Goal: Task Accomplishment & Management: Use online tool/utility

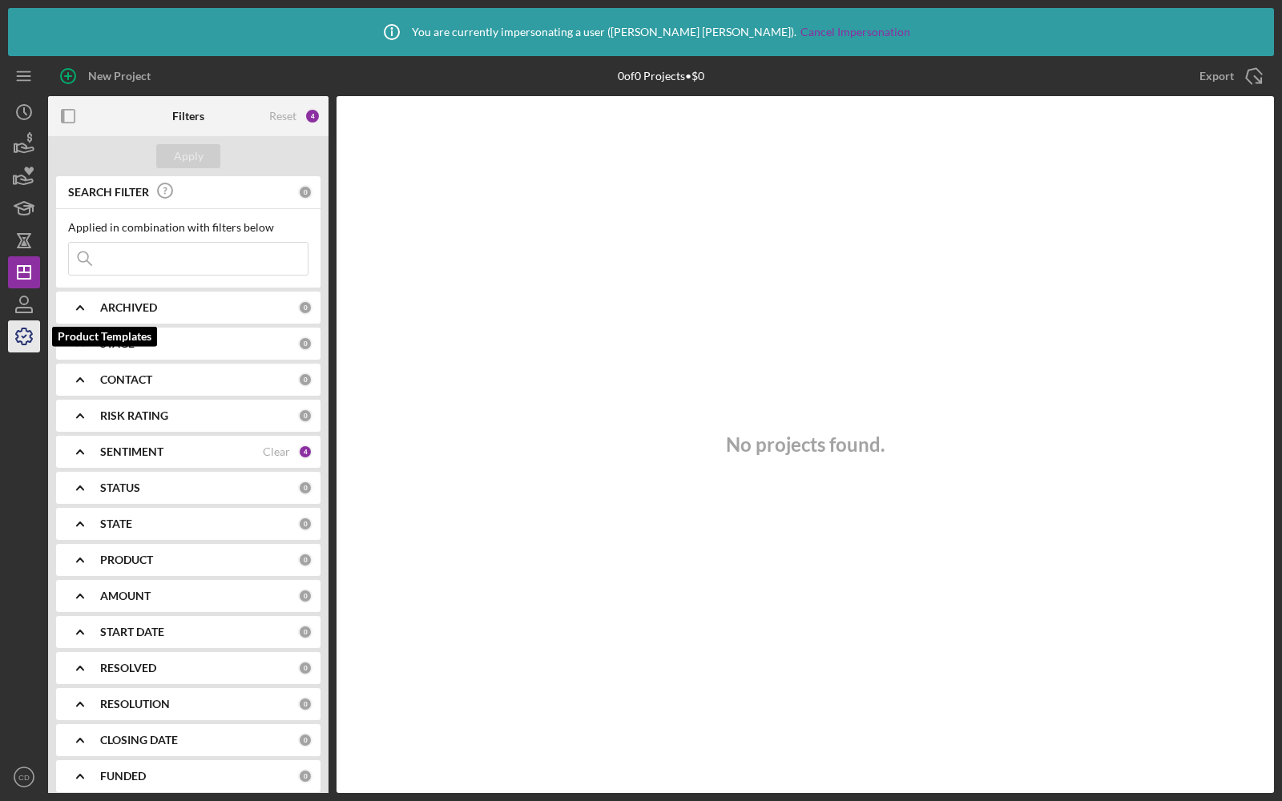
click at [22, 337] on polyline "button" at bounding box center [24, 337] width 4 height 2
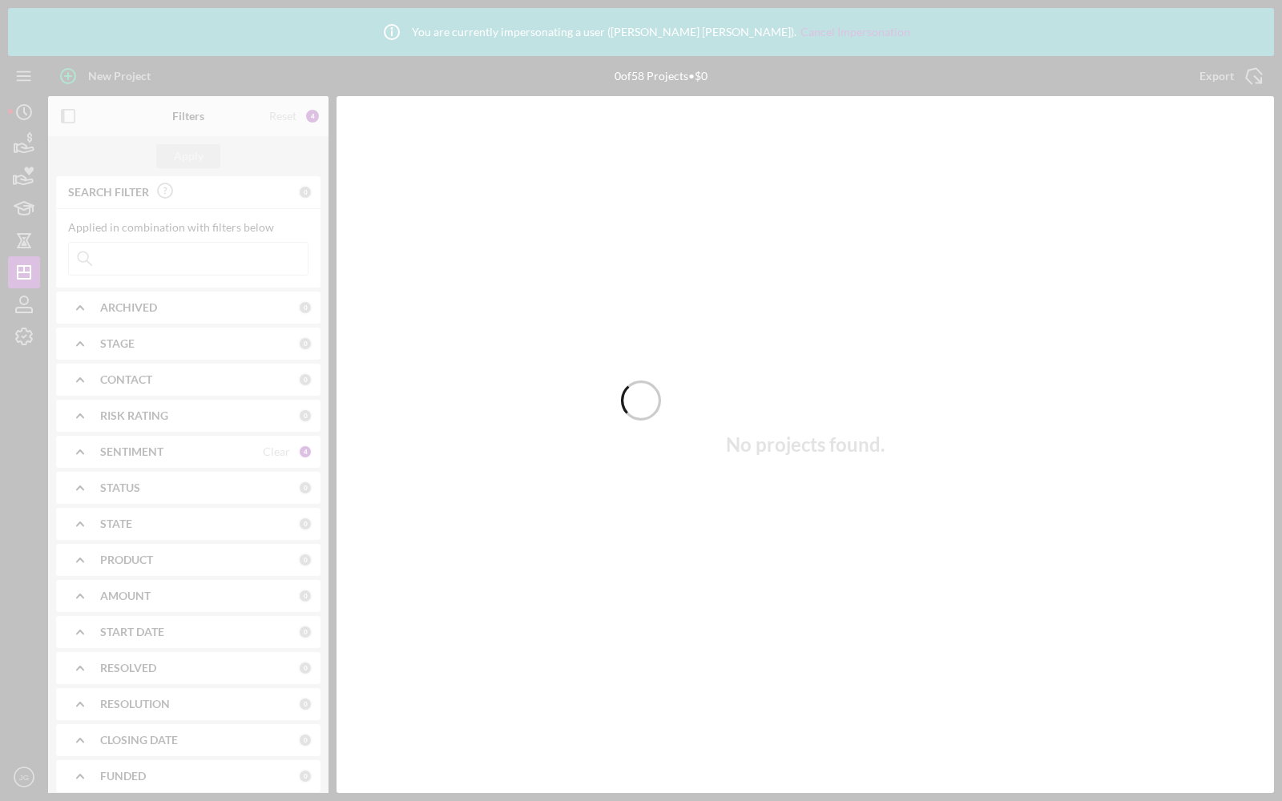
click at [28, 338] on div at bounding box center [641, 400] width 1282 height 801
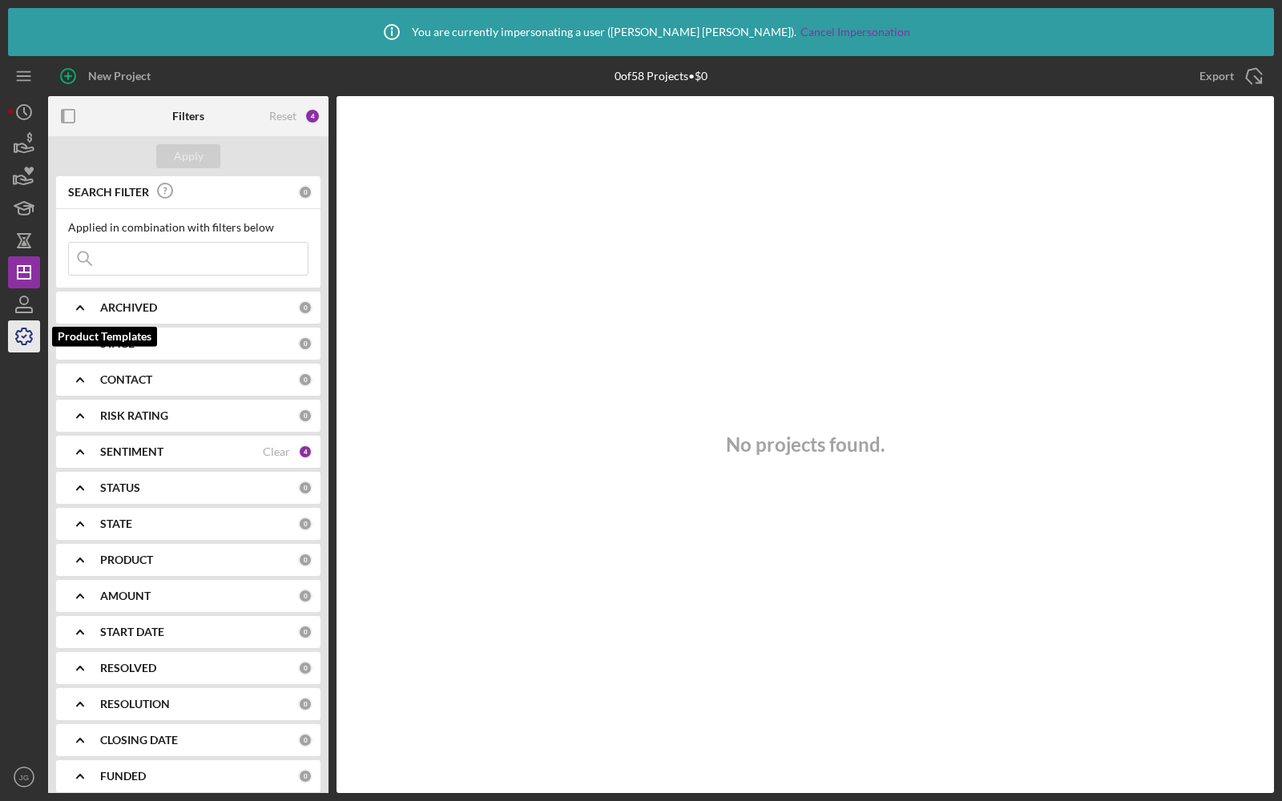
click at [22, 341] on icon "button" at bounding box center [24, 336] width 40 height 40
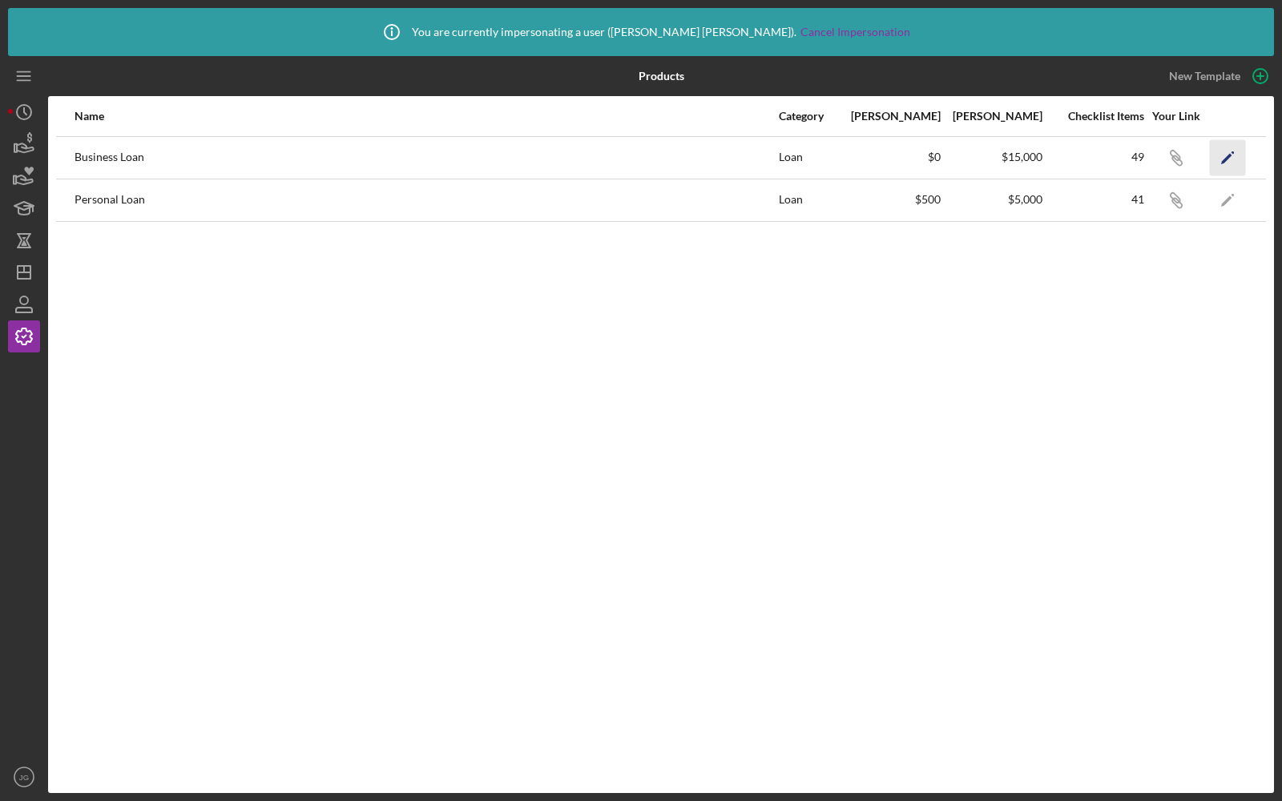
click at [1232, 159] on icon "Icon/Edit" at bounding box center [1228, 157] width 36 height 36
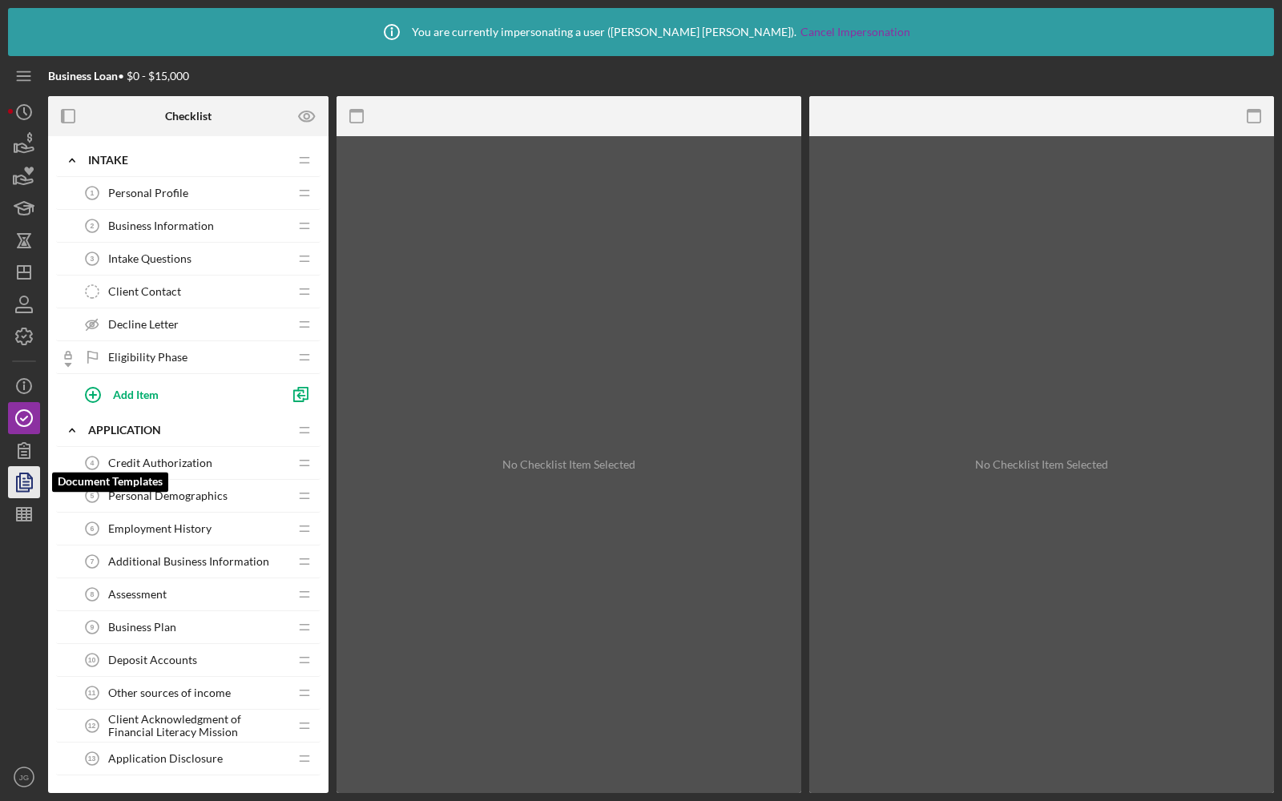
click at [23, 487] on icon "button" at bounding box center [24, 482] width 40 height 40
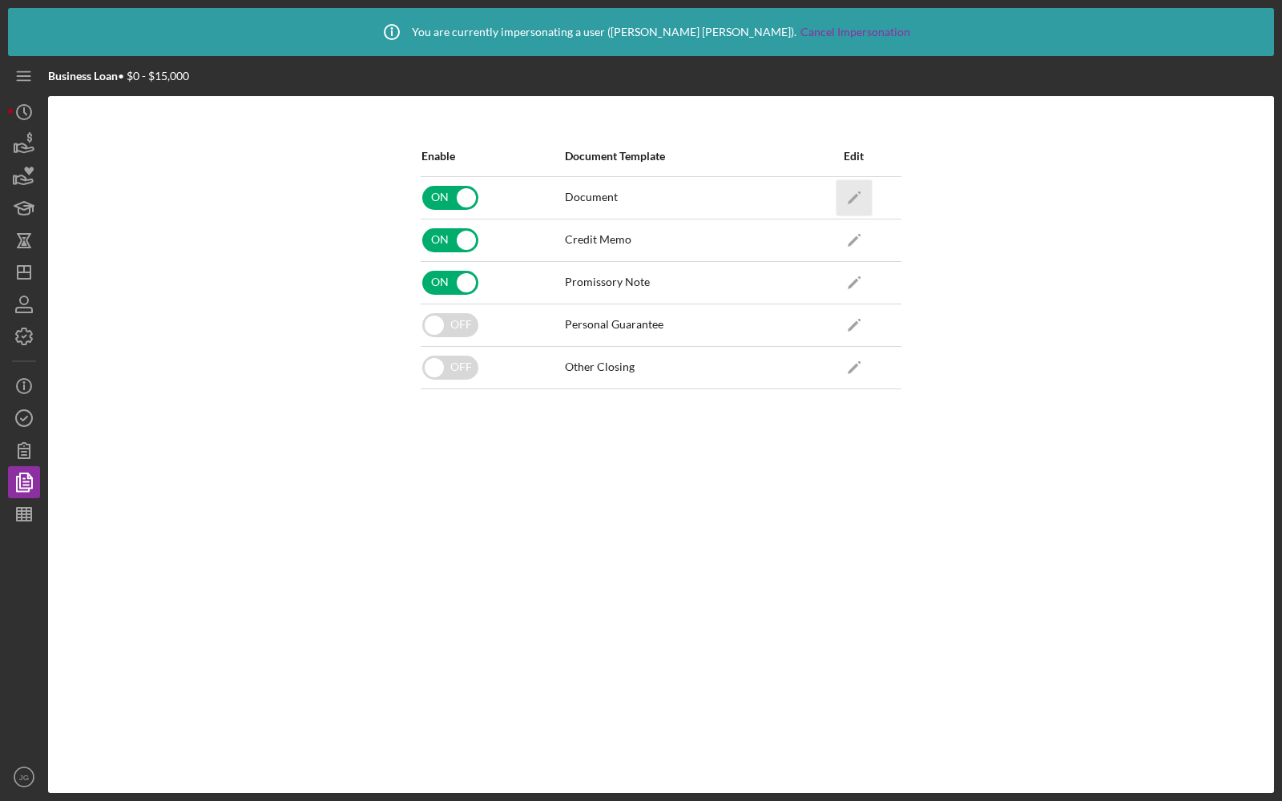
click at [848, 190] on icon "Icon/Edit" at bounding box center [854, 197] width 36 height 36
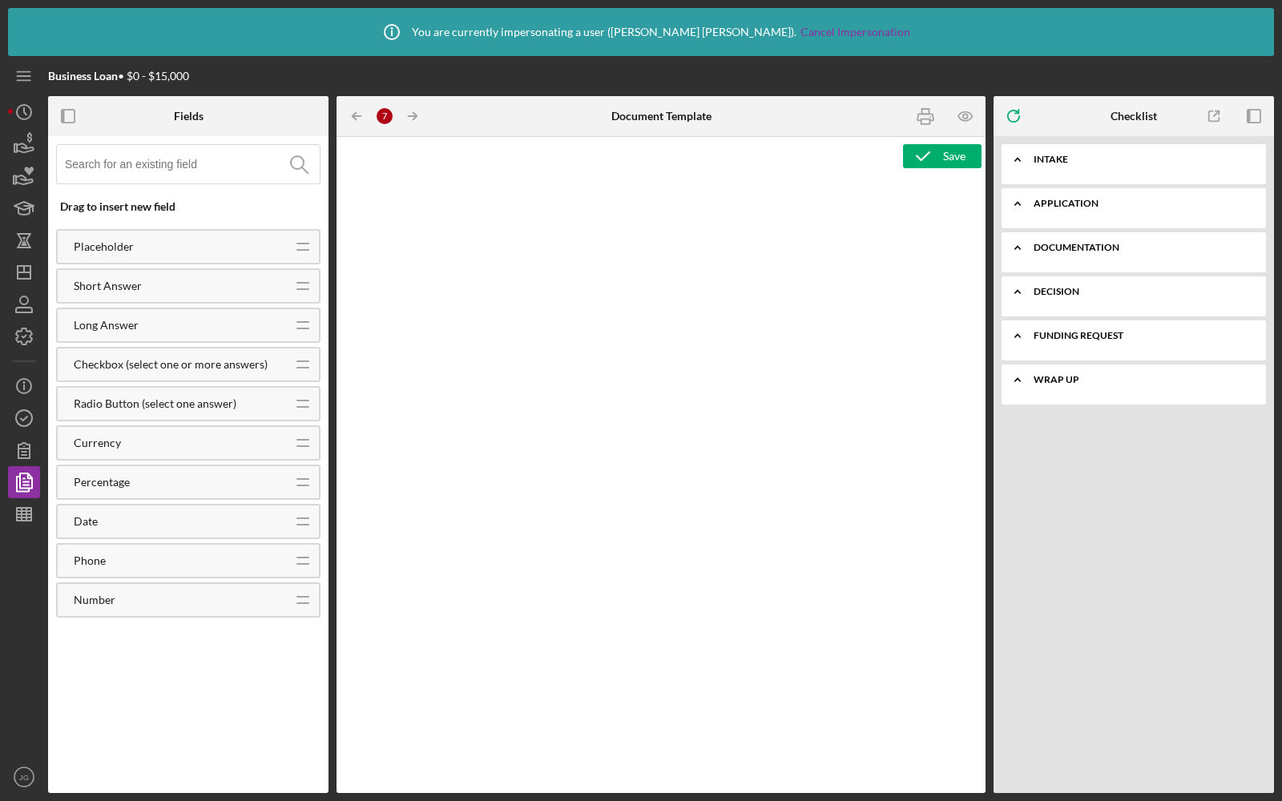
type textarea "<div class="WordSection1"> <p style="margin: 4.15pt 0.1pt 0in 0.05pt; text-alig…"
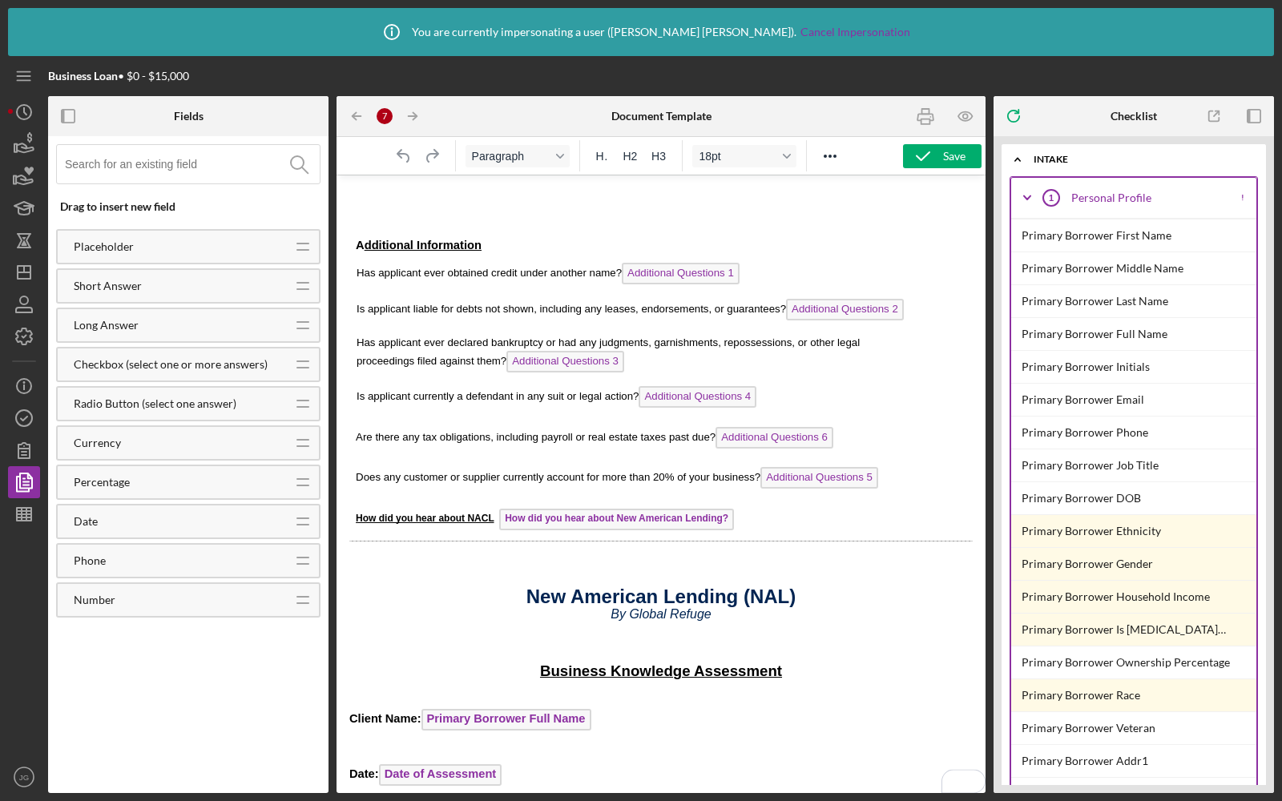
scroll to position [4307, 0]
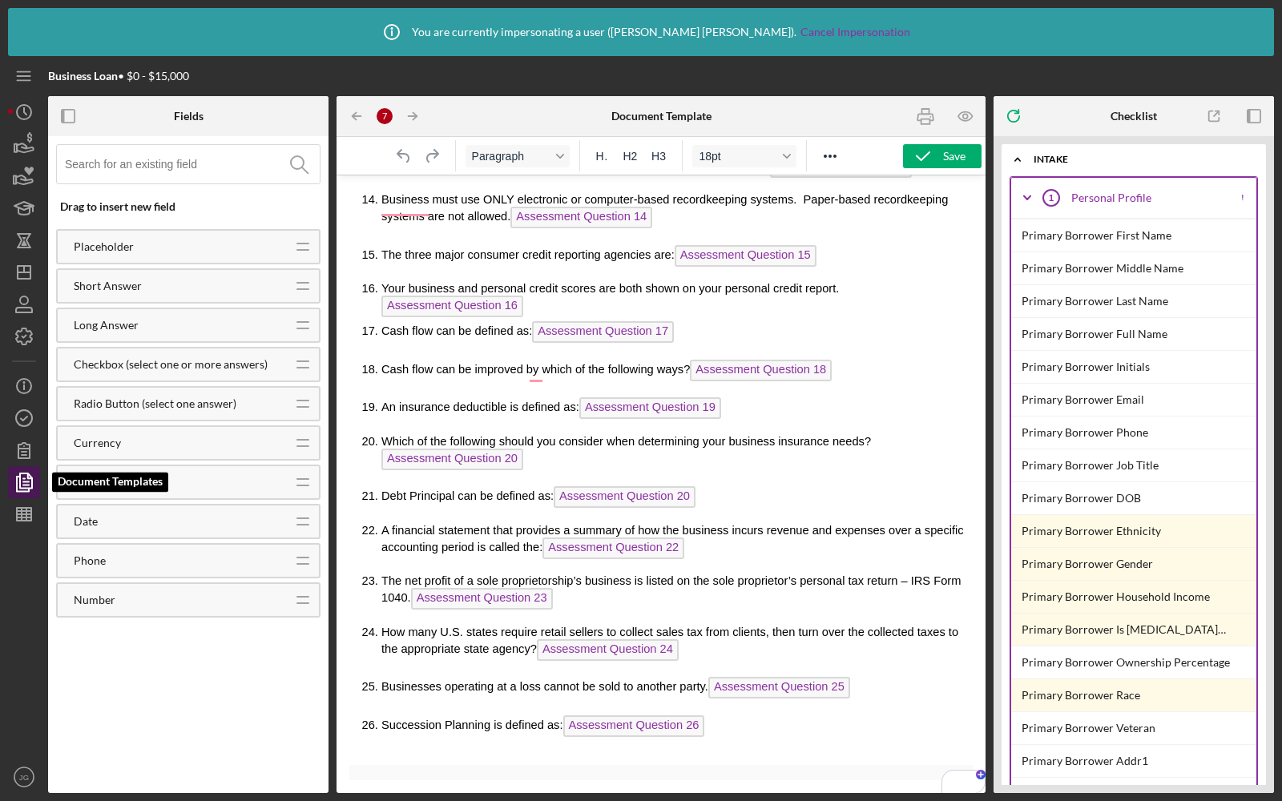
click at [33, 498] on icon "button" at bounding box center [24, 482] width 40 height 40
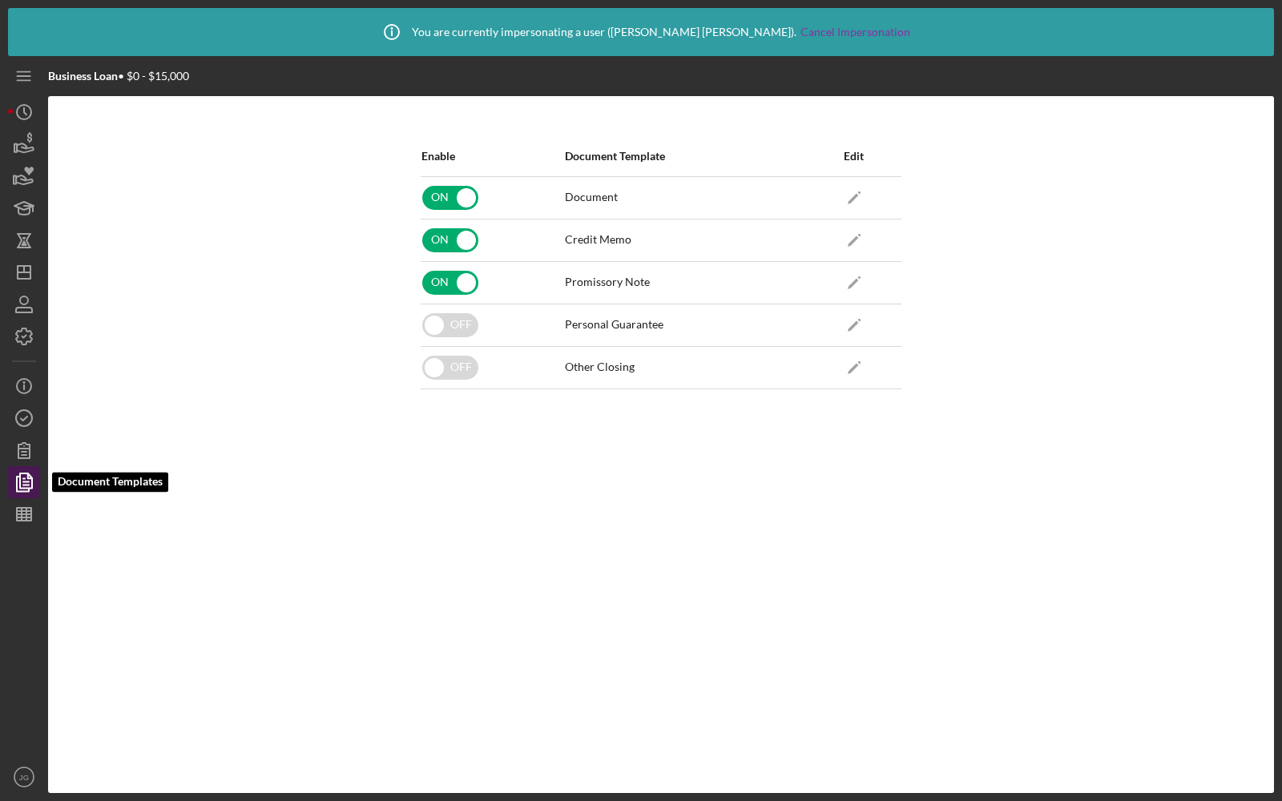
scroll to position [721, 0]
click at [845, 359] on icon "Icon/Edit" at bounding box center [854, 367] width 36 height 36
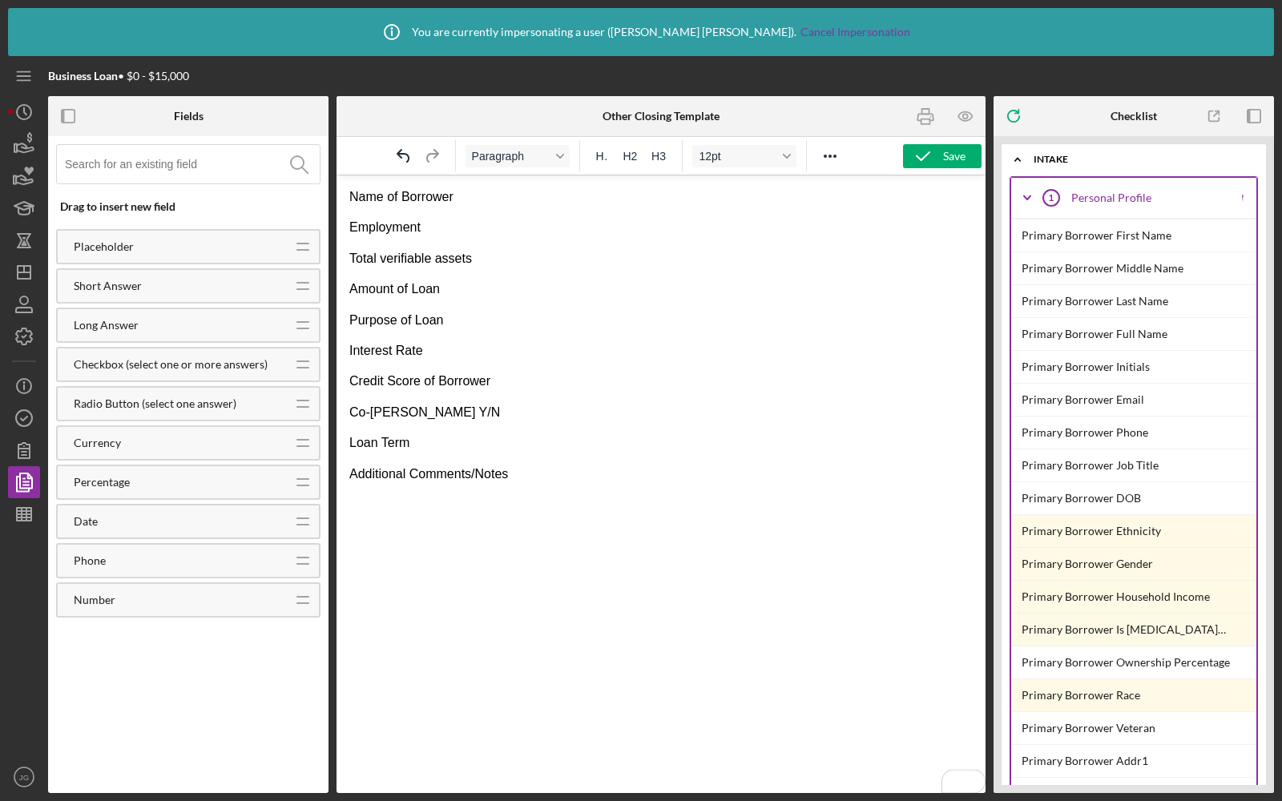
click at [541, 486] on html "Name of Borrower Employment Total verifiable assets Amount of Loan Purpose of L…" at bounding box center [661, 335] width 649 height 320
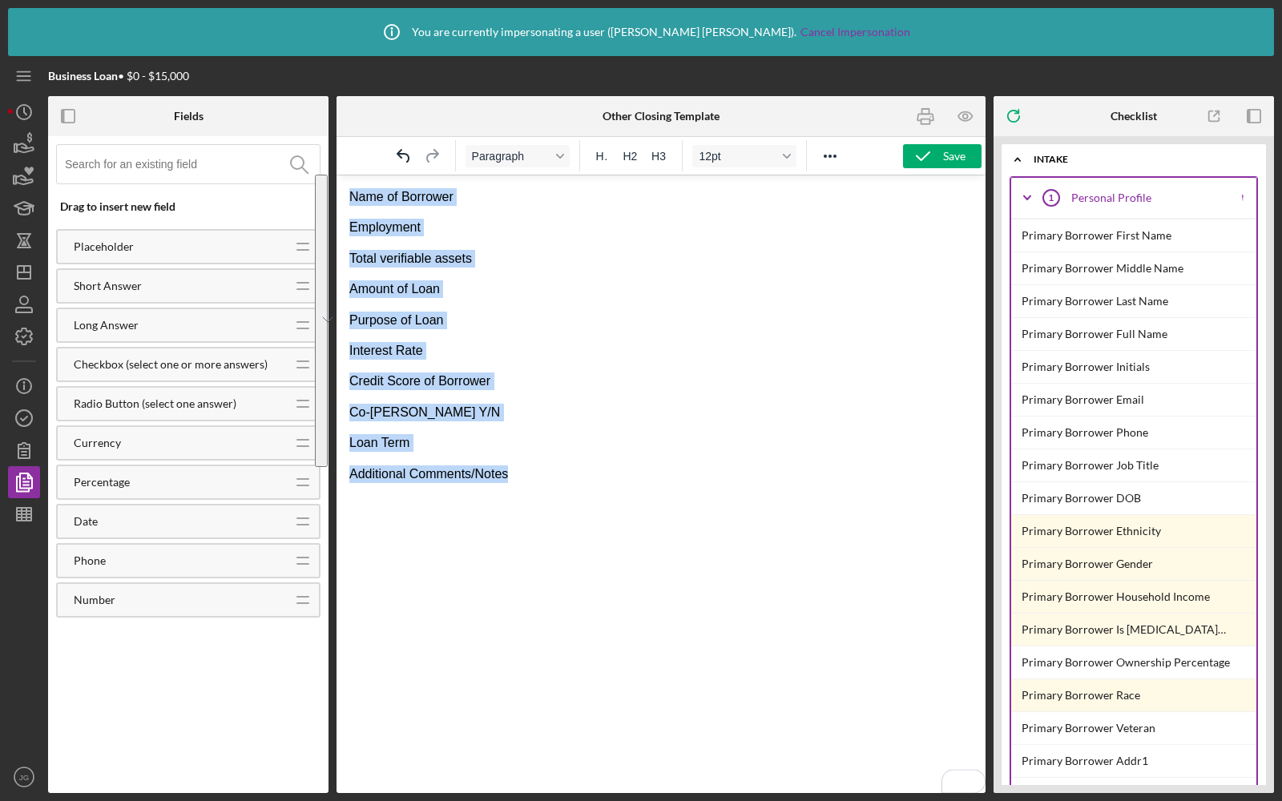
drag, startPoint x: 526, startPoint y: 470, endPoint x: 362, endPoint y: 155, distance: 355.1
click at [362, 175] on html "Name of Borrower Employment Total verifiable assets Amount of Loan Purpose of L…" at bounding box center [661, 335] width 649 height 320
click at [842, 159] on button "Reveal or hide additional toolbar items" at bounding box center [829, 156] width 27 height 22
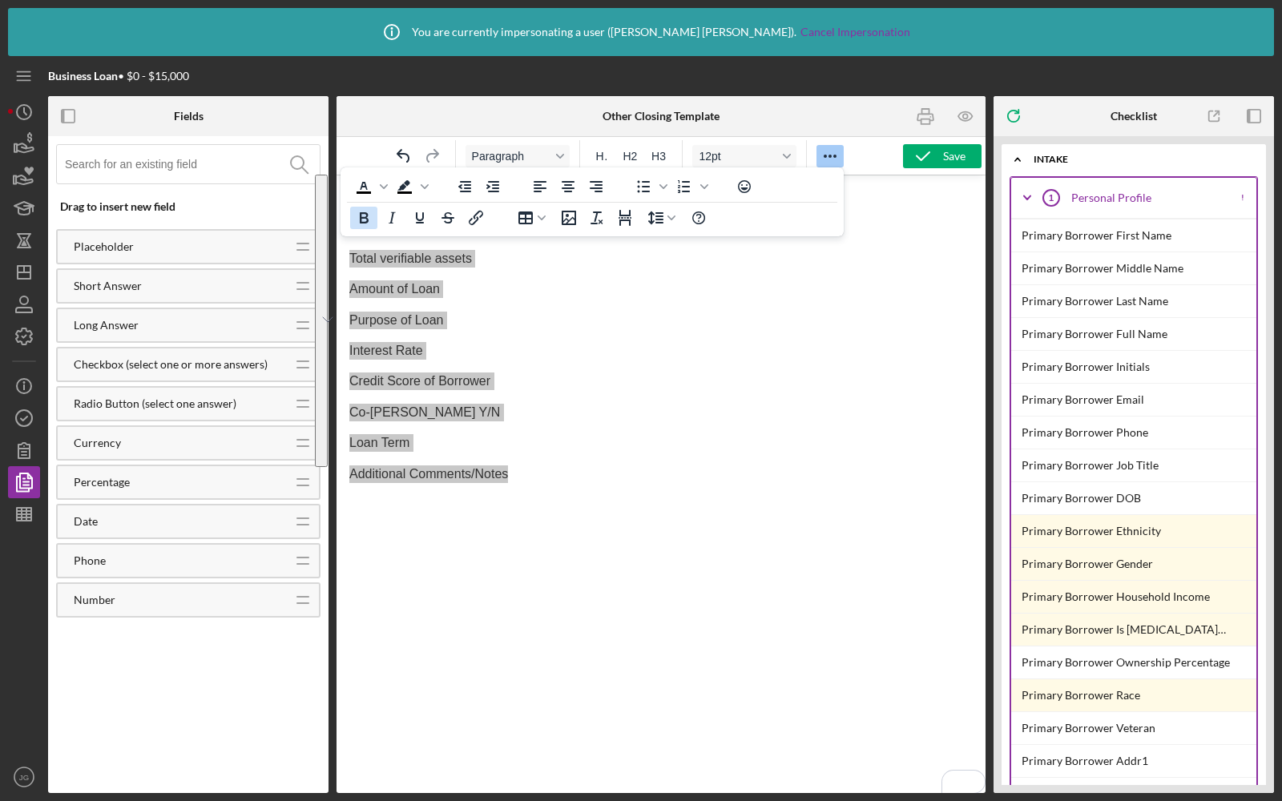
click at [358, 221] on icon "Bold" at bounding box center [363, 217] width 19 height 19
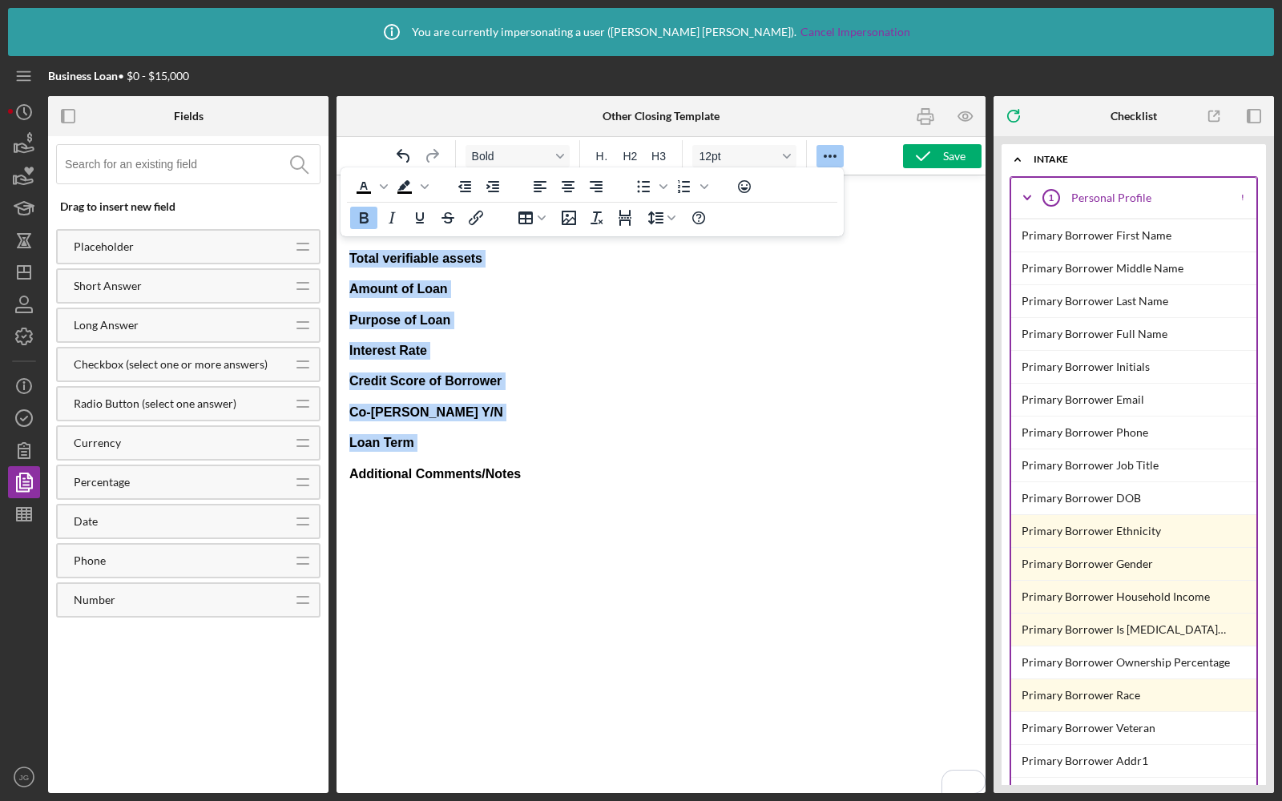
click at [834, 152] on icon "Reveal or hide additional toolbar items" at bounding box center [829, 156] width 19 height 19
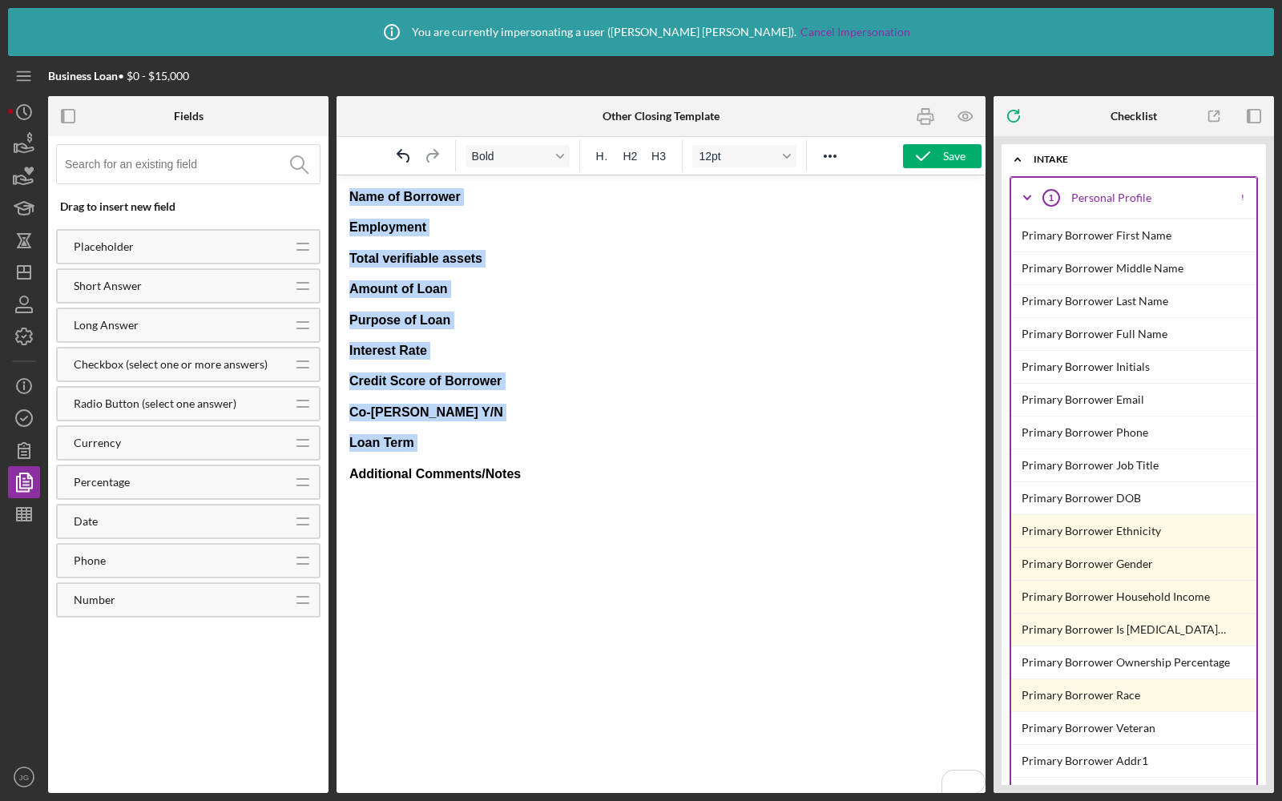
click at [491, 201] on p "Name of Borrower" at bounding box center [660, 197] width 623 height 18
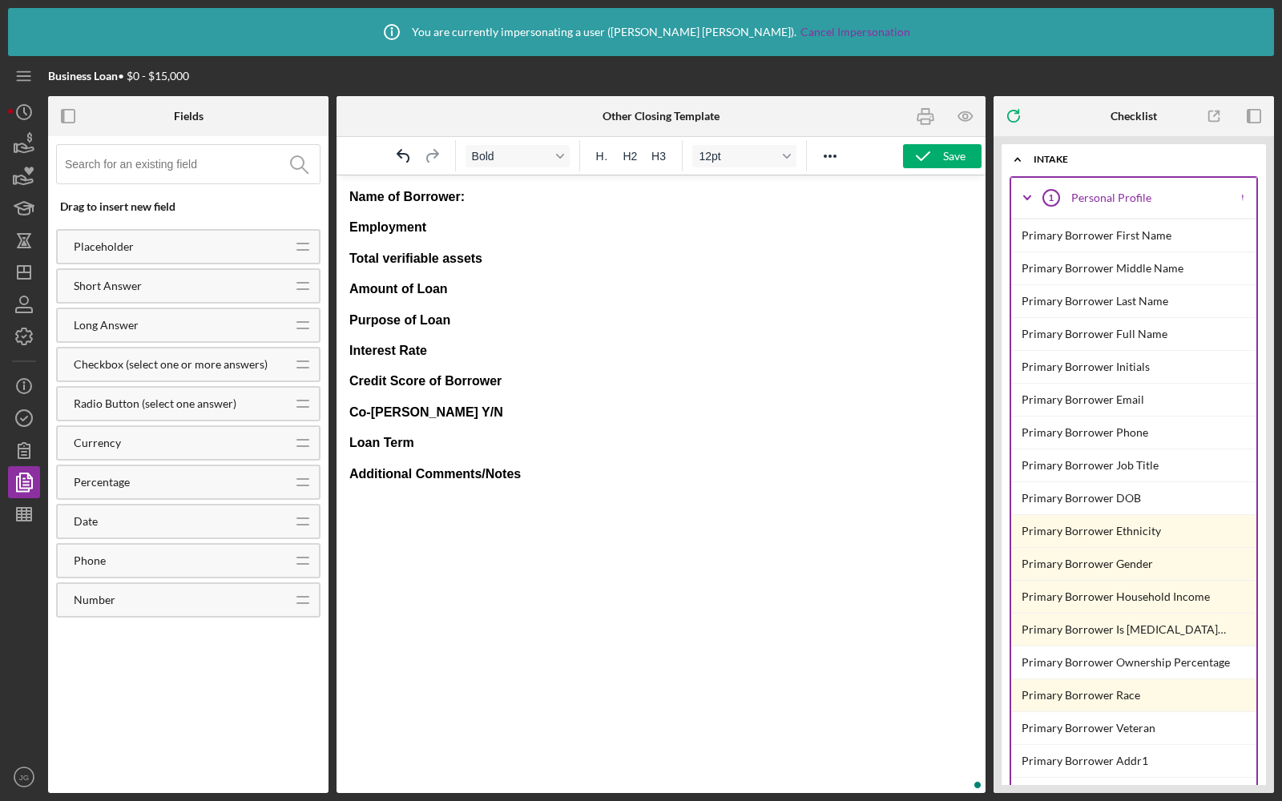
click at [166, 164] on input at bounding box center [192, 164] width 255 height 38
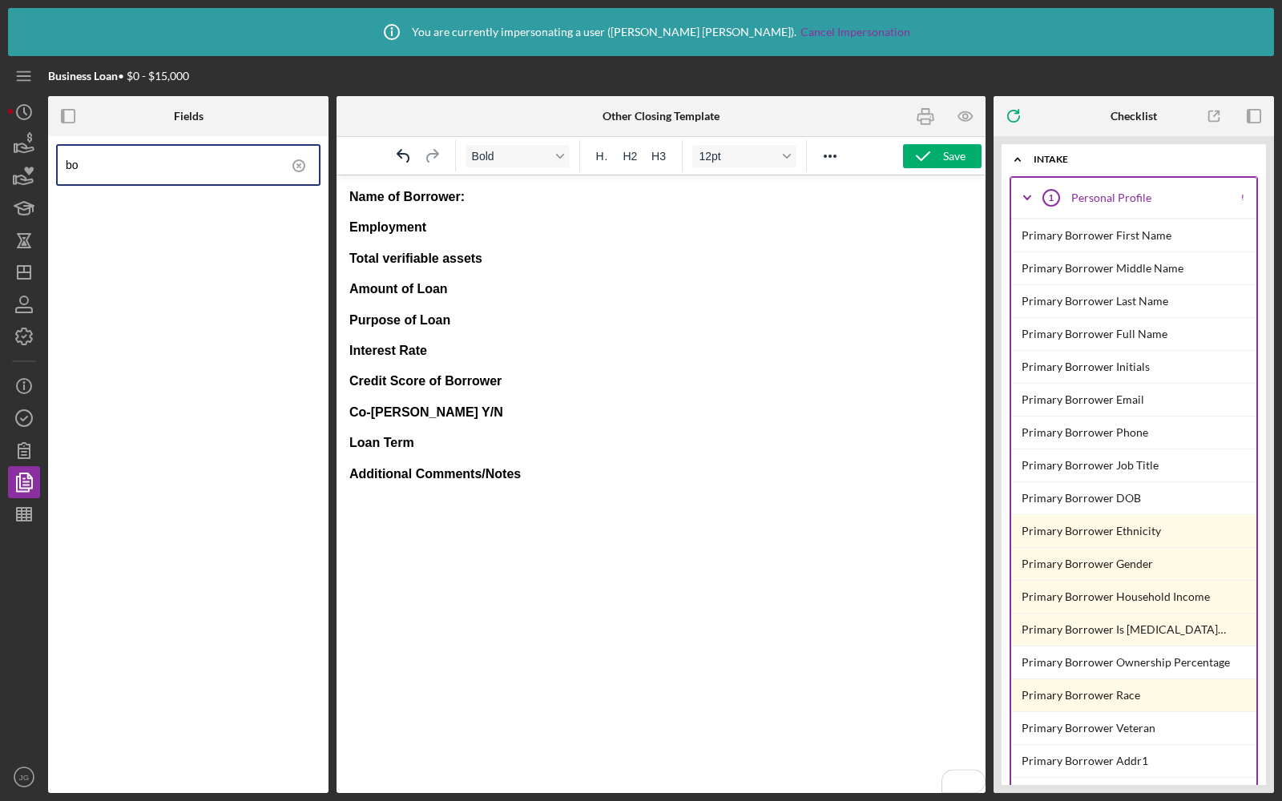
type input "b"
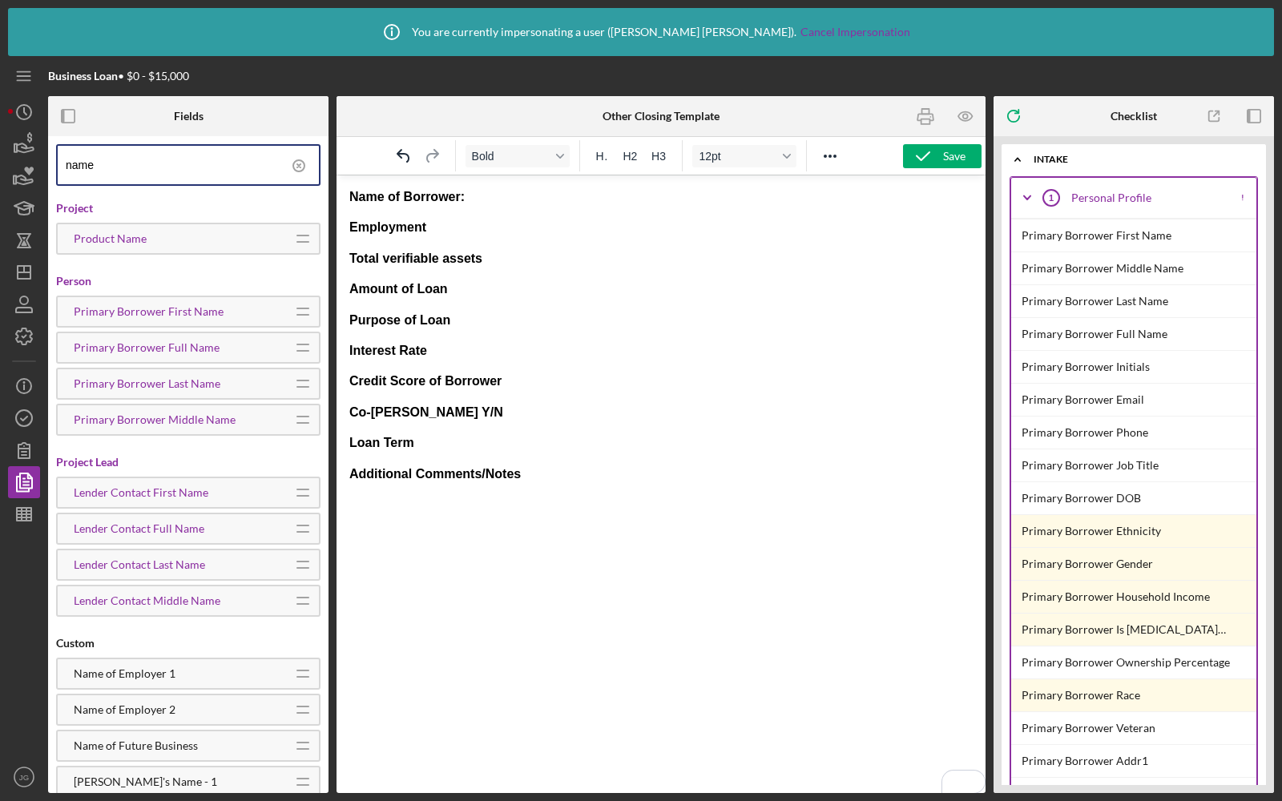
click at [484, 199] on p "Name of Borrower:" at bounding box center [660, 197] width 623 height 18
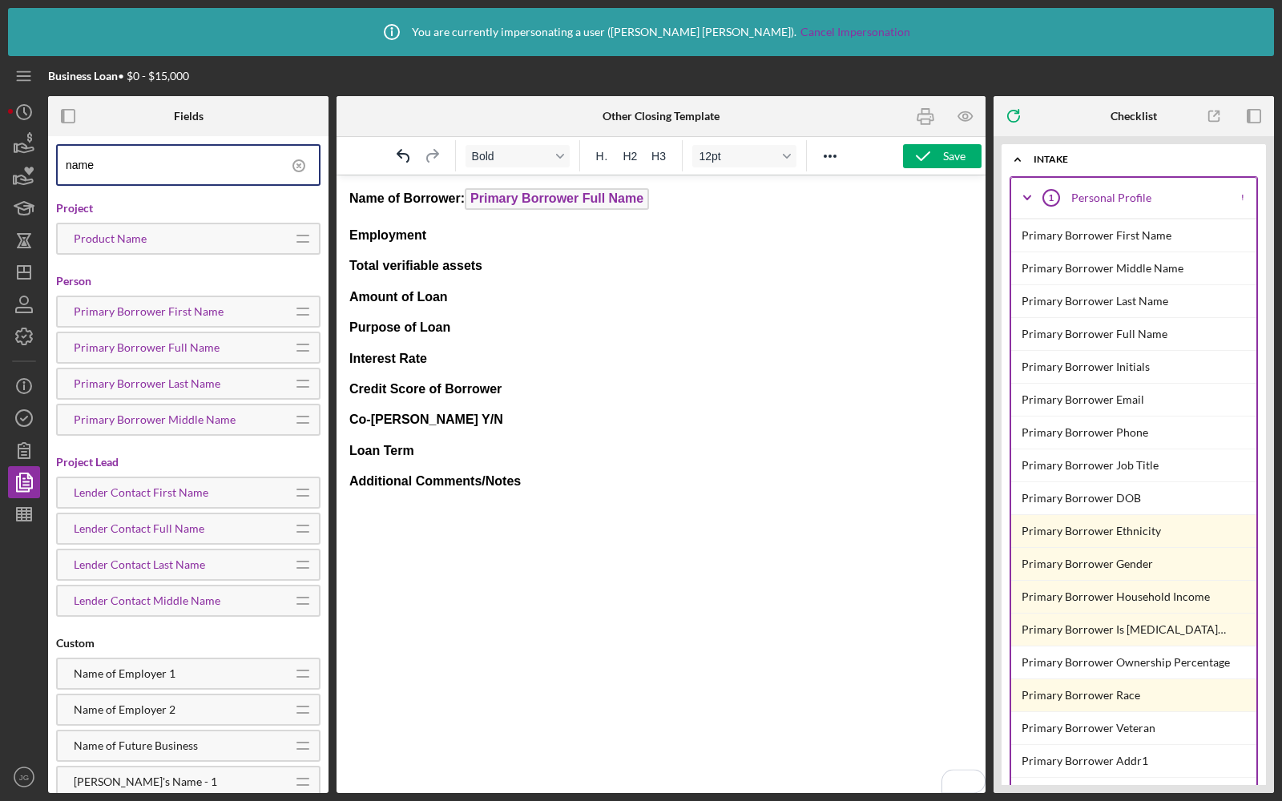
click at [454, 239] on p "Employment" at bounding box center [660, 236] width 623 height 18
click at [171, 167] on input "name" at bounding box center [192, 165] width 253 height 38
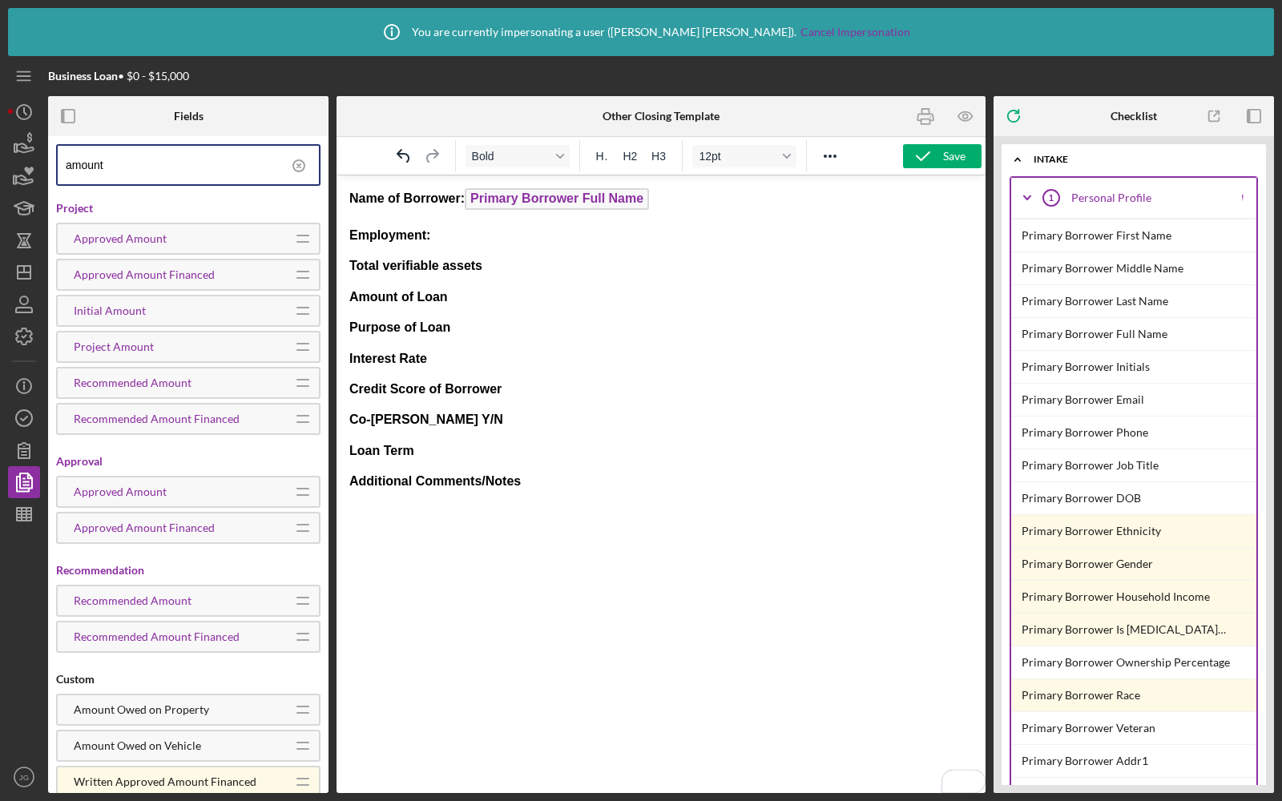
click at [473, 291] on p "Amount of Loan" at bounding box center [660, 297] width 623 height 18
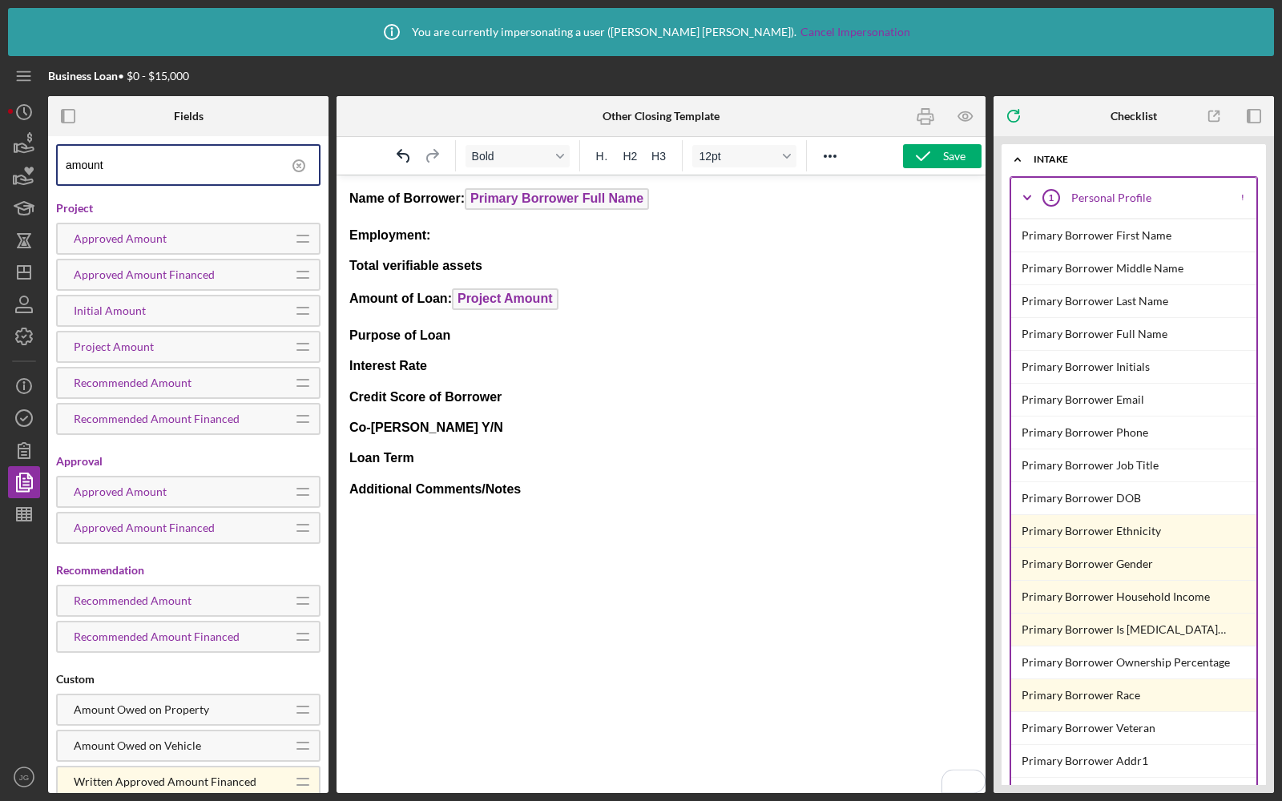
click at [499, 337] on p "Purpose of Loan" at bounding box center [660, 336] width 623 height 18
click at [132, 169] on input "amount" at bounding box center [192, 165] width 253 height 38
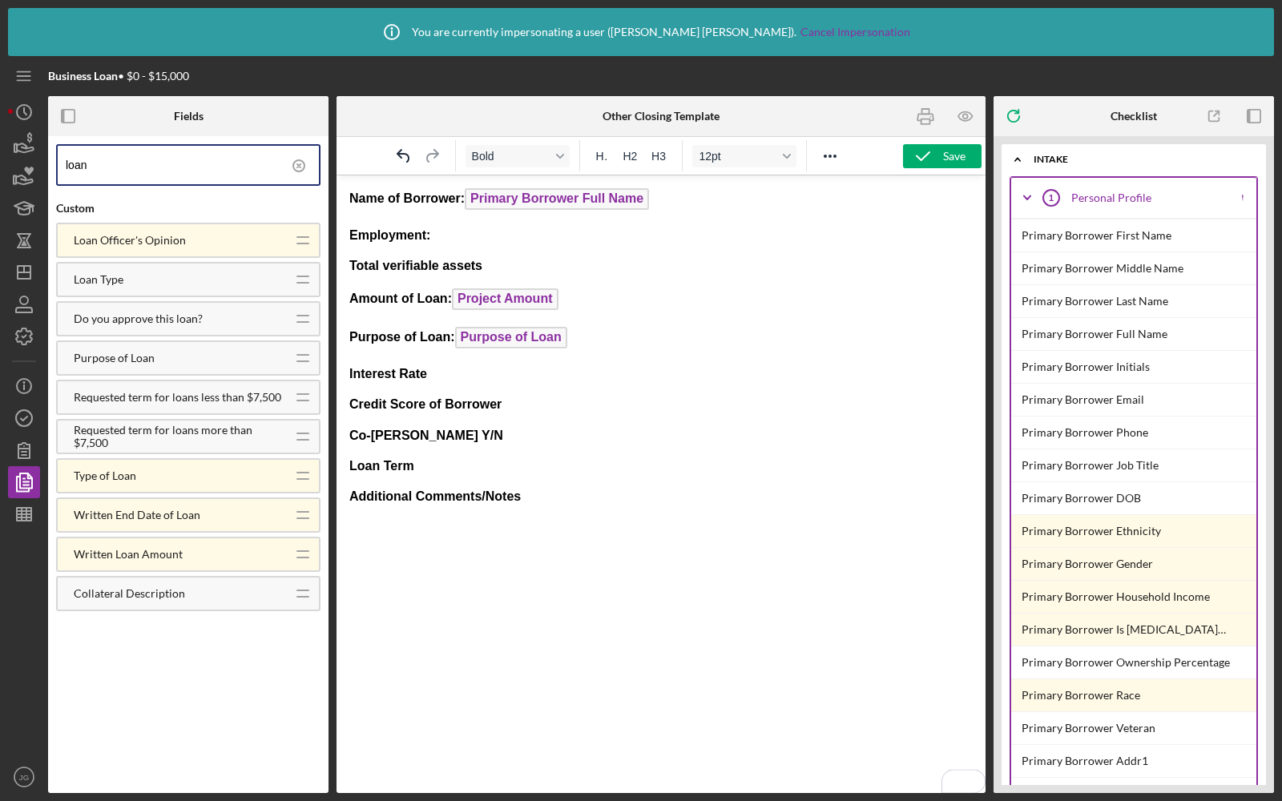
click at [449, 371] on p "Interest Rate" at bounding box center [660, 374] width 623 height 18
click at [168, 171] on input "loan" at bounding box center [192, 165] width 253 height 38
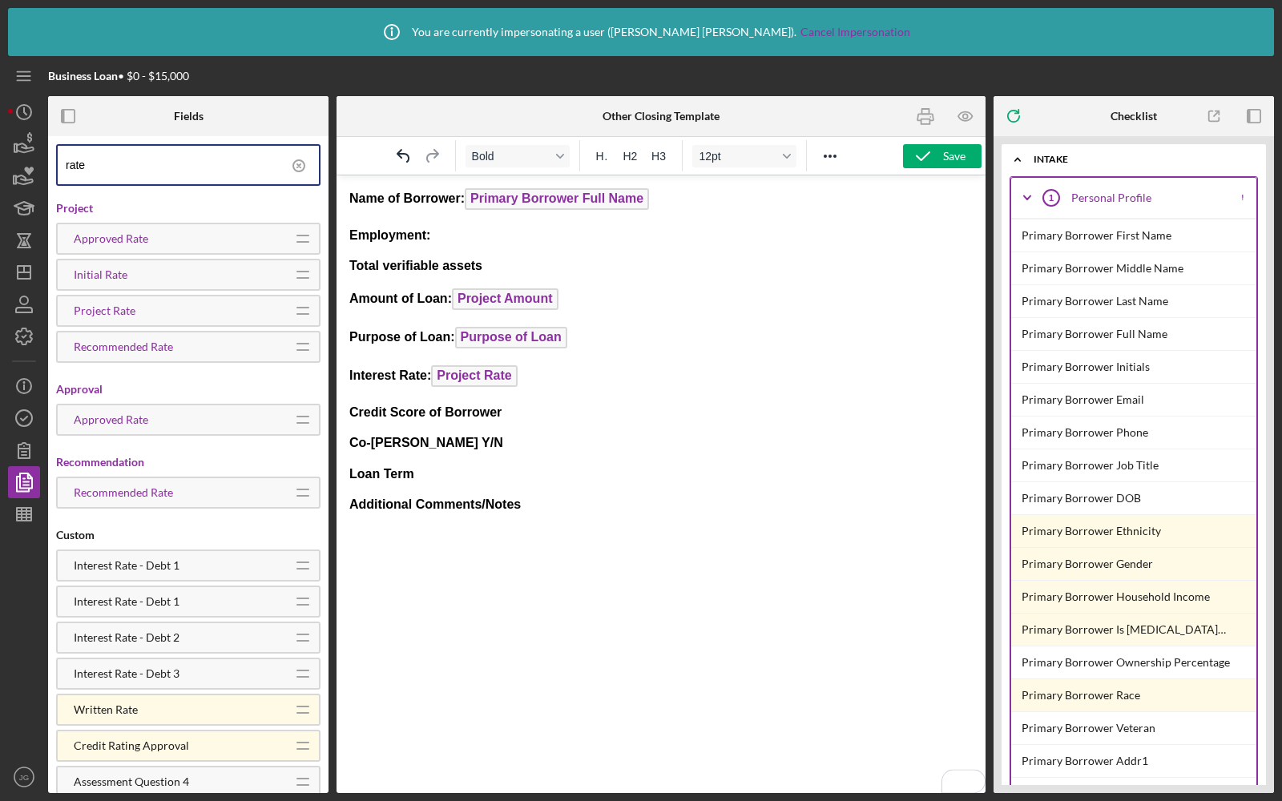
click at [550, 419] on p "Credit Score of Borrower" at bounding box center [660, 413] width 623 height 18
click at [156, 168] on input "rate" at bounding box center [192, 165] width 253 height 38
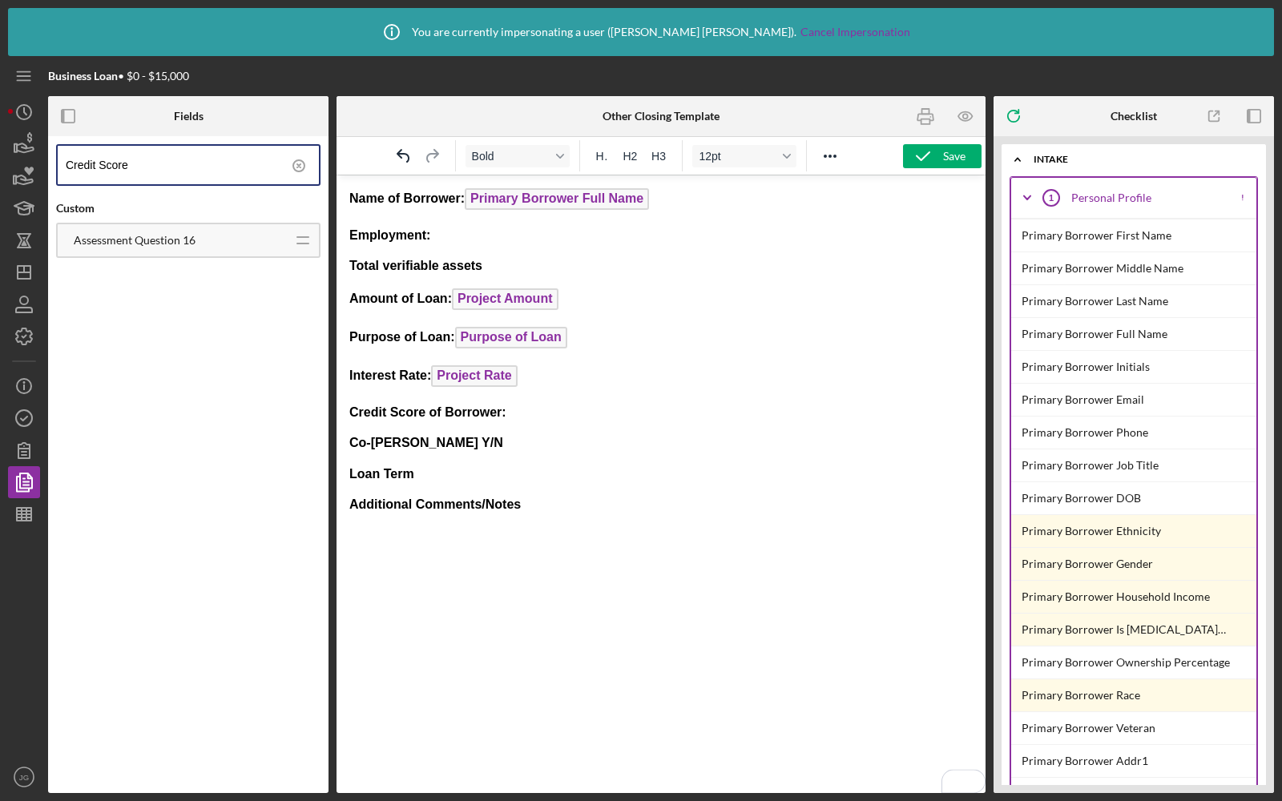
drag, startPoint x: 159, startPoint y: 169, endPoint x: 69, endPoint y: 147, distance: 92.3
click at [69, 147] on input "Credit Score" at bounding box center [192, 165] width 253 height 38
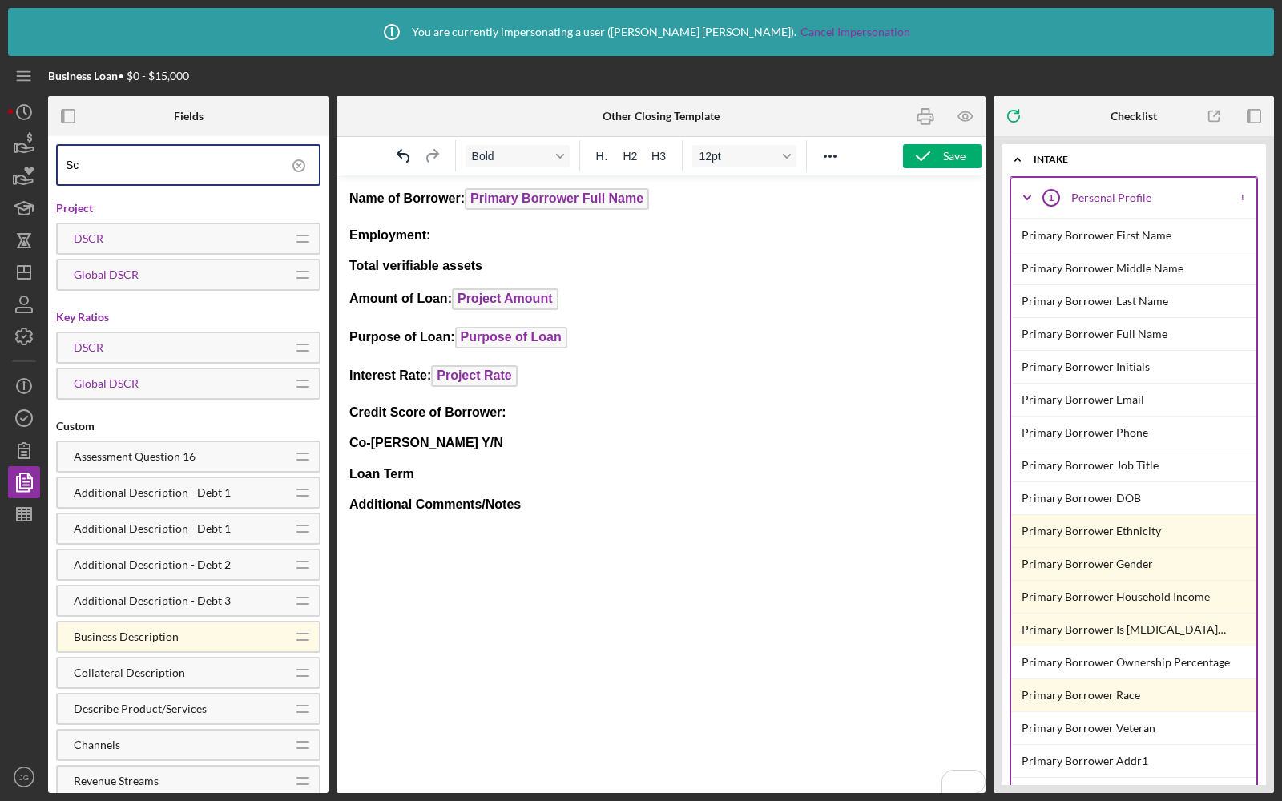
type input "S"
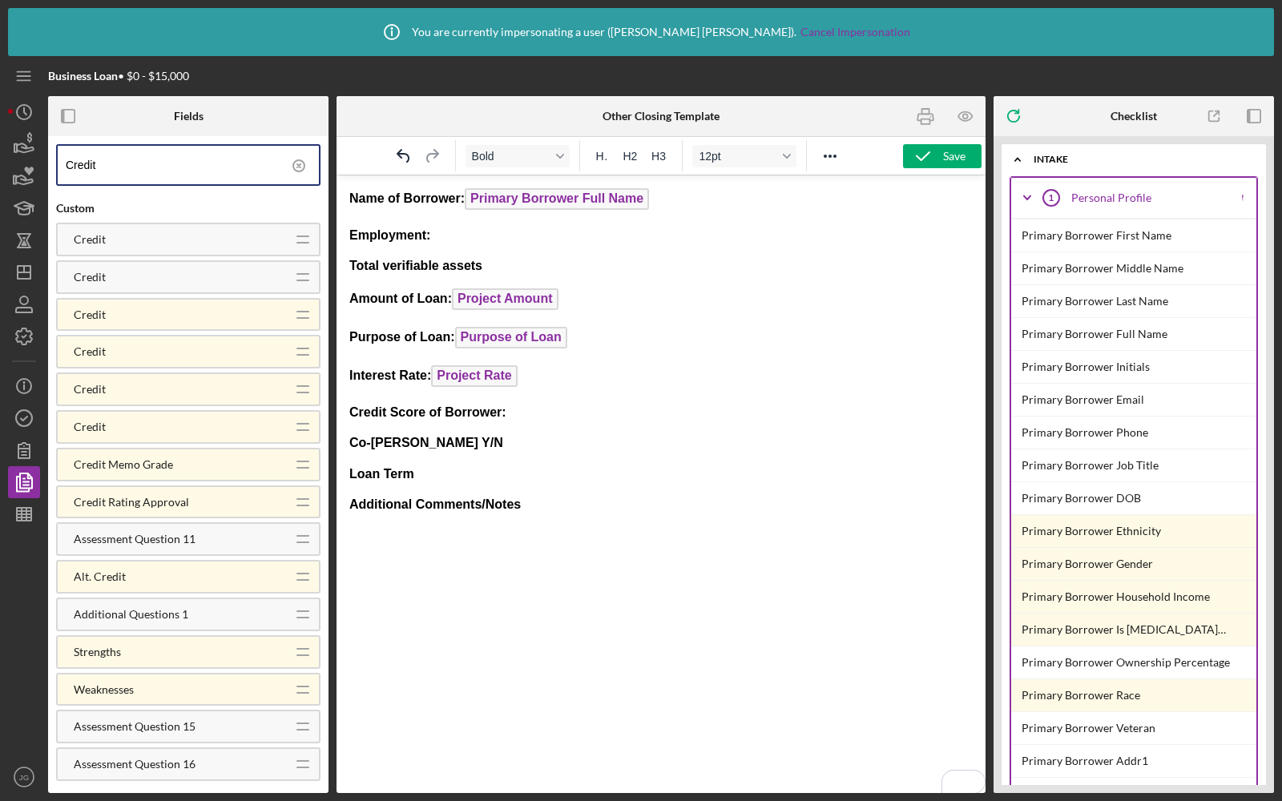
click at [486, 448] on p "Co-Signor Y/N" at bounding box center [660, 443] width 623 height 18
click at [443, 474] on p "Loan Term" at bounding box center [660, 474] width 623 height 18
click at [591, 502] on p "Additional Comments/Notes" at bounding box center [660, 505] width 623 height 18
click at [150, 159] on input "Credit" at bounding box center [192, 165] width 253 height 38
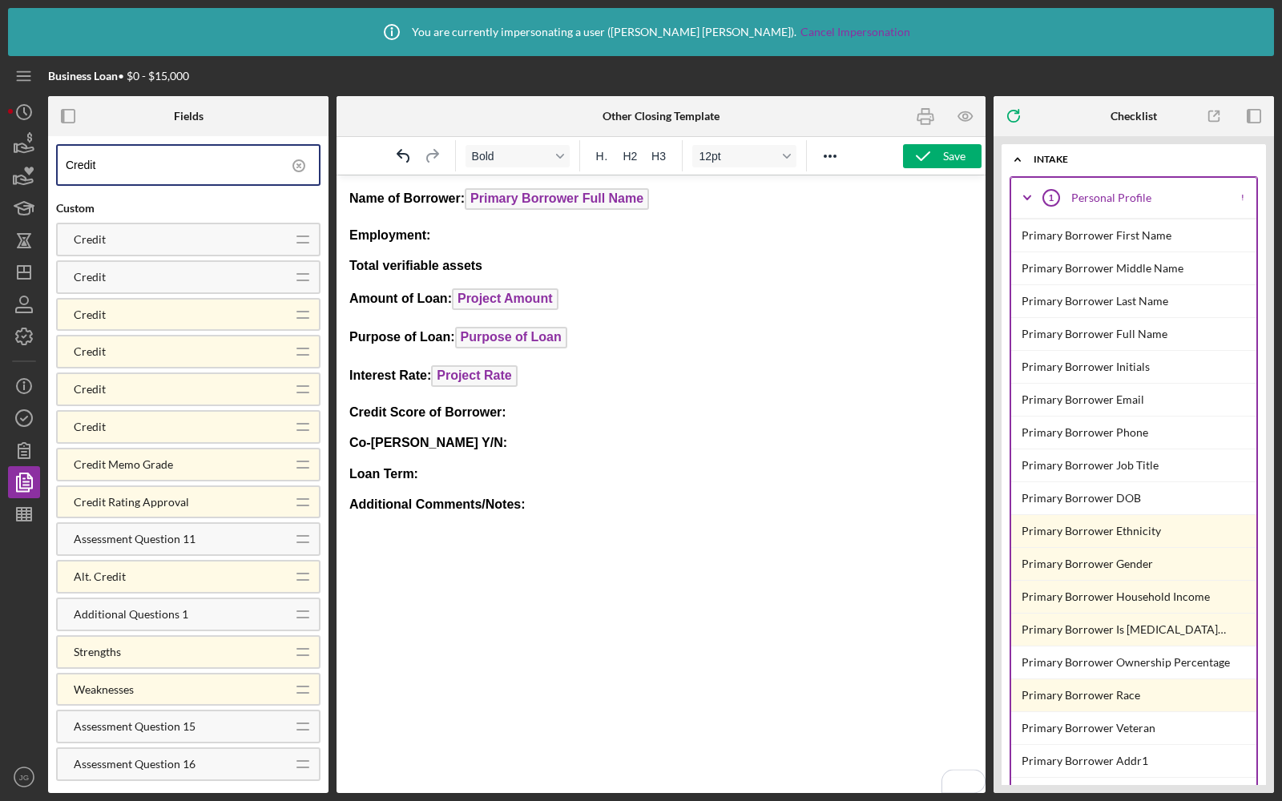
click at [150, 159] on input "Credit" at bounding box center [192, 165] width 253 height 38
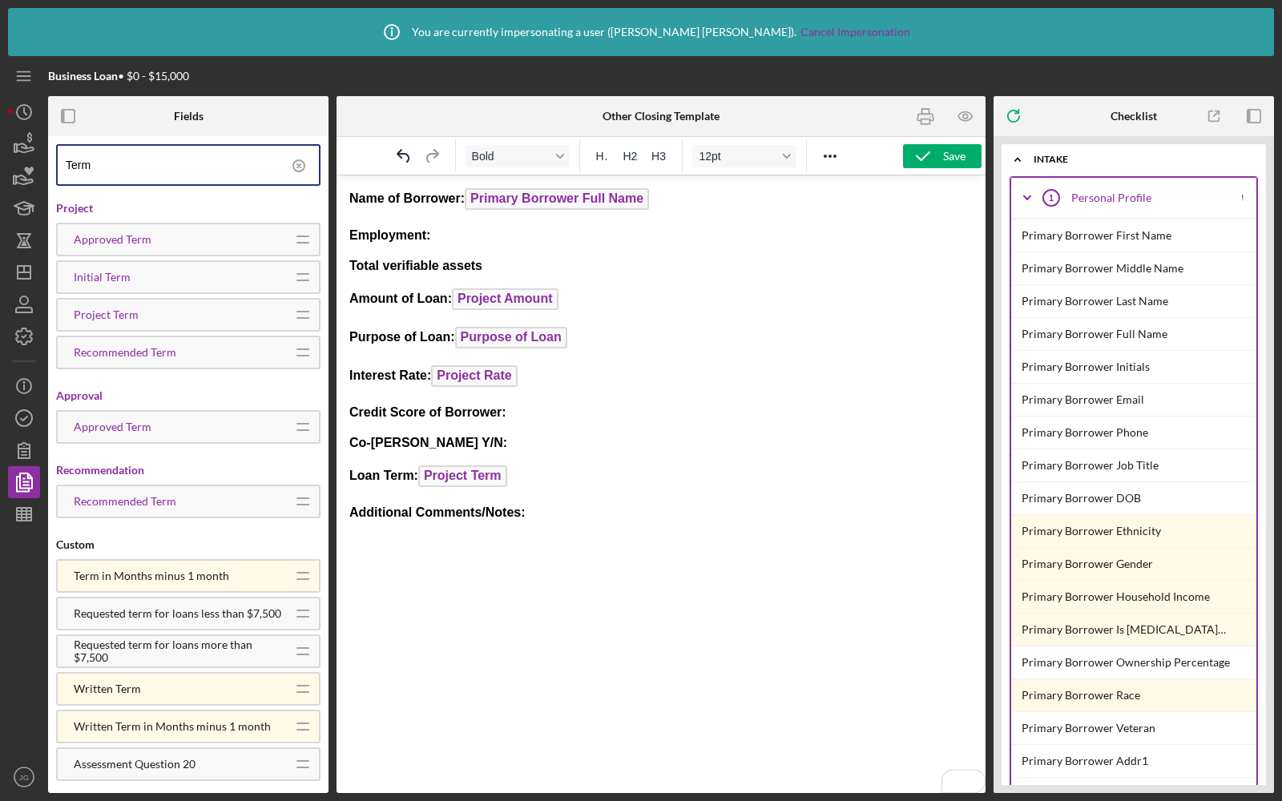
click at [506, 266] on p "Total verifiable assets" at bounding box center [660, 266] width 623 height 18
click at [143, 162] on input "Term" at bounding box center [192, 165] width 253 height 38
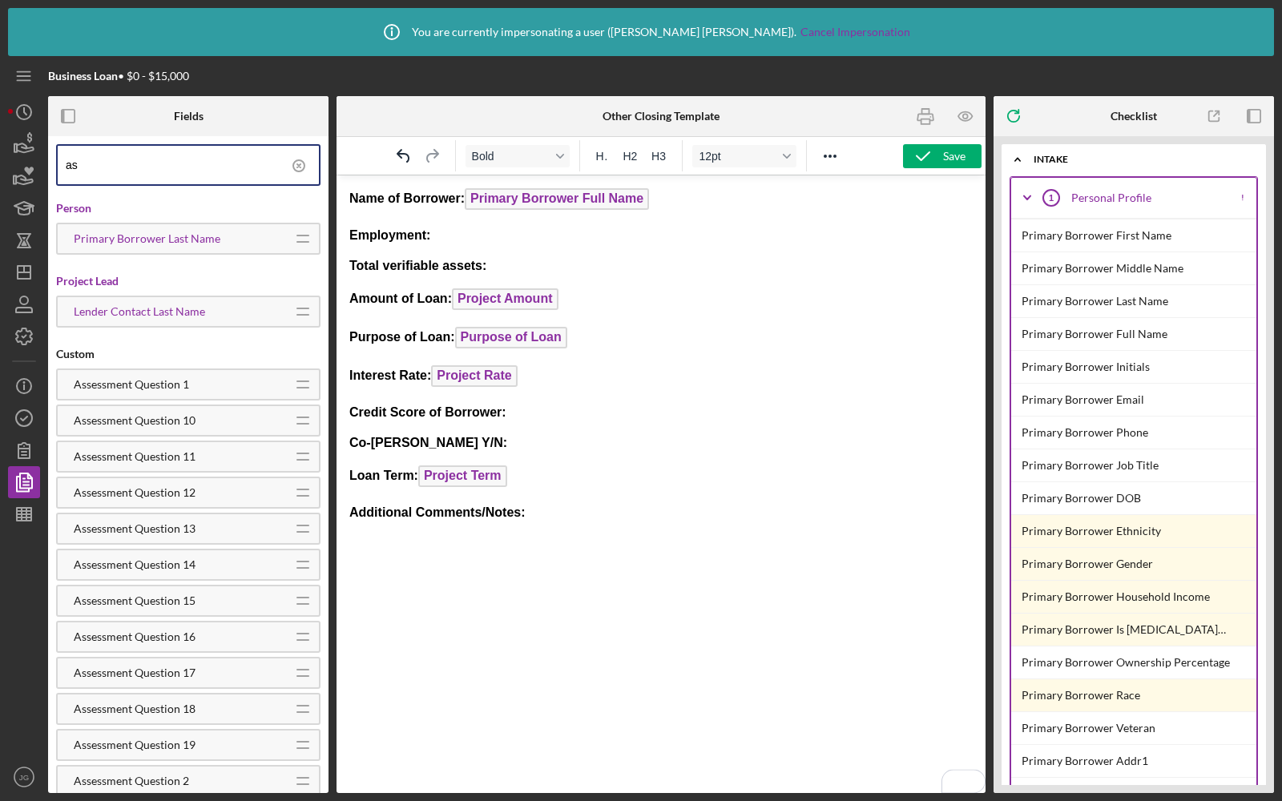
type input "a"
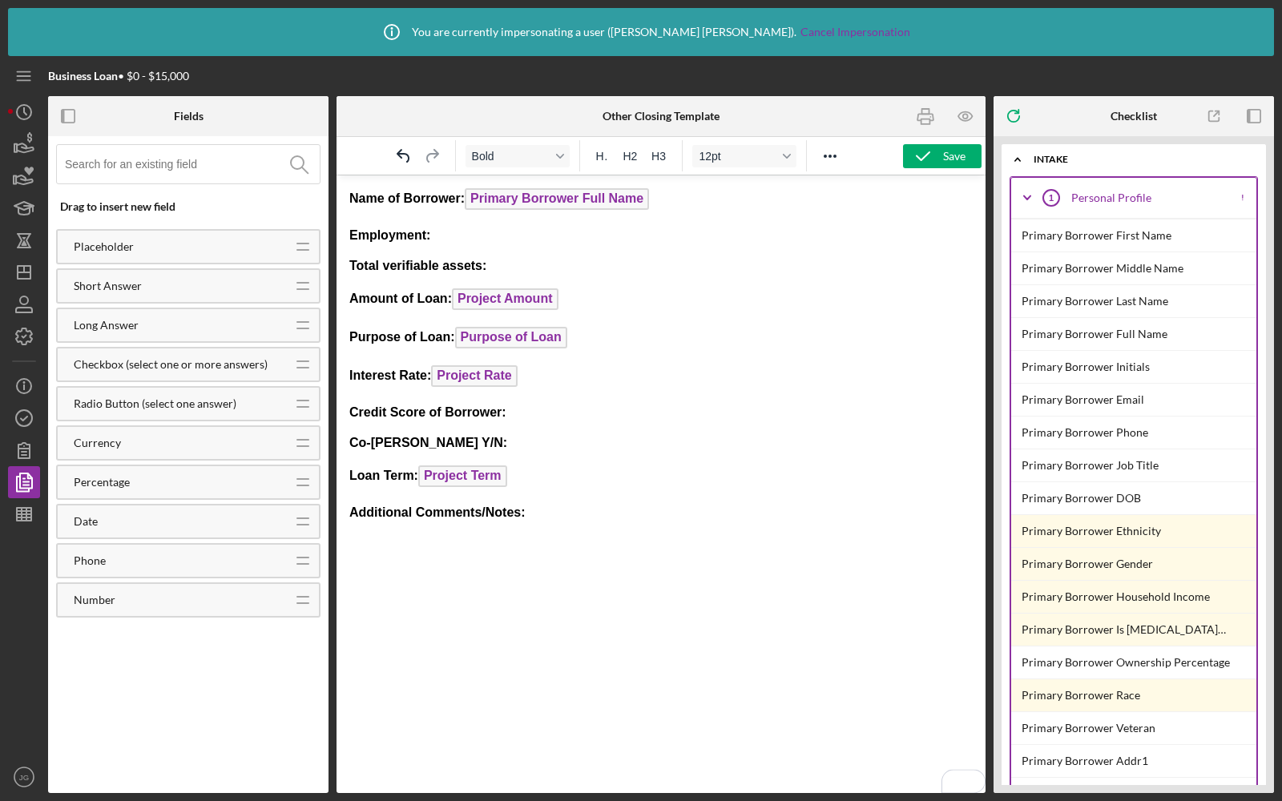
click at [506, 242] on p "Employment:" at bounding box center [660, 236] width 623 height 18
click at [167, 168] on input at bounding box center [192, 164] width 255 height 38
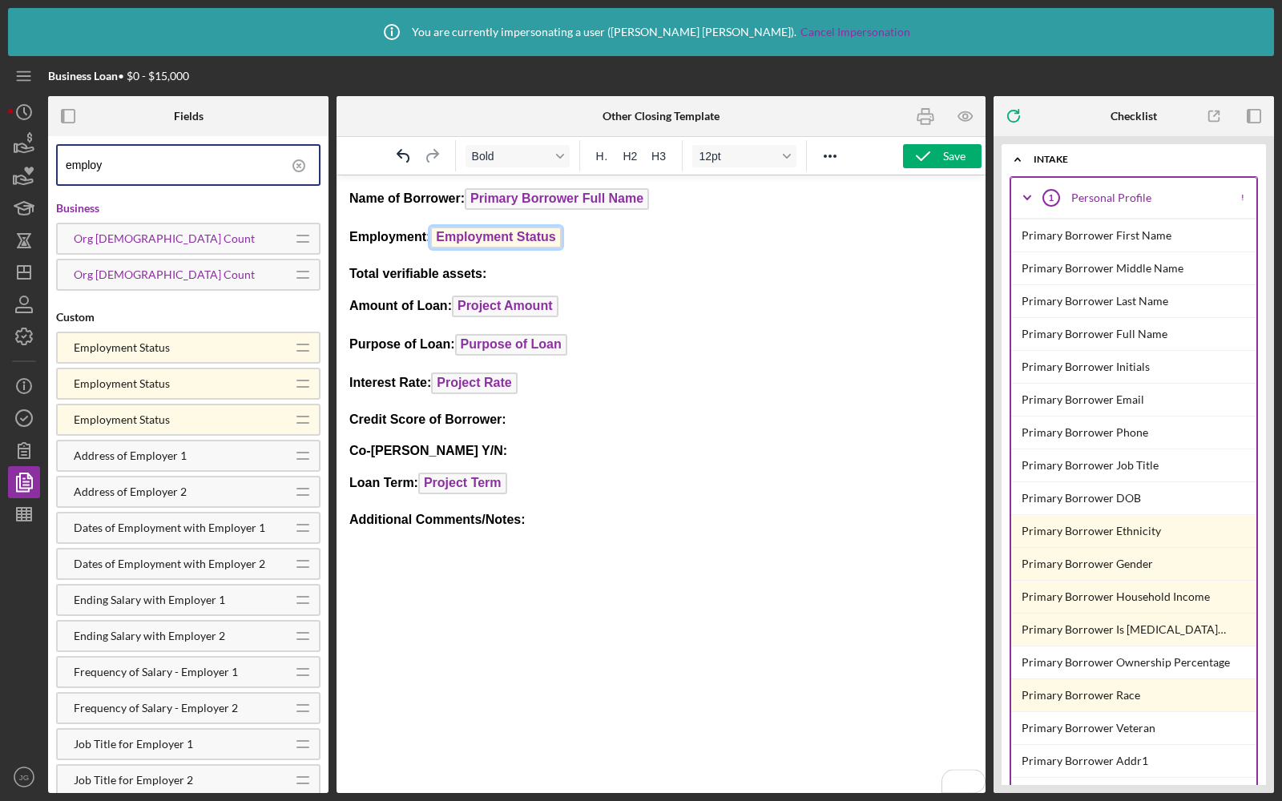
click at [503, 240] on span "Employment Status" at bounding box center [495, 238] width 131 height 22
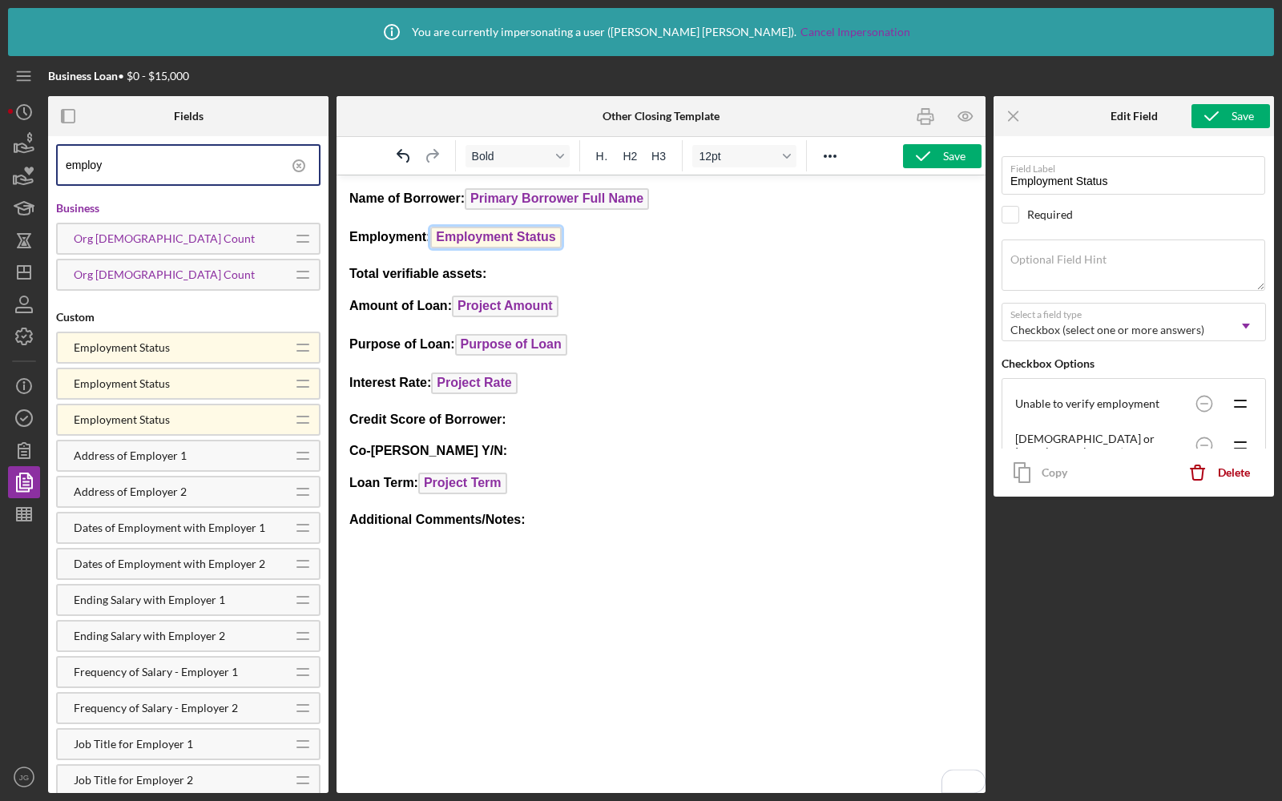
scroll to position [183, 0]
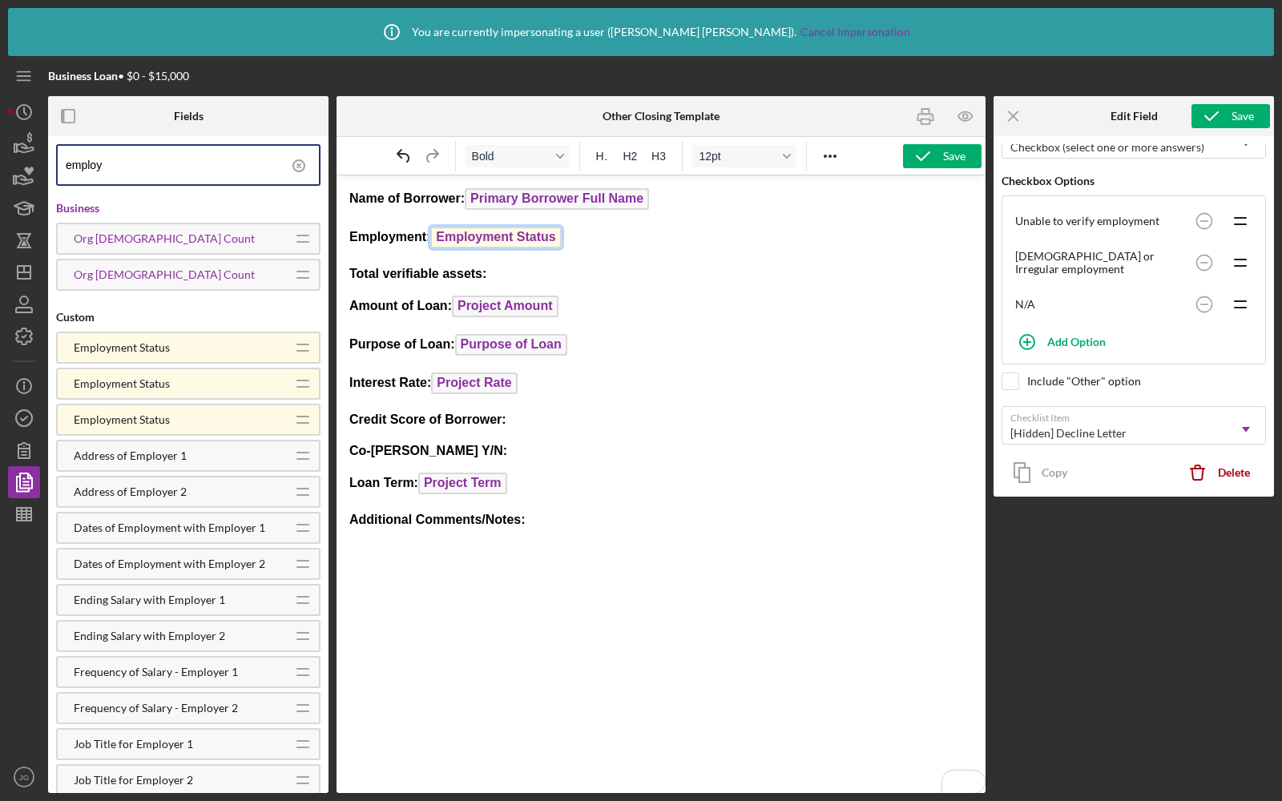
click at [522, 423] on p "Credit Score of Borrower:" at bounding box center [660, 420] width 623 height 18
click at [449, 446] on p "Co-Signor Y/N:" at bounding box center [660, 451] width 623 height 18
click at [551, 518] on p "Additional Comments/Notes:" at bounding box center [660, 520] width 623 height 18
click at [191, 165] on input "employ" at bounding box center [192, 165] width 253 height 38
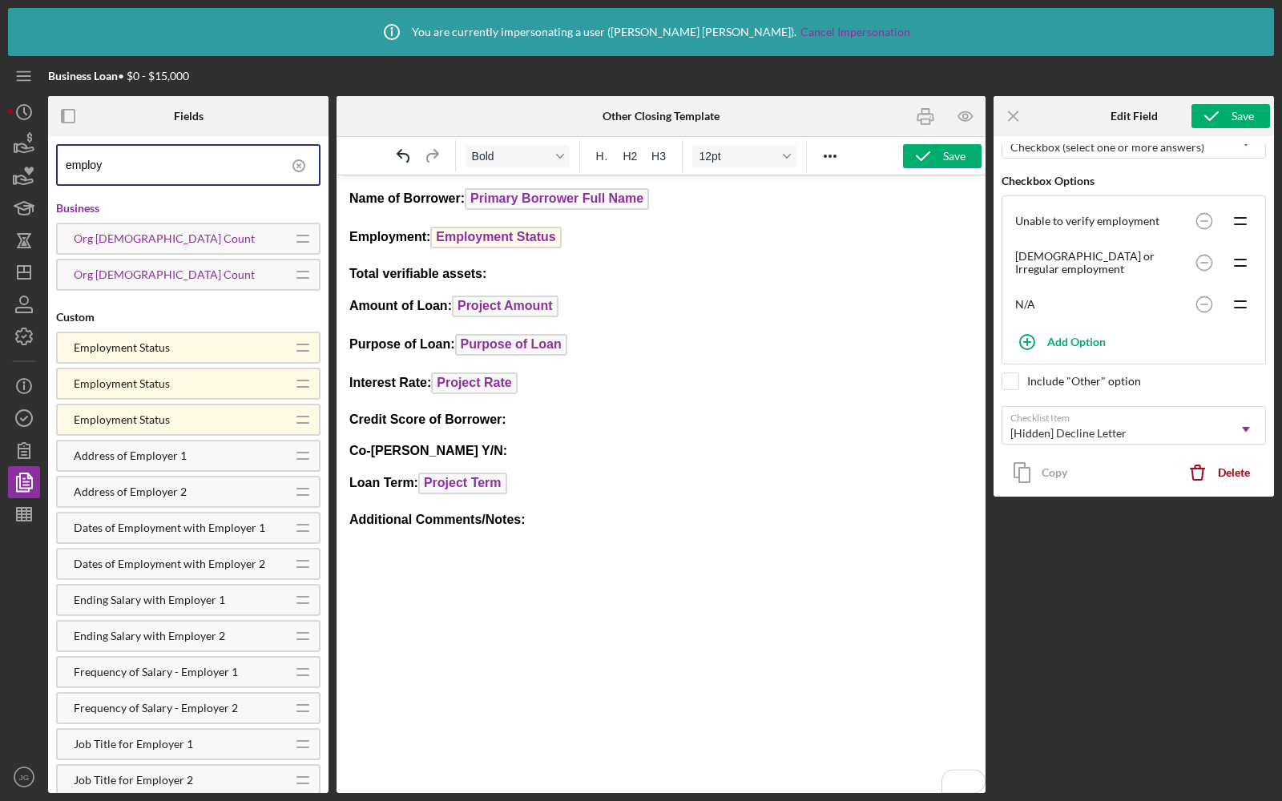
click at [191, 165] on input "employ" at bounding box center [192, 165] width 253 height 38
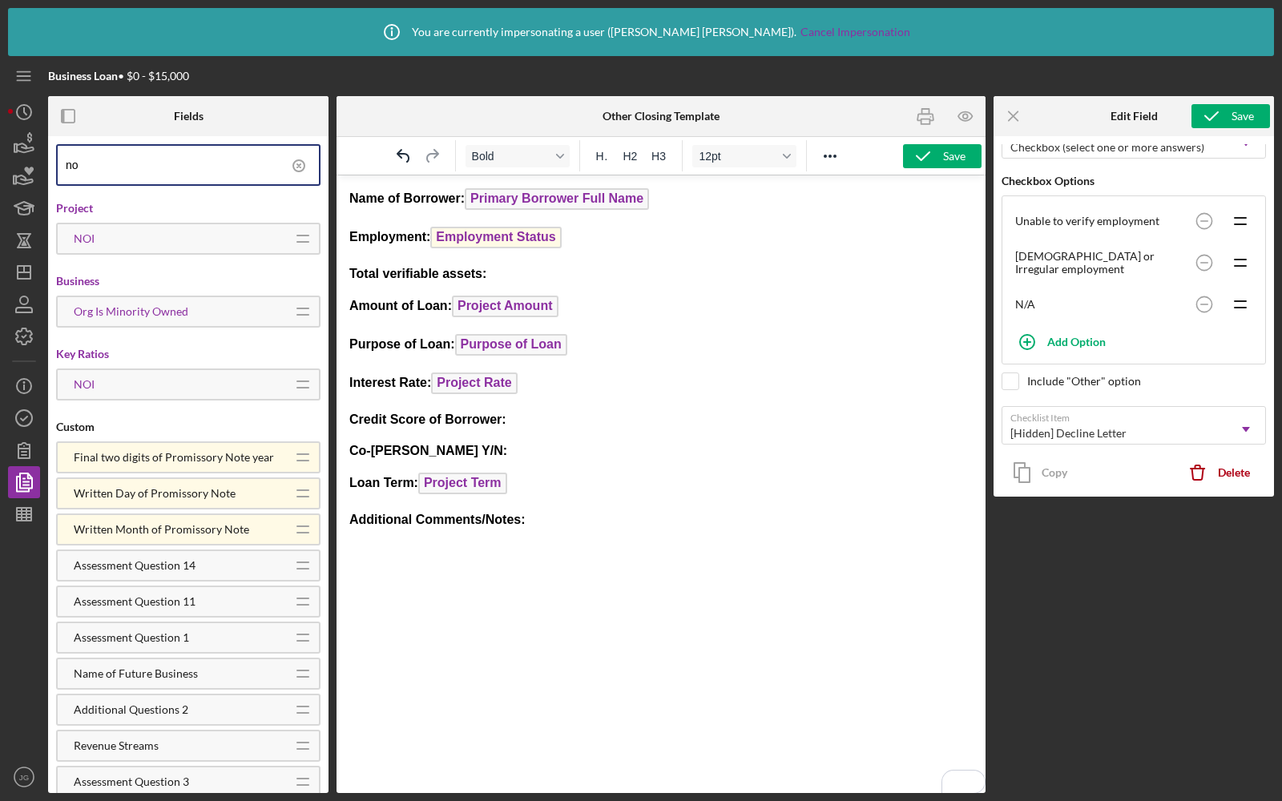
type input "n"
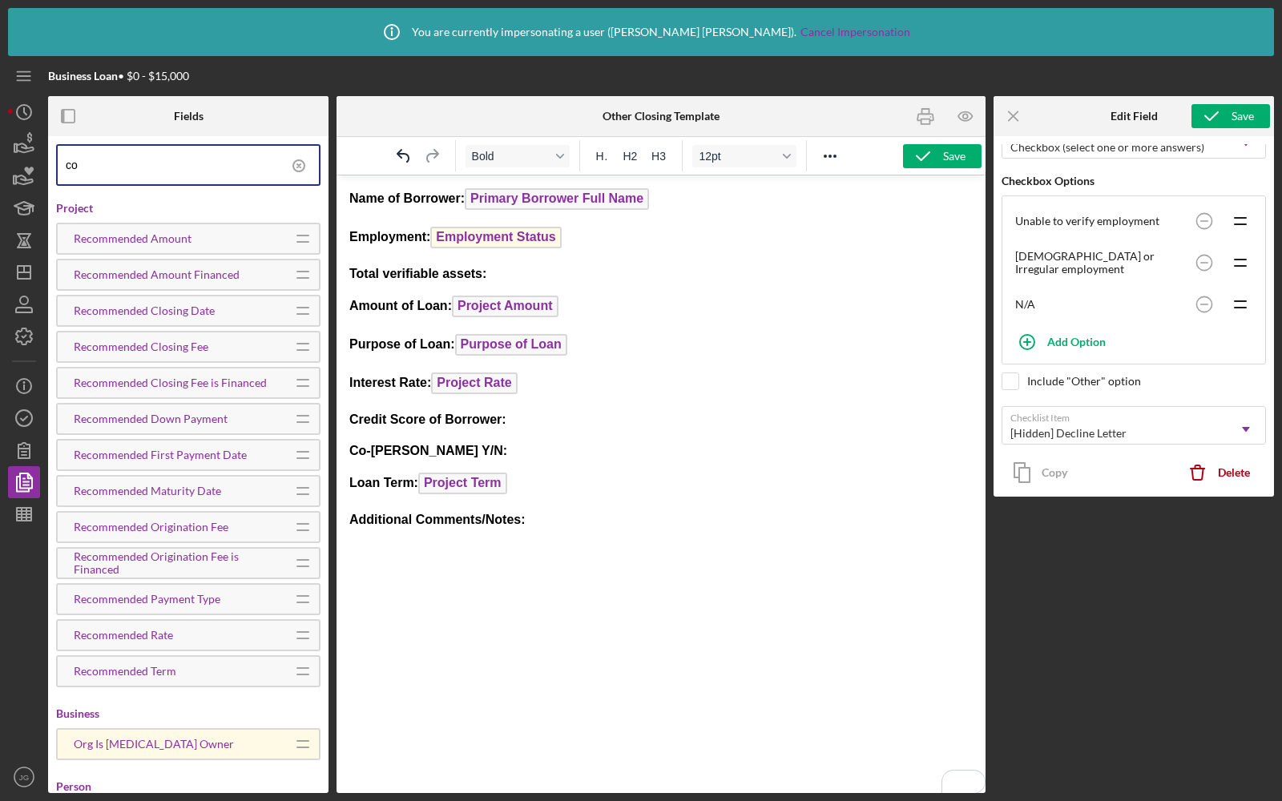
type input "c"
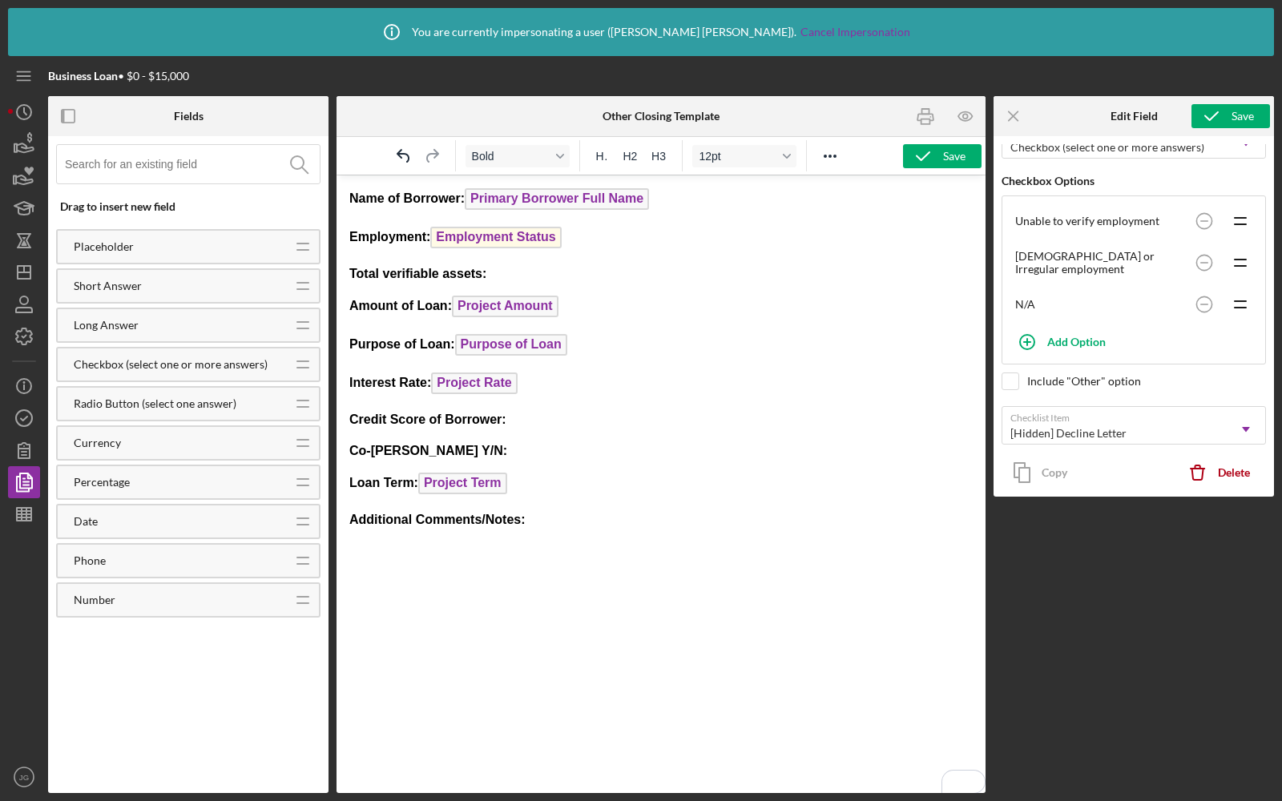
click at [522, 449] on p "Co-Signor Y/N:" at bounding box center [660, 451] width 623 height 18
click at [514, 275] on p "Total verifiable assets:" at bounding box center [660, 274] width 623 height 18
click at [955, 159] on div "Save" at bounding box center [954, 156] width 22 height 24
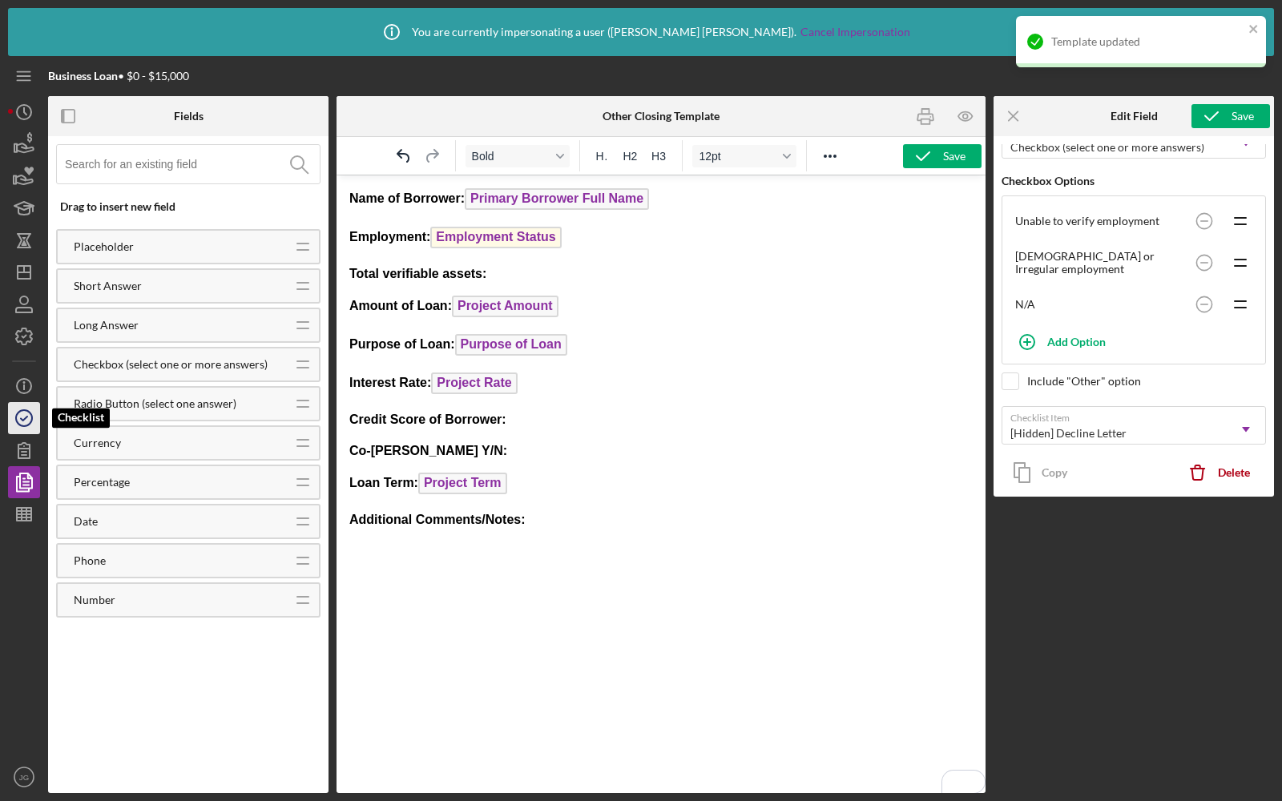
click at [31, 425] on icon "button" at bounding box center [24, 418] width 40 height 40
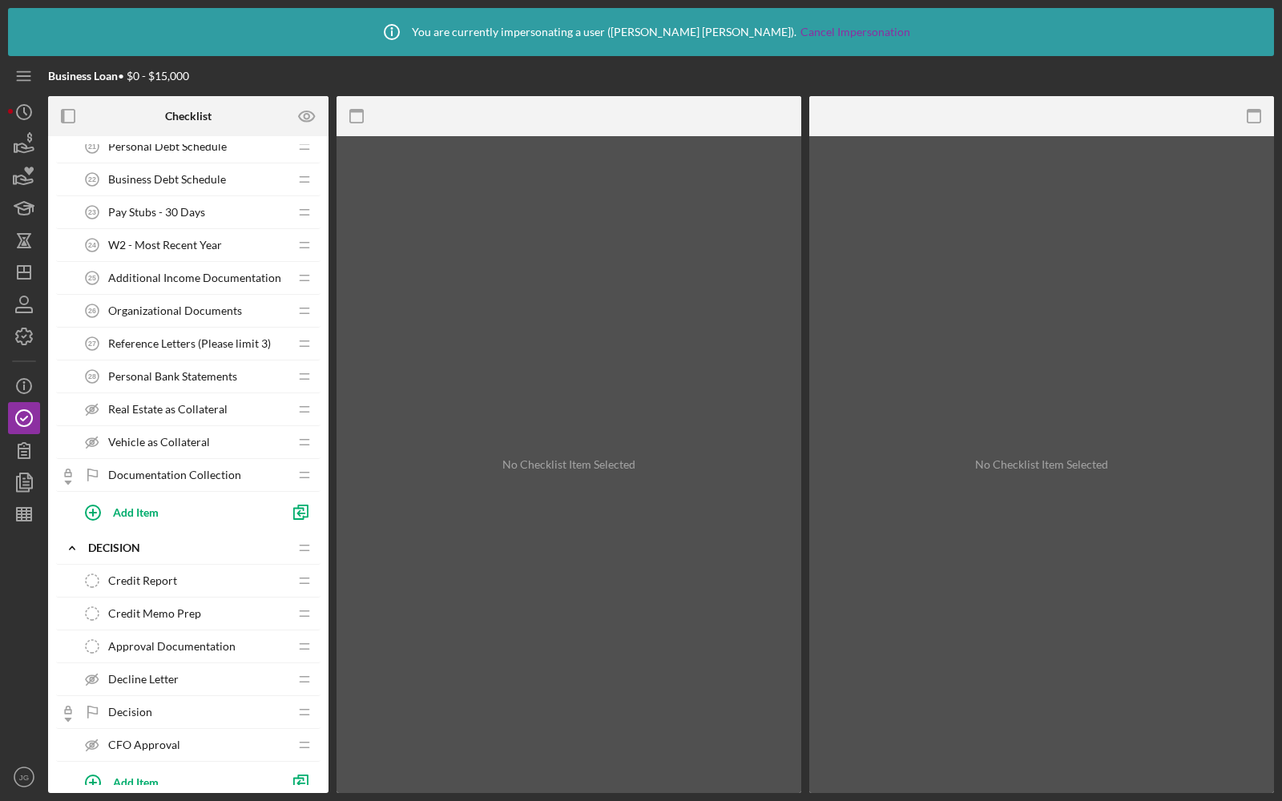
scroll to position [1167, 0]
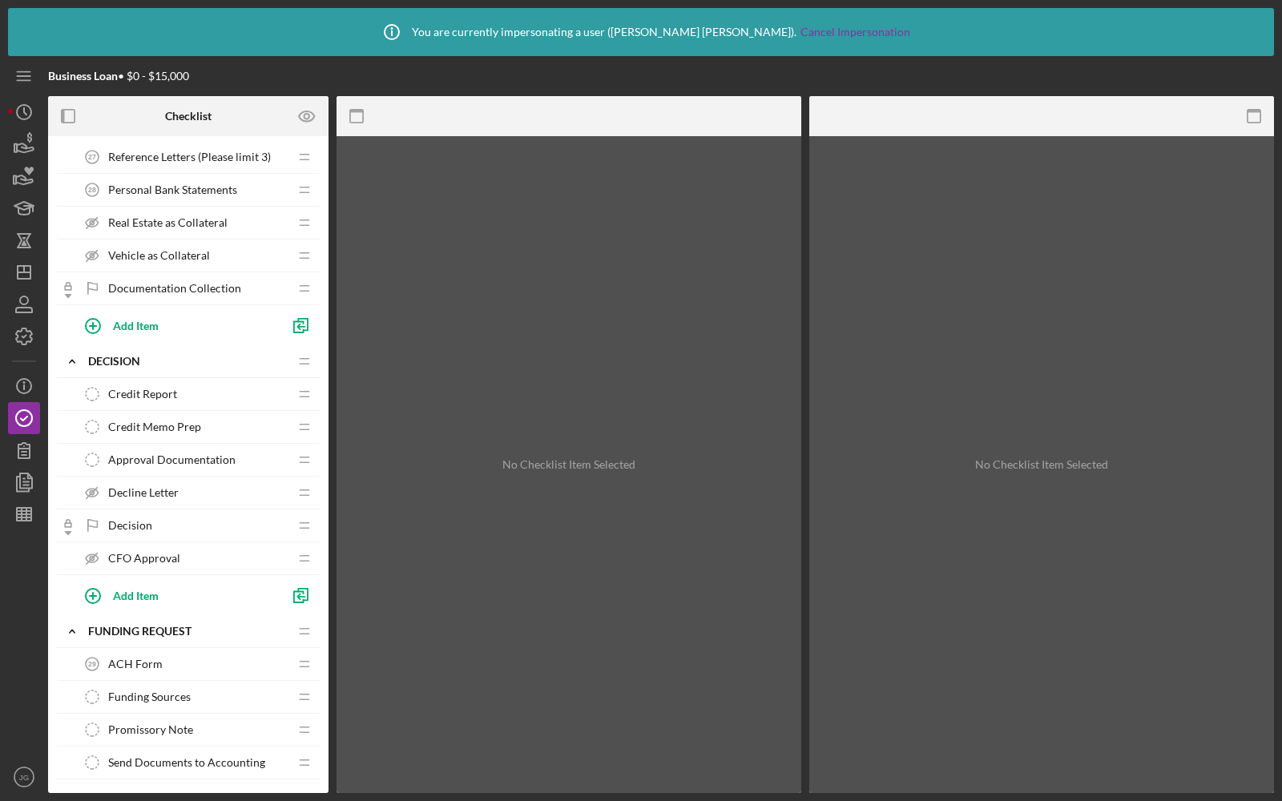
click at [139, 549] on div "CFO Approval CFO Approval" at bounding box center [182, 558] width 212 height 32
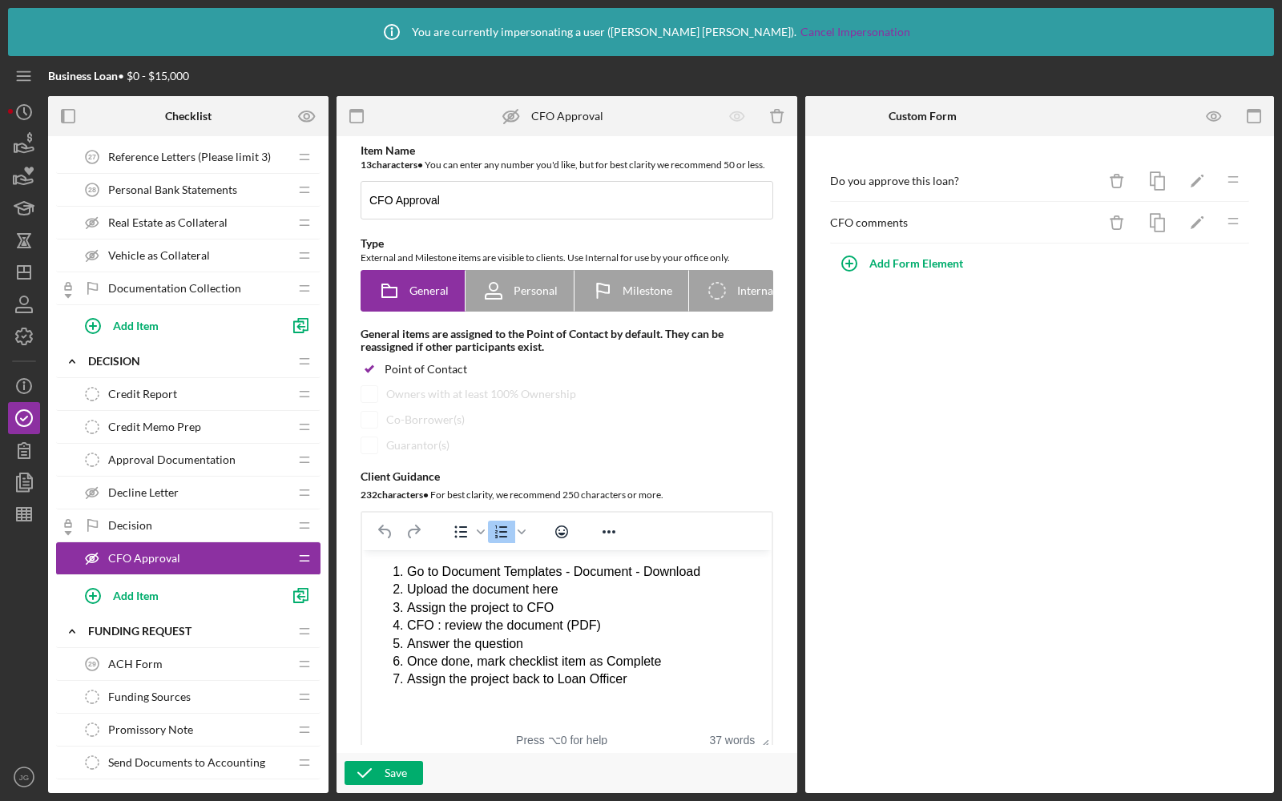
click at [128, 388] on span "Credit Report" at bounding box center [142, 394] width 69 height 13
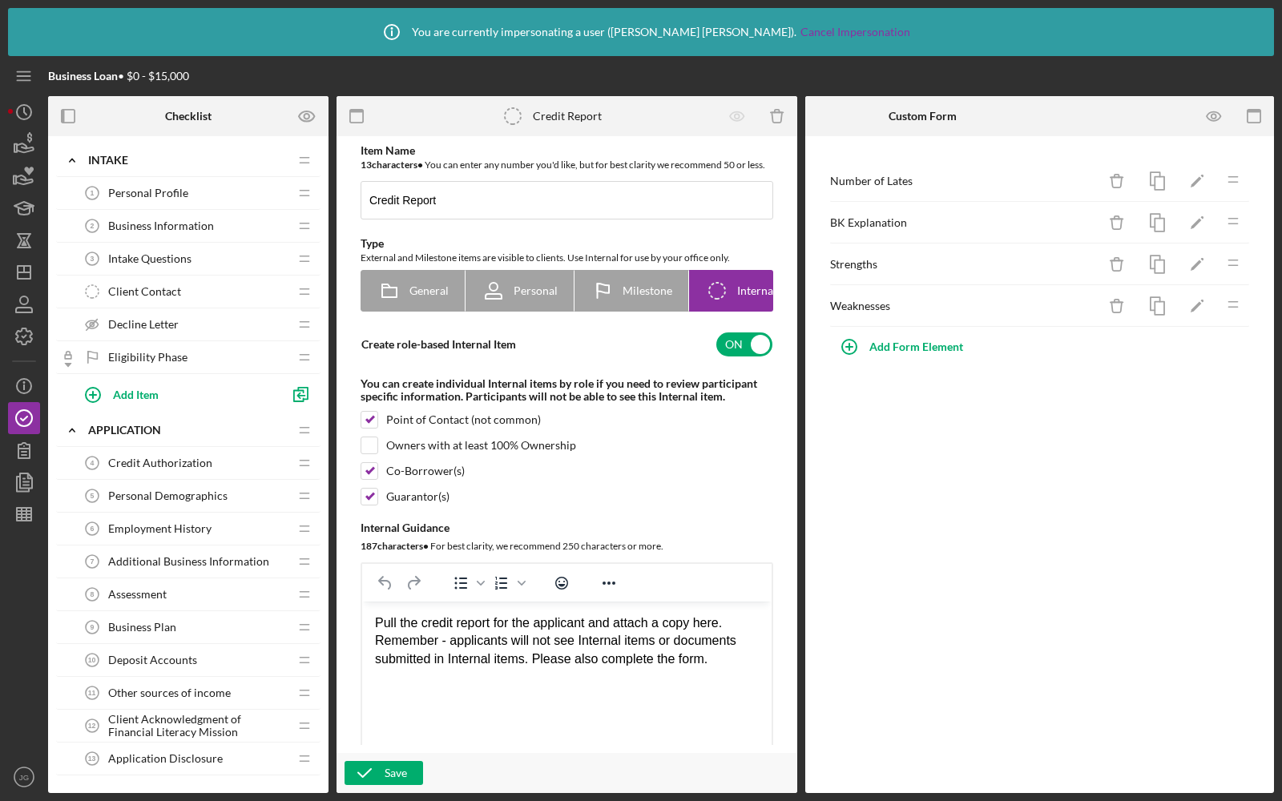
click at [167, 288] on span "Client Contact" at bounding box center [144, 291] width 73 height 13
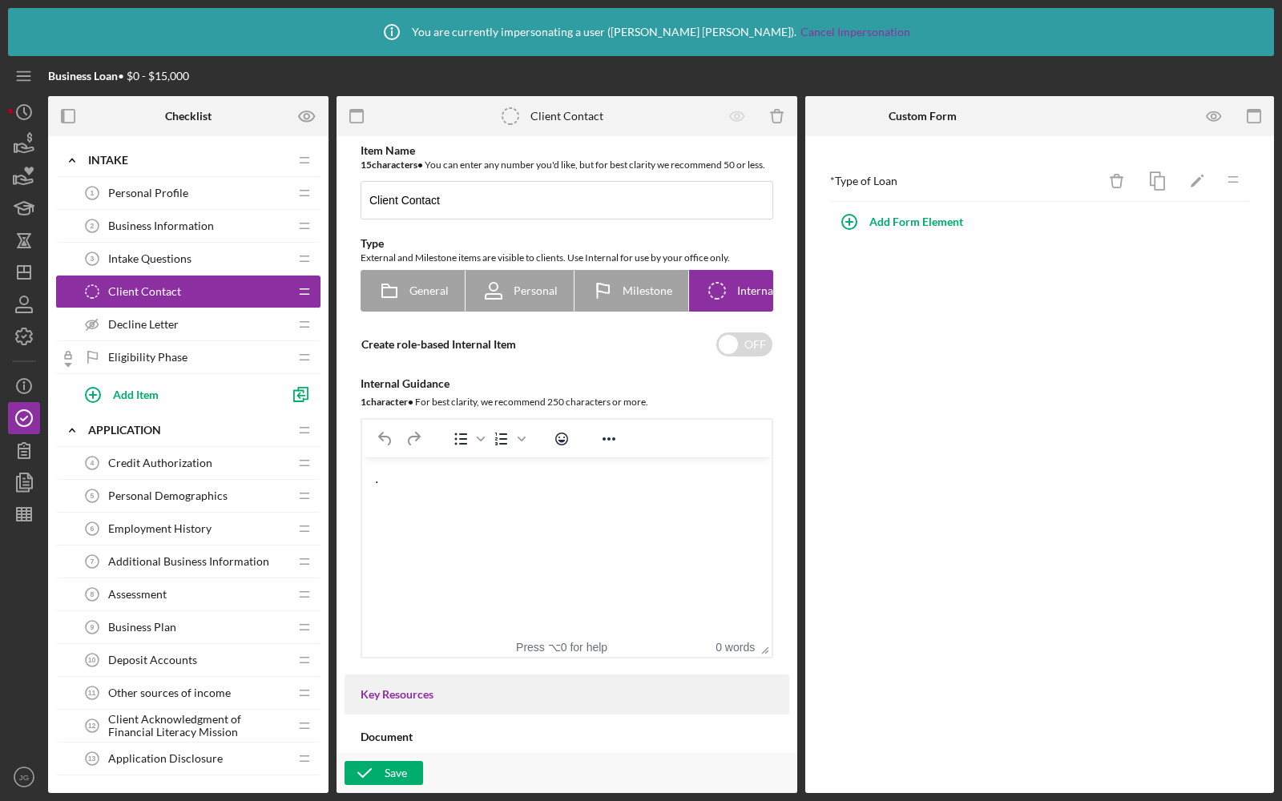
click at [168, 257] on span "Intake Questions" at bounding box center [149, 258] width 83 height 13
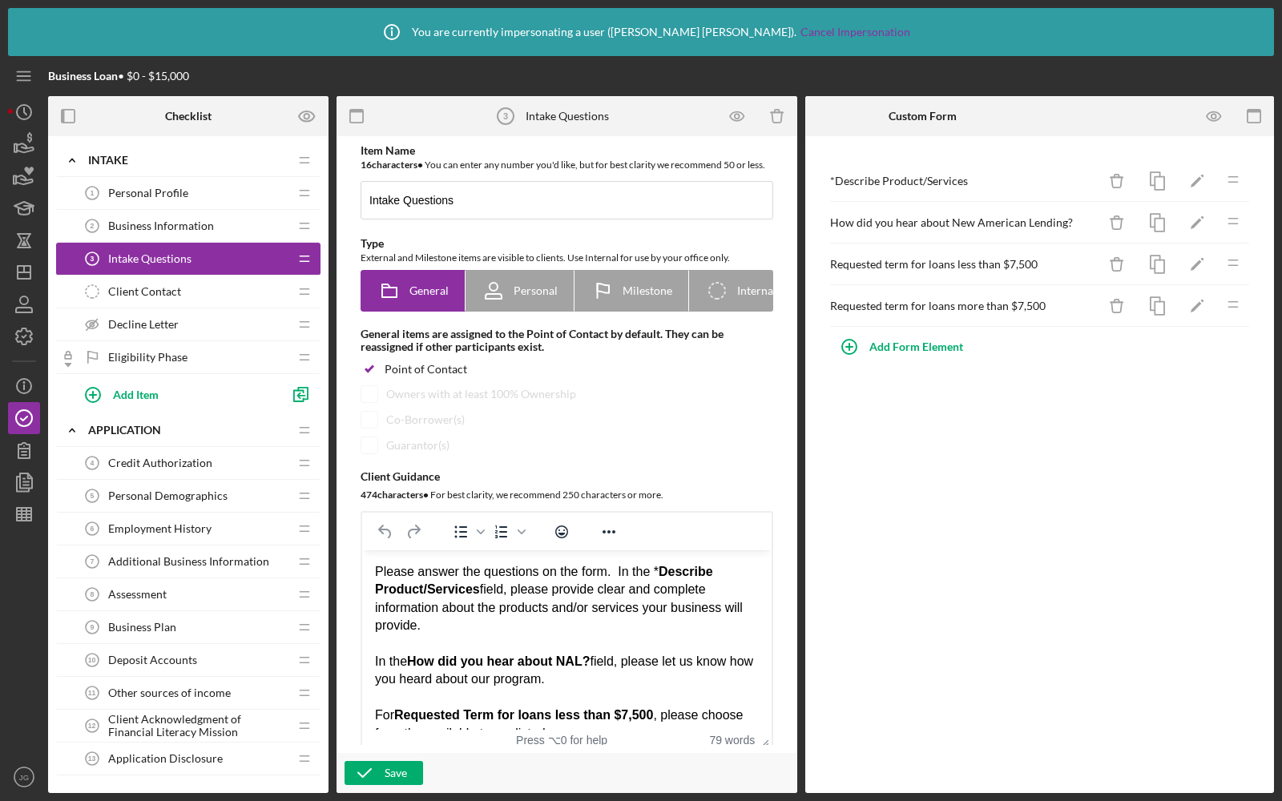
click at [180, 310] on div "Decline Letter Decline Letter" at bounding box center [182, 324] width 212 height 32
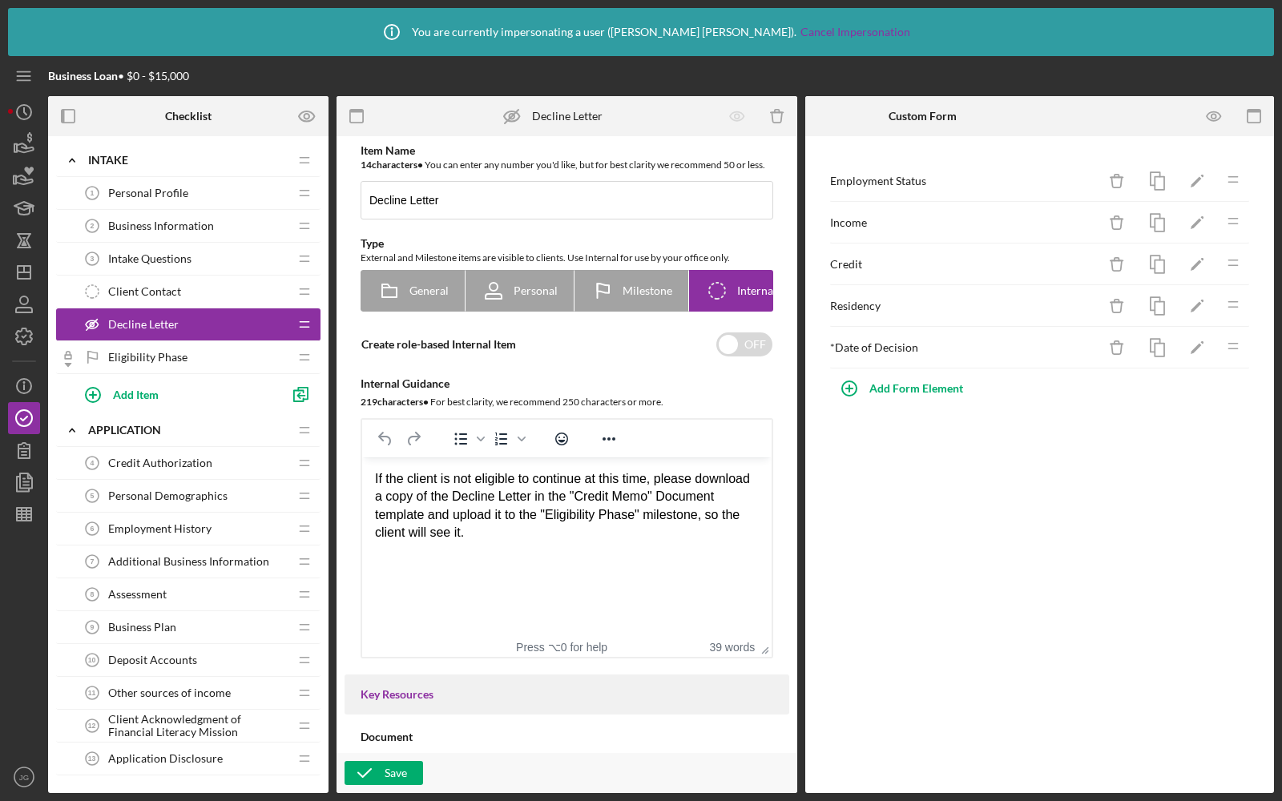
click at [191, 457] on span "Credit Authorization" at bounding box center [160, 463] width 104 height 13
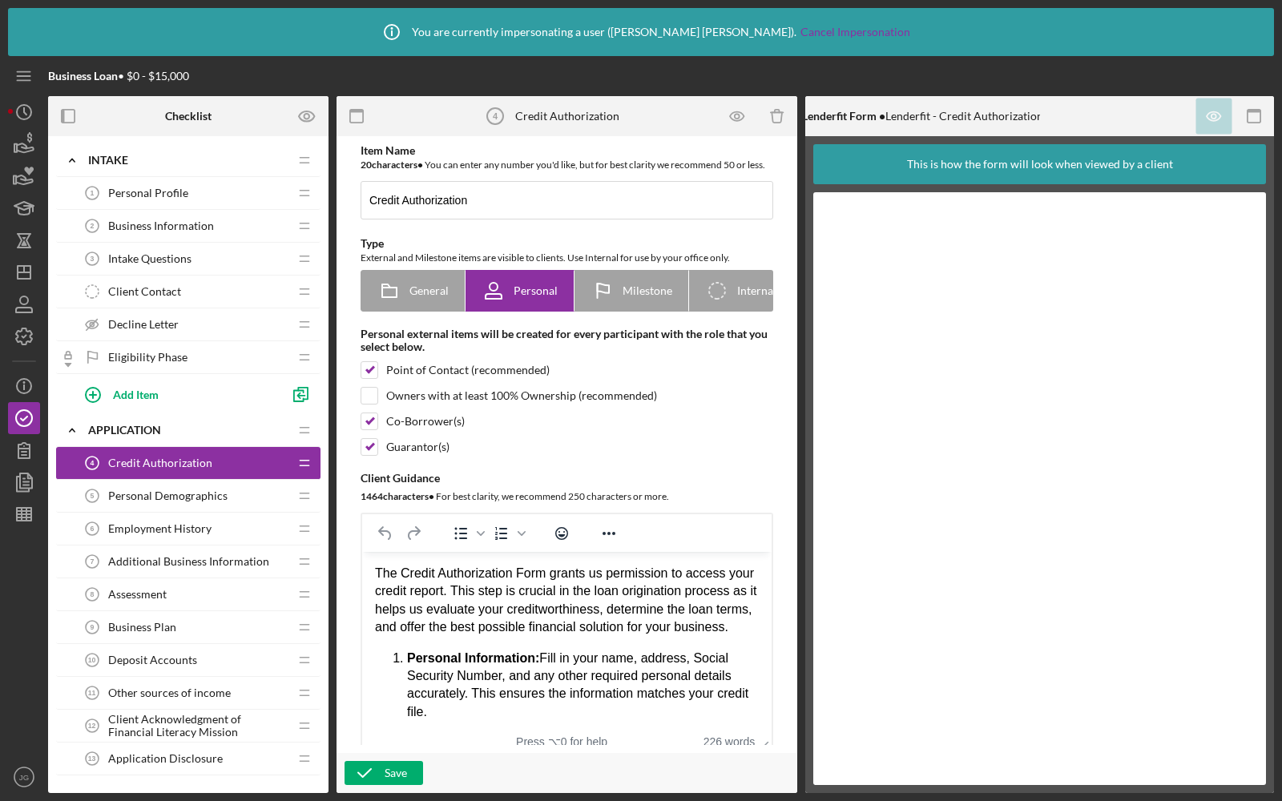
click at [193, 497] on span "Personal Demographics" at bounding box center [167, 496] width 119 height 13
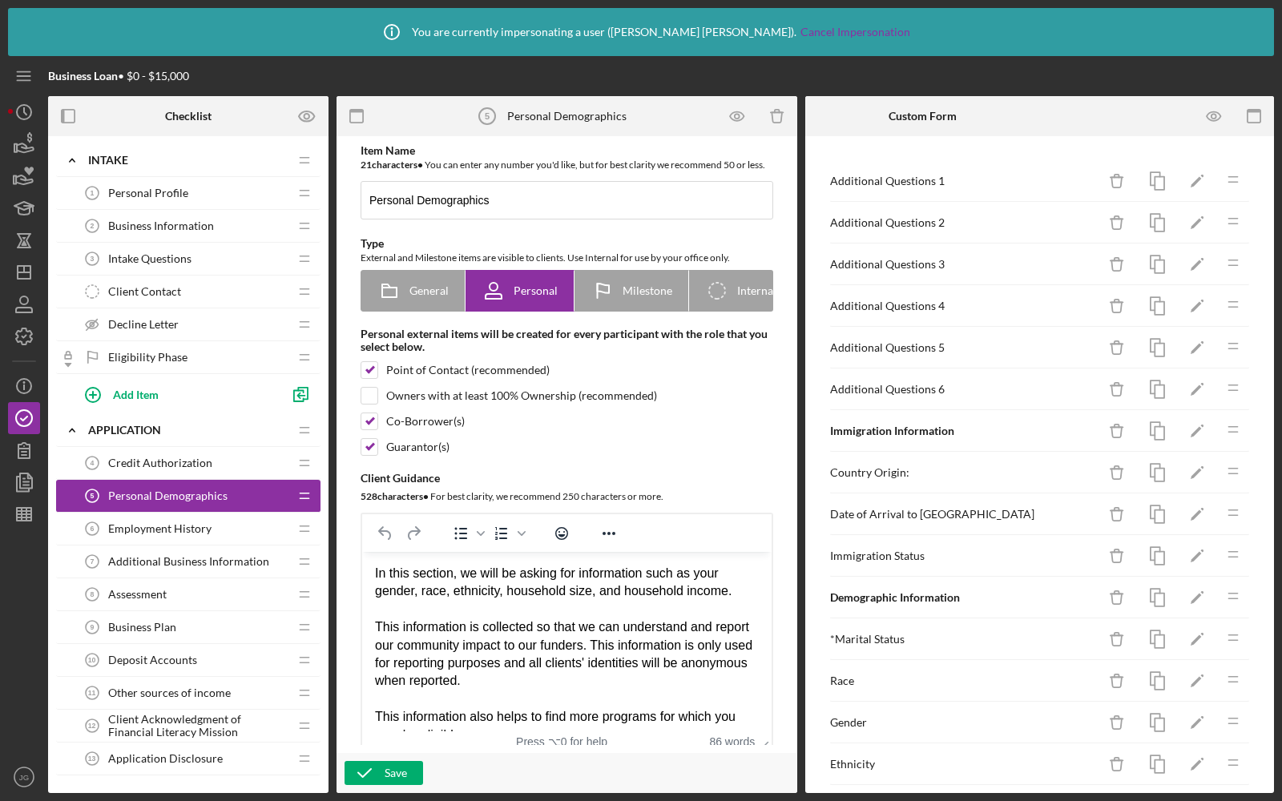
click at [191, 533] on div "Employment History 6 Employment History" at bounding box center [182, 529] width 212 height 32
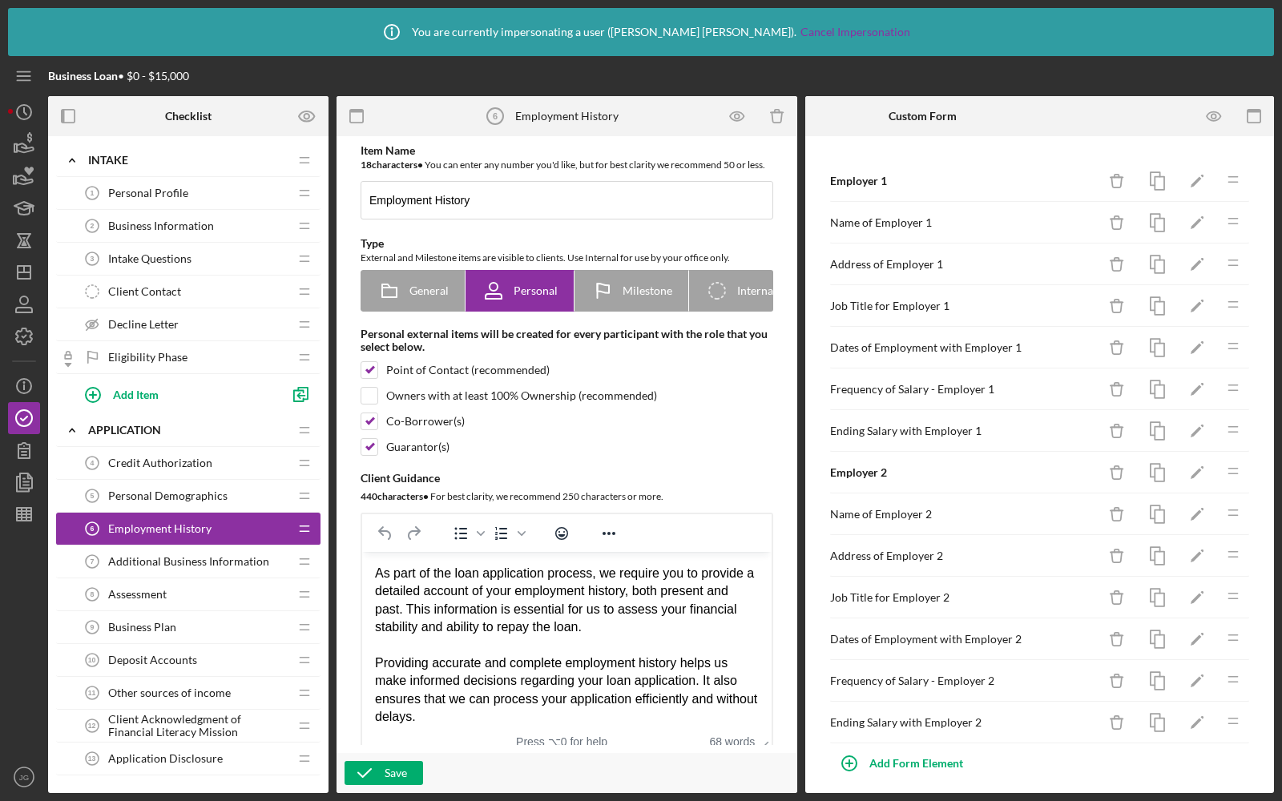
click at [195, 578] on div "Assessment 8 Assessment" at bounding box center [182, 594] width 212 height 32
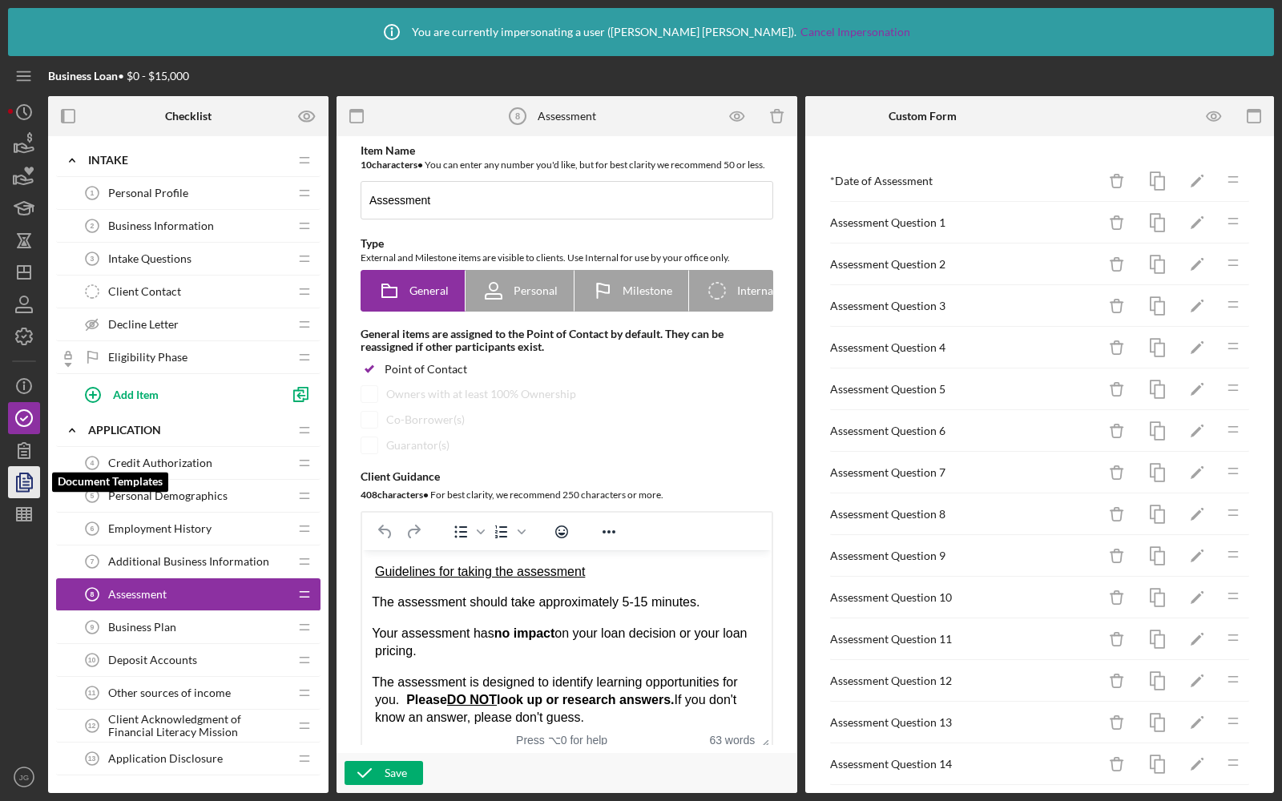
click at [22, 490] on icon "button" at bounding box center [24, 482] width 40 height 40
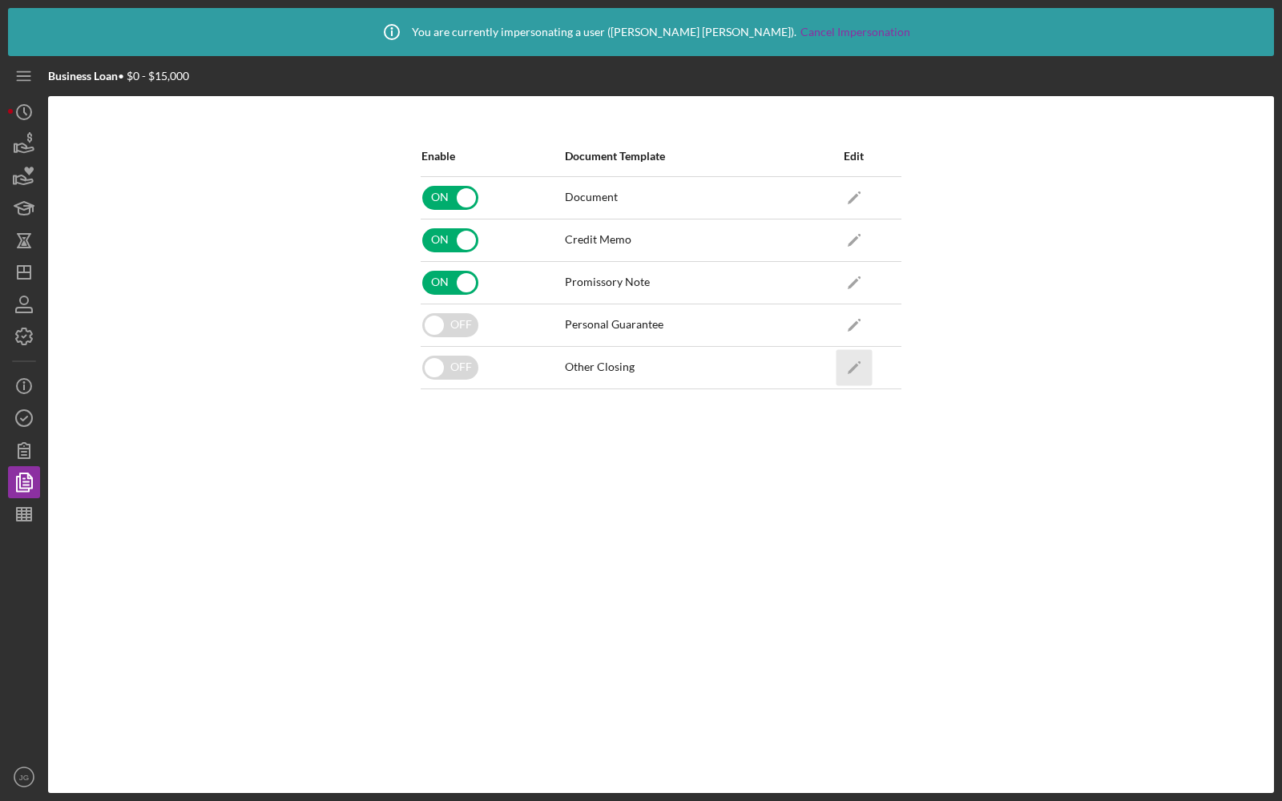
click at [843, 371] on icon "Icon/Edit" at bounding box center [854, 367] width 36 height 36
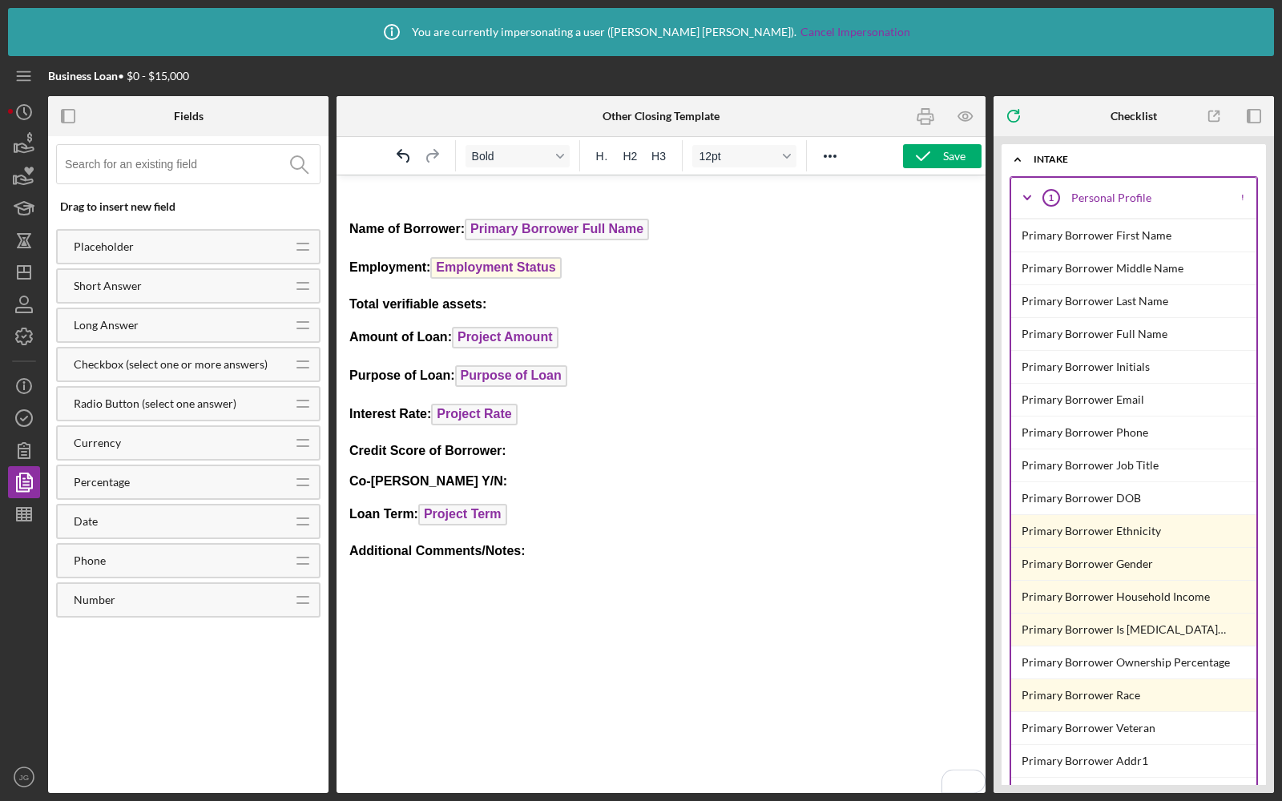
click at [435, 194] on p "To enrich screen reader interactions, please activate Accessibility in Grammarl…" at bounding box center [660, 197] width 623 height 18
click at [959, 163] on div "Save" at bounding box center [954, 156] width 22 height 24
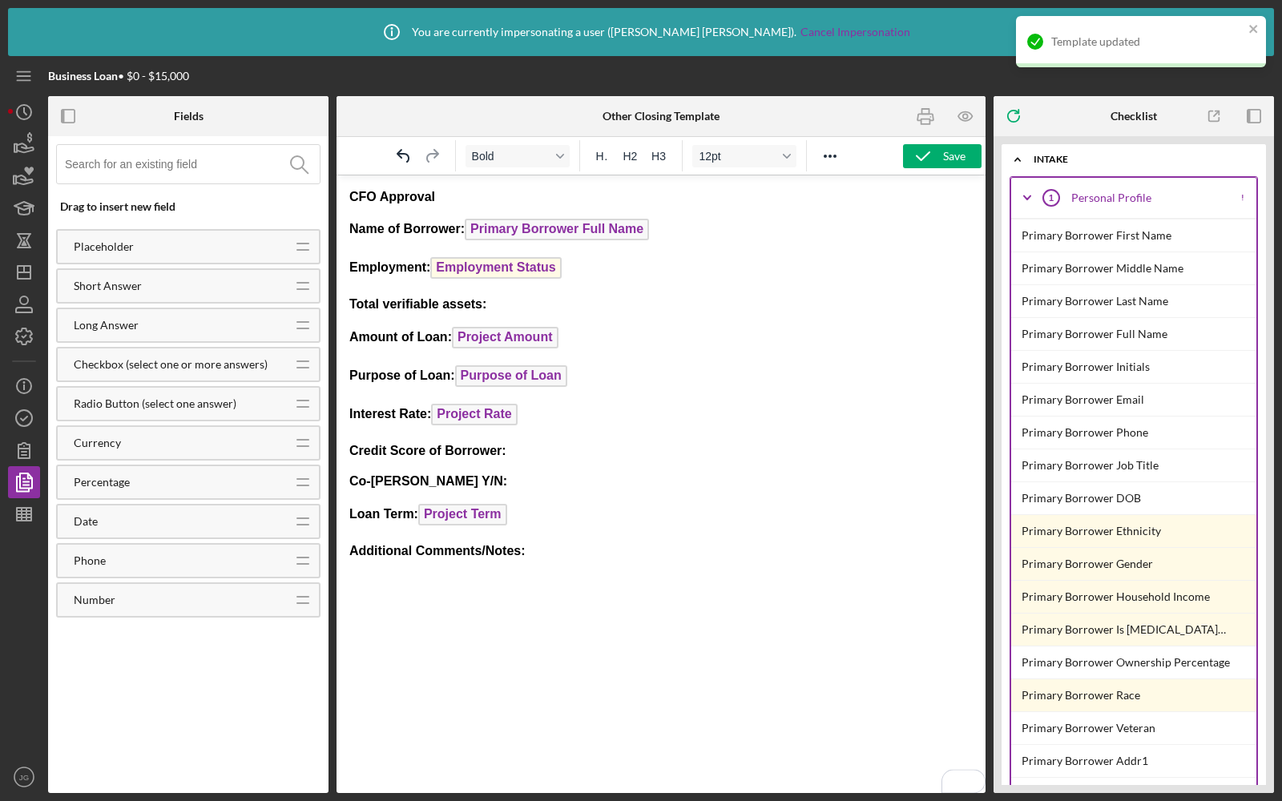
drag, startPoint x: 457, startPoint y: 195, endPoint x: 283, endPoint y: 195, distance: 174.7
click at [337, 195] on html "CFO Approval﻿ Name of Borrower: Primary Borrower Full Name Employment: Employme…" at bounding box center [661, 373] width 649 height 397
click at [607, 162] on span "H1" at bounding box center [603, 156] width 14 height 13
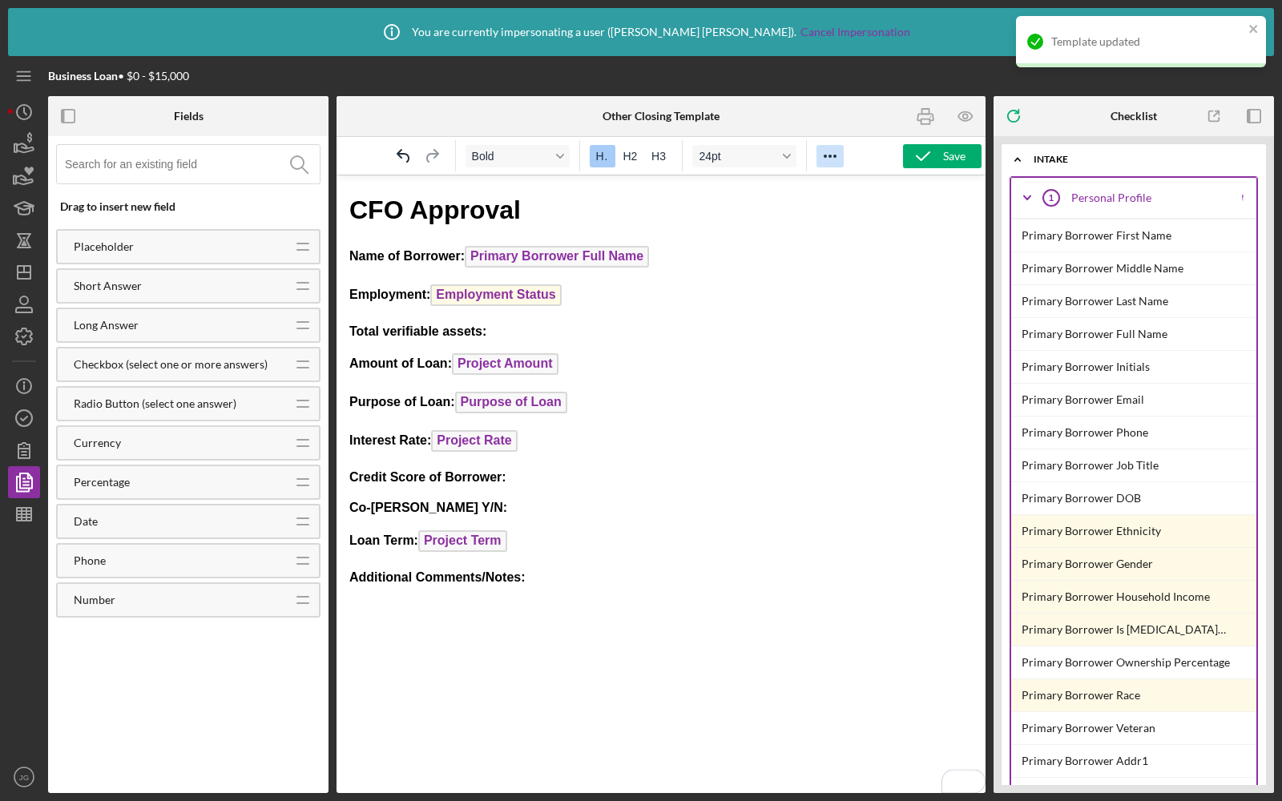
click at [823, 159] on icon "Reveal or hide additional toolbar items" at bounding box center [829, 156] width 19 height 19
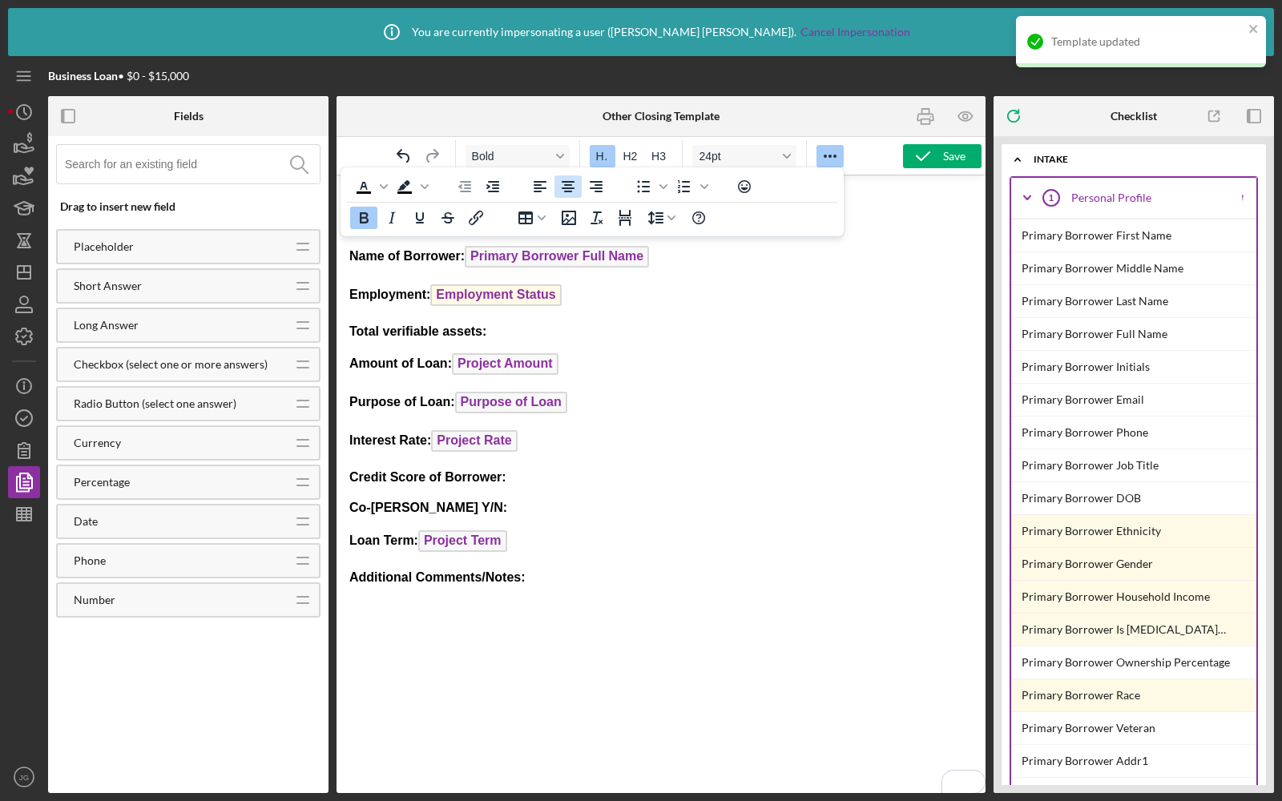
click at [567, 188] on icon "Align center" at bounding box center [567, 186] width 19 height 19
click at [965, 151] on button "Save" at bounding box center [942, 156] width 79 height 24
click at [18, 428] on icon "button" at bounding box center [24, 418] width 40 height 40
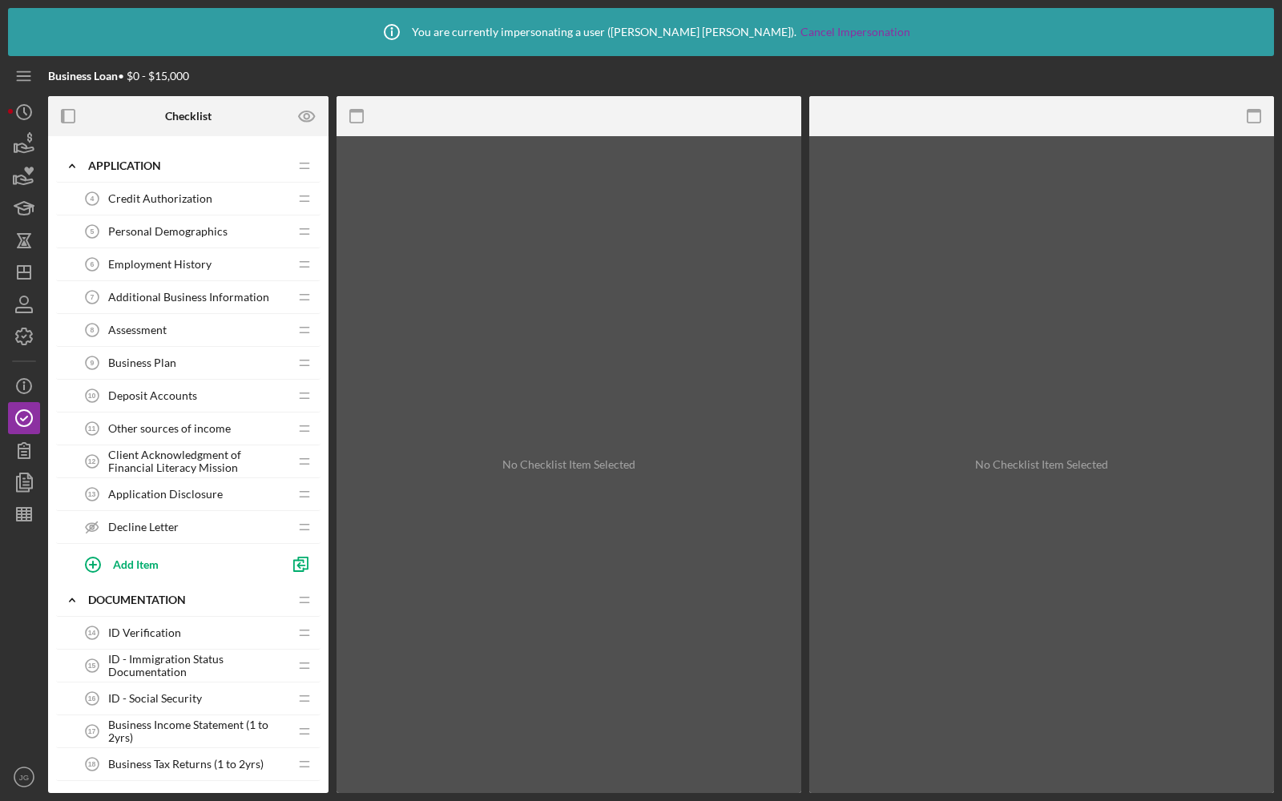
scroll to position [269, 0]
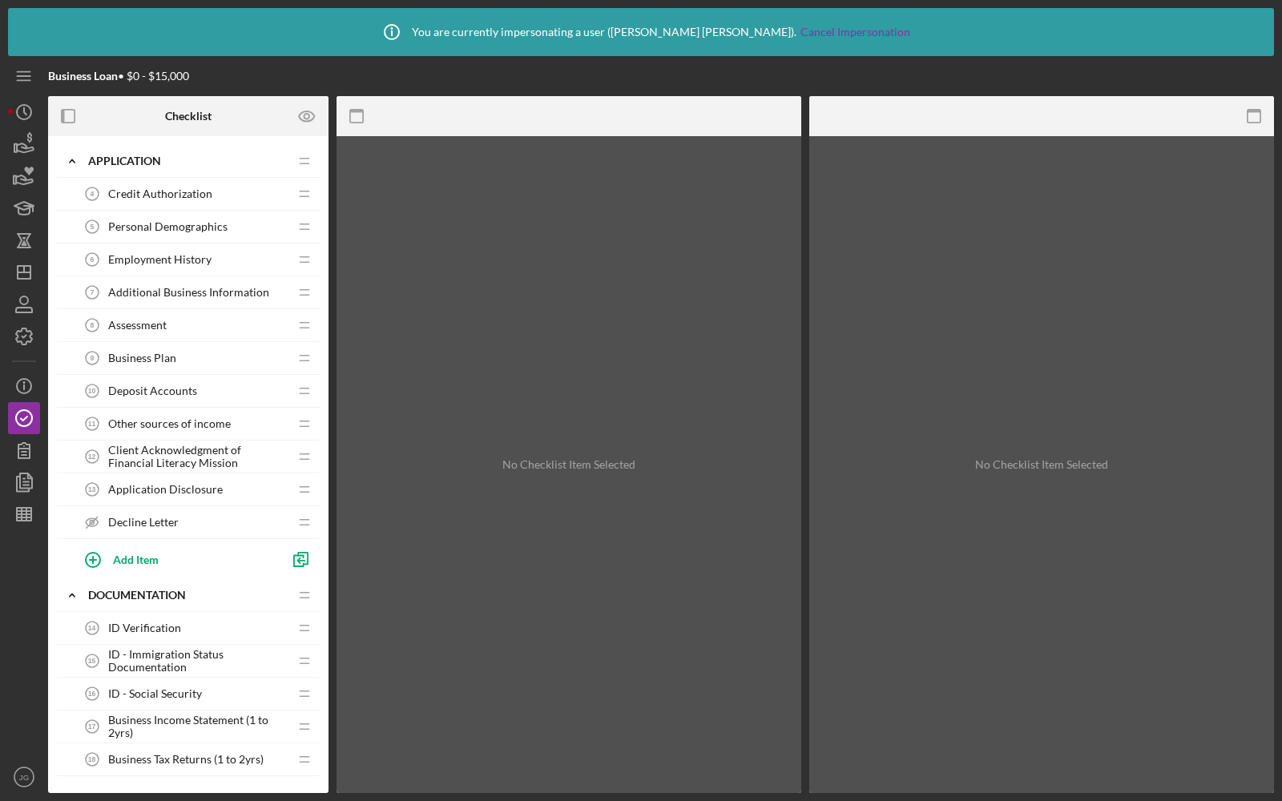
click at [224, 422] on span "Other sources of income" at bounding box center [169, 423] width 123 height 13
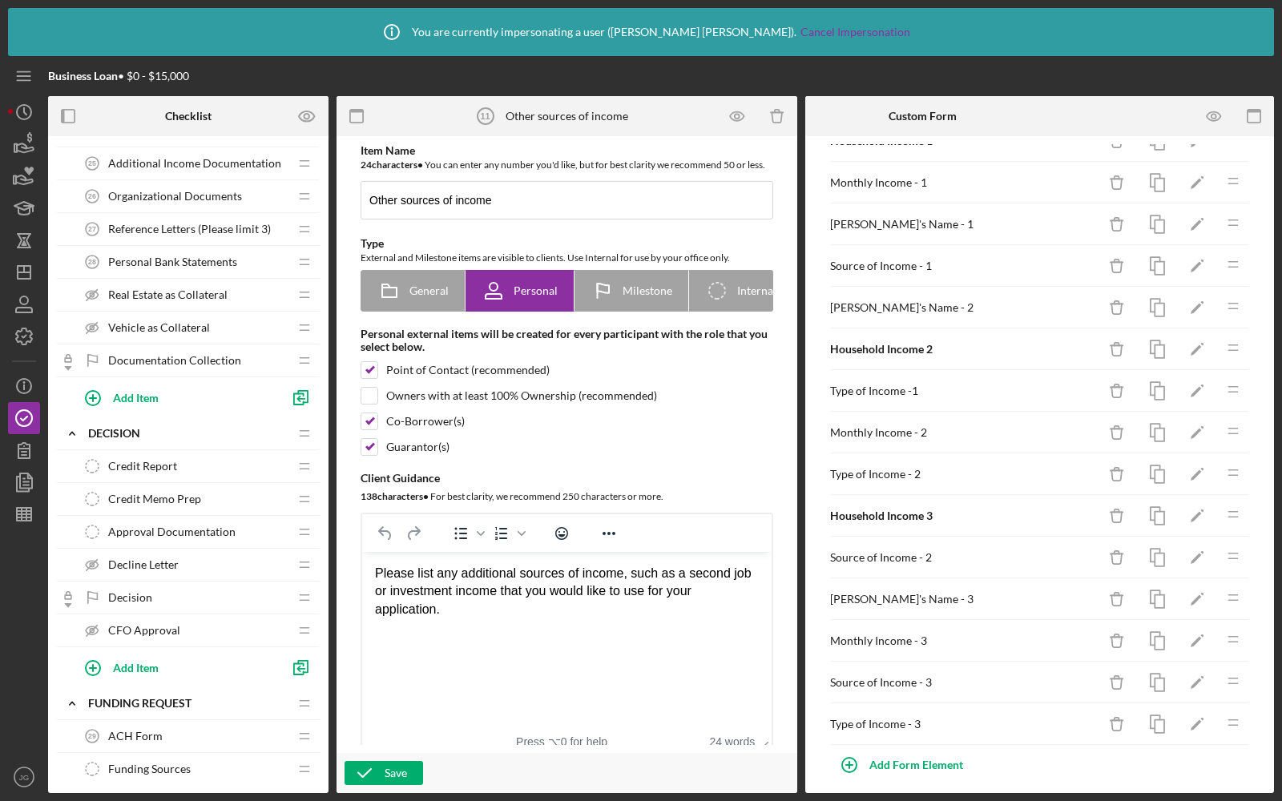
scroll to position [1147, 0]
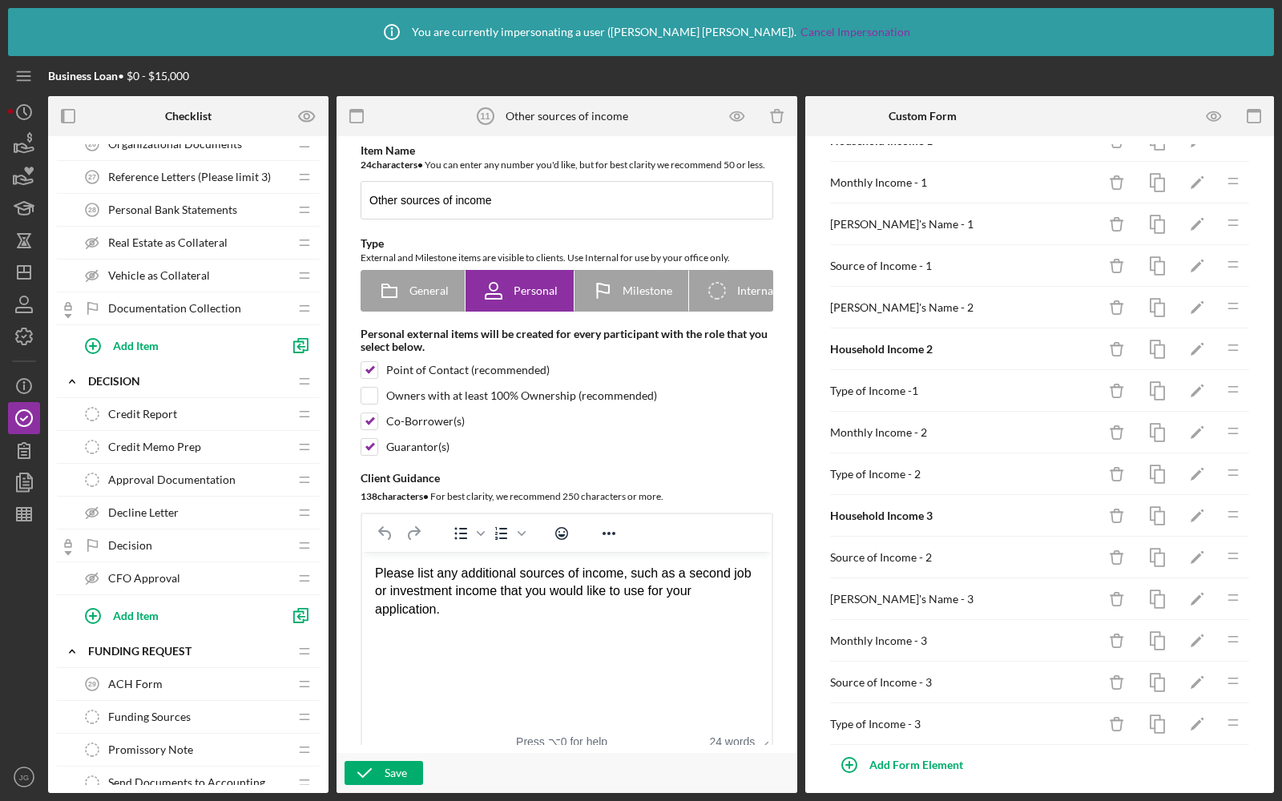
click at [173, 408] on span "Credit Report" at bounding box center [142, 414] width 69 height 13
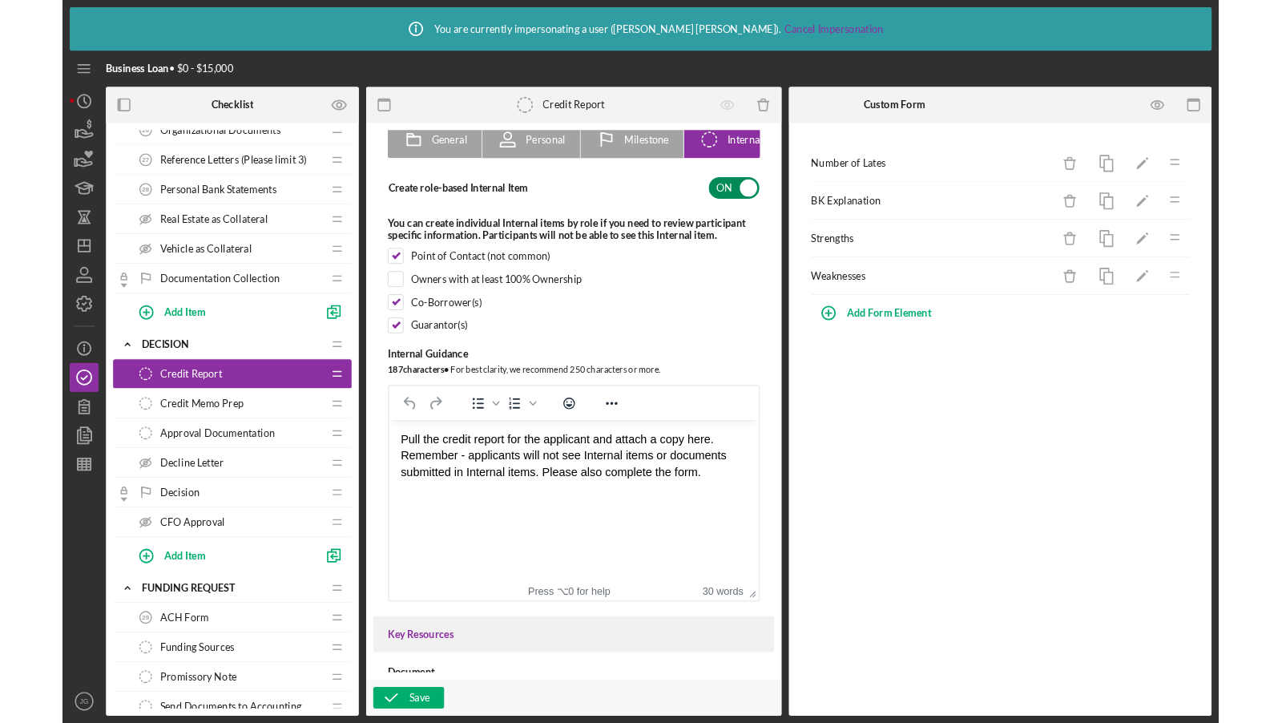
scroll to position [137, 0]
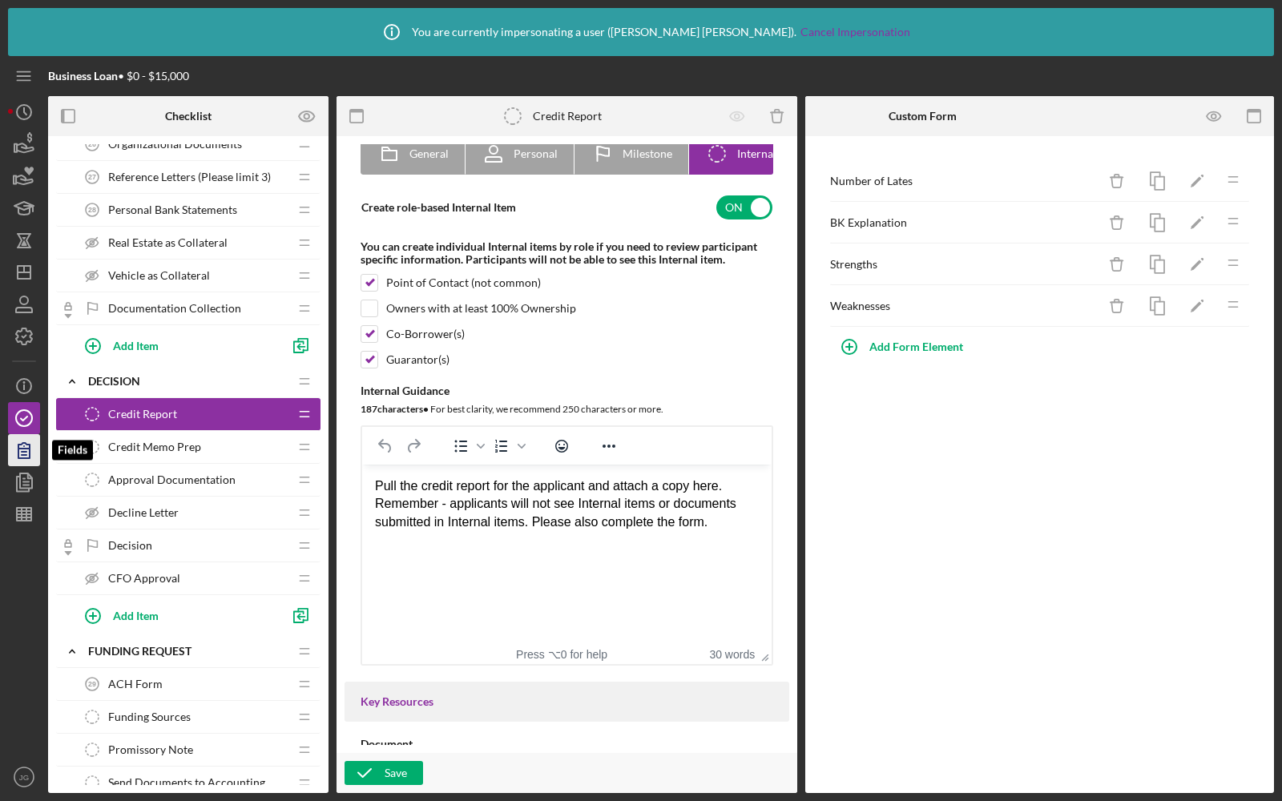
click at [22, 453] on icon "button" at bounding box center [24, 450] width 40 height 40
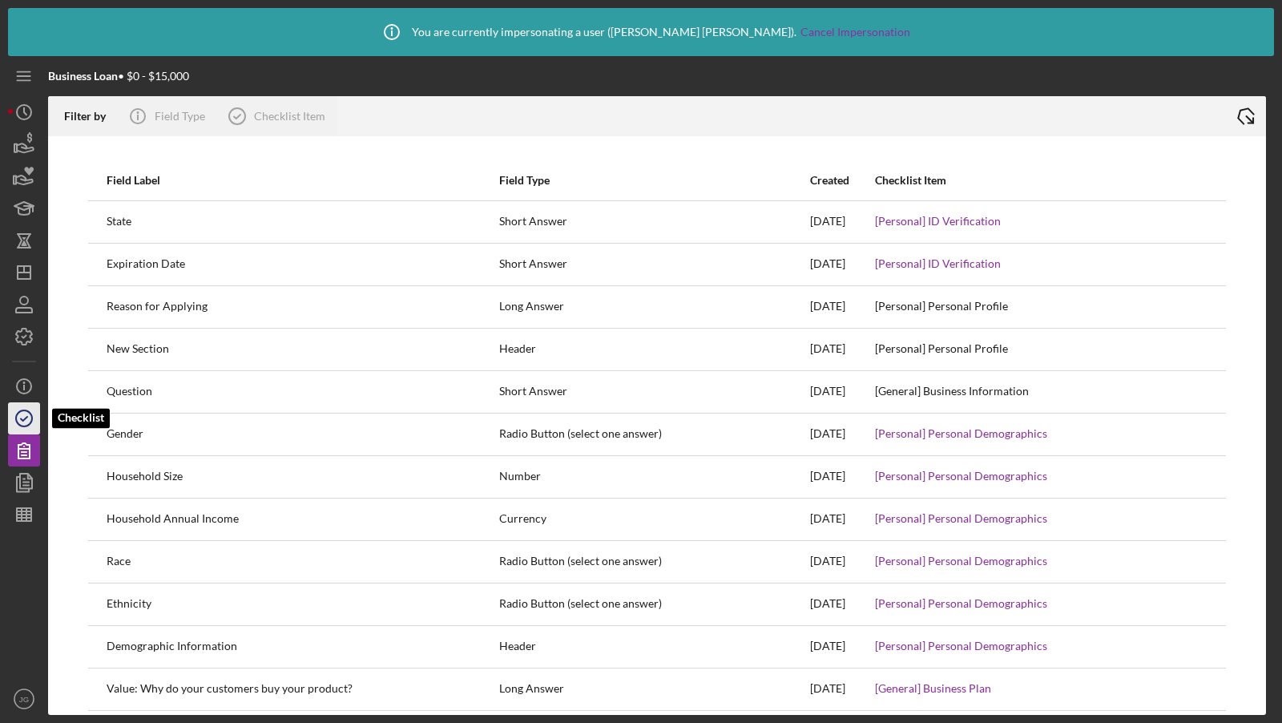
click at [21, 417] on icon "button" at bounding box center [24, 418] width 40 height 40
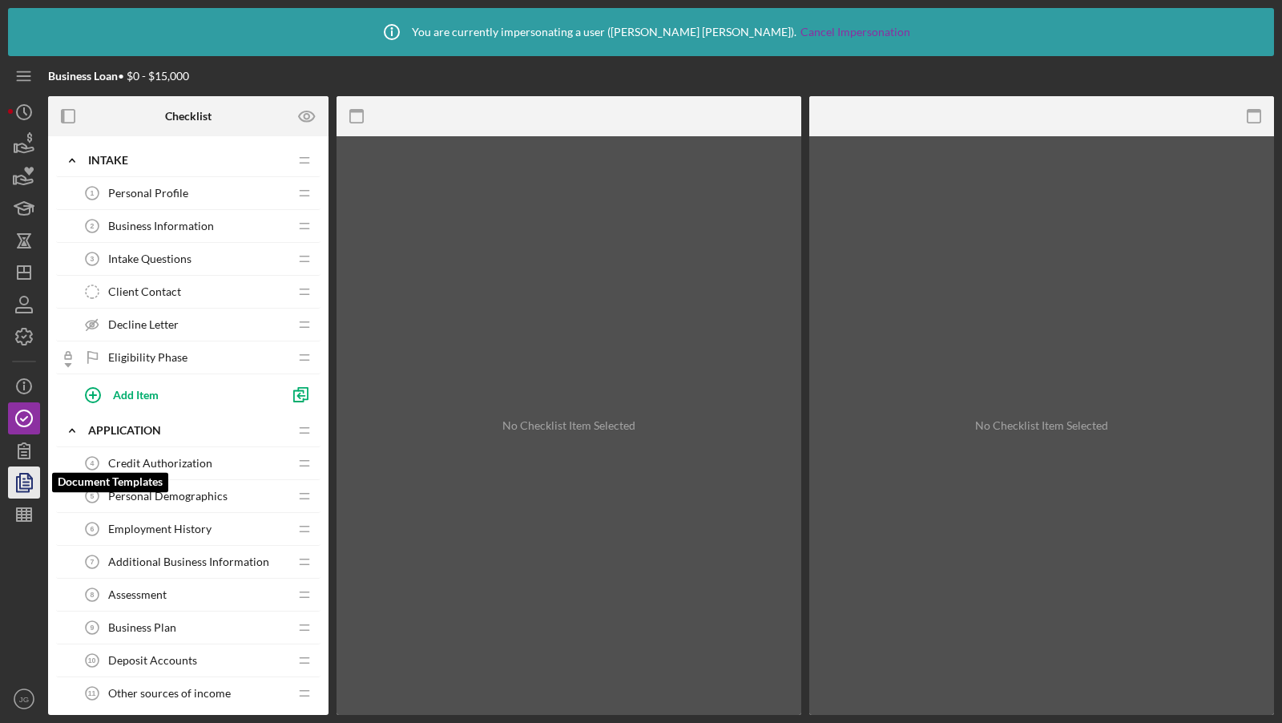
click at [21, 490] on icon "button" at bounding box center [24, 482] width 40 height 40
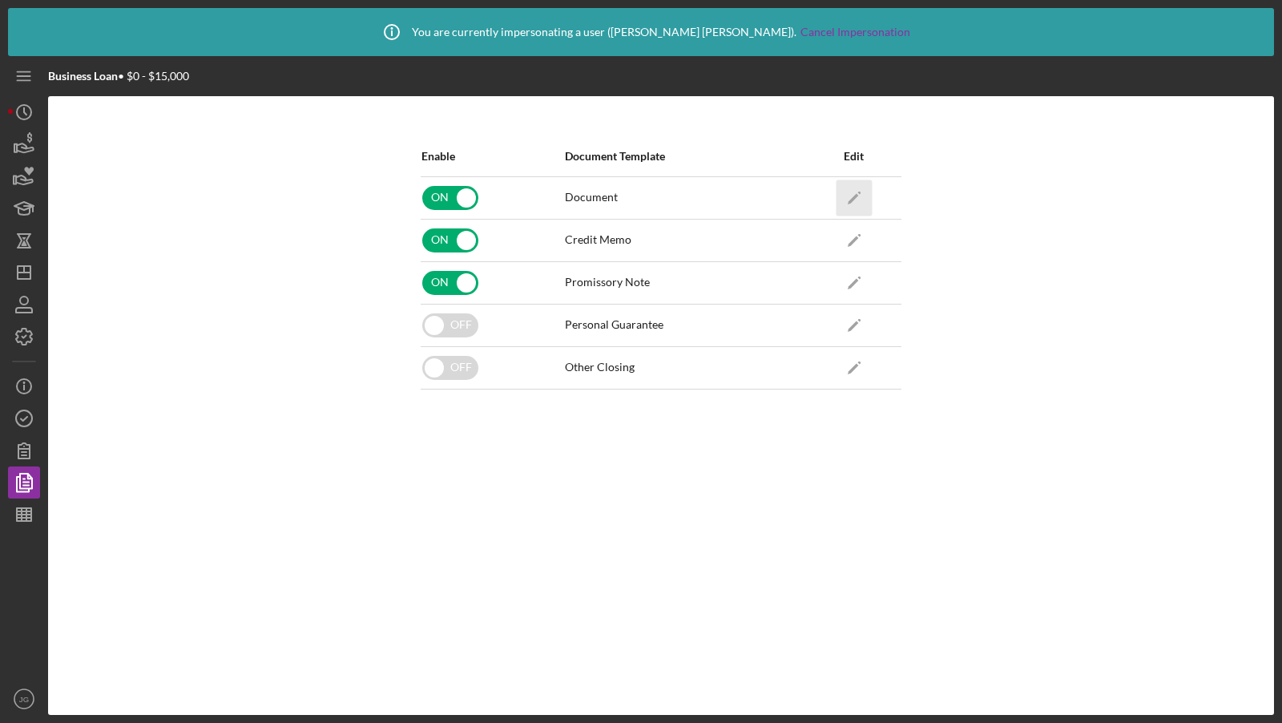
click at [837, 201] on icon "Icon/Edit" at bounding box center [854, 197] width 36 height 36
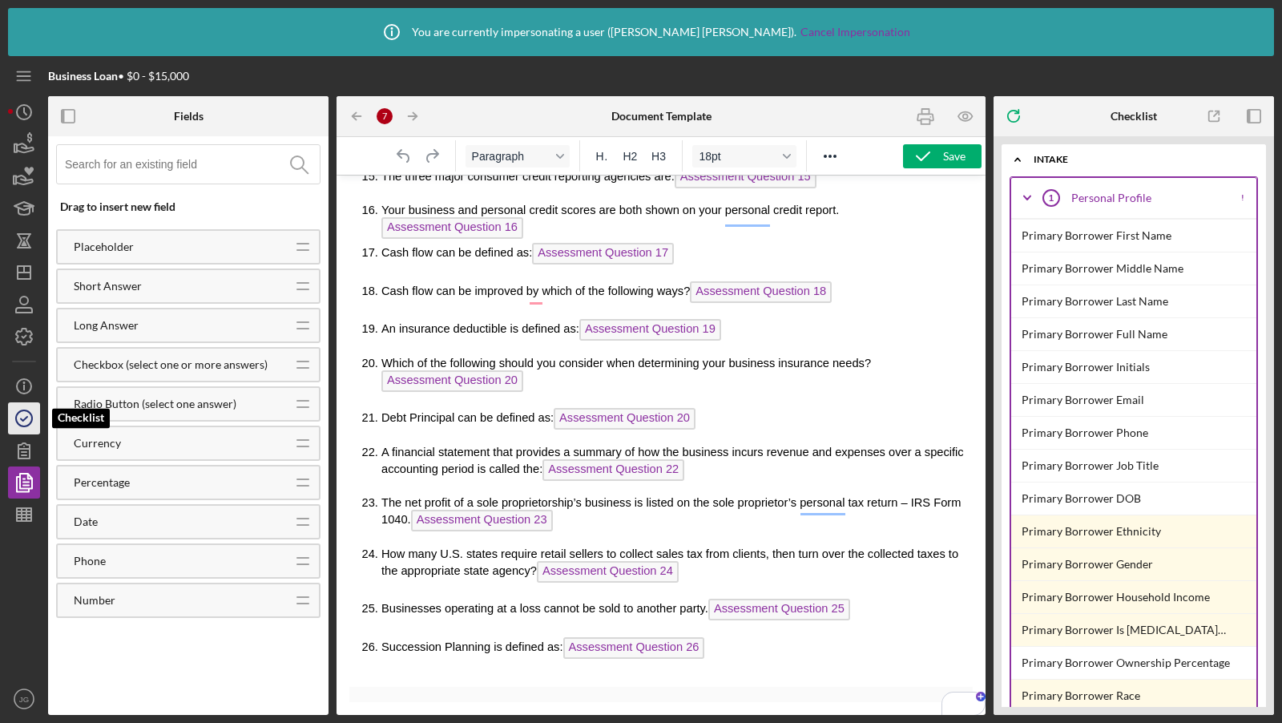
click at [15, 409] on icon "button" at bounding box center [24, 418] width 40 height 40
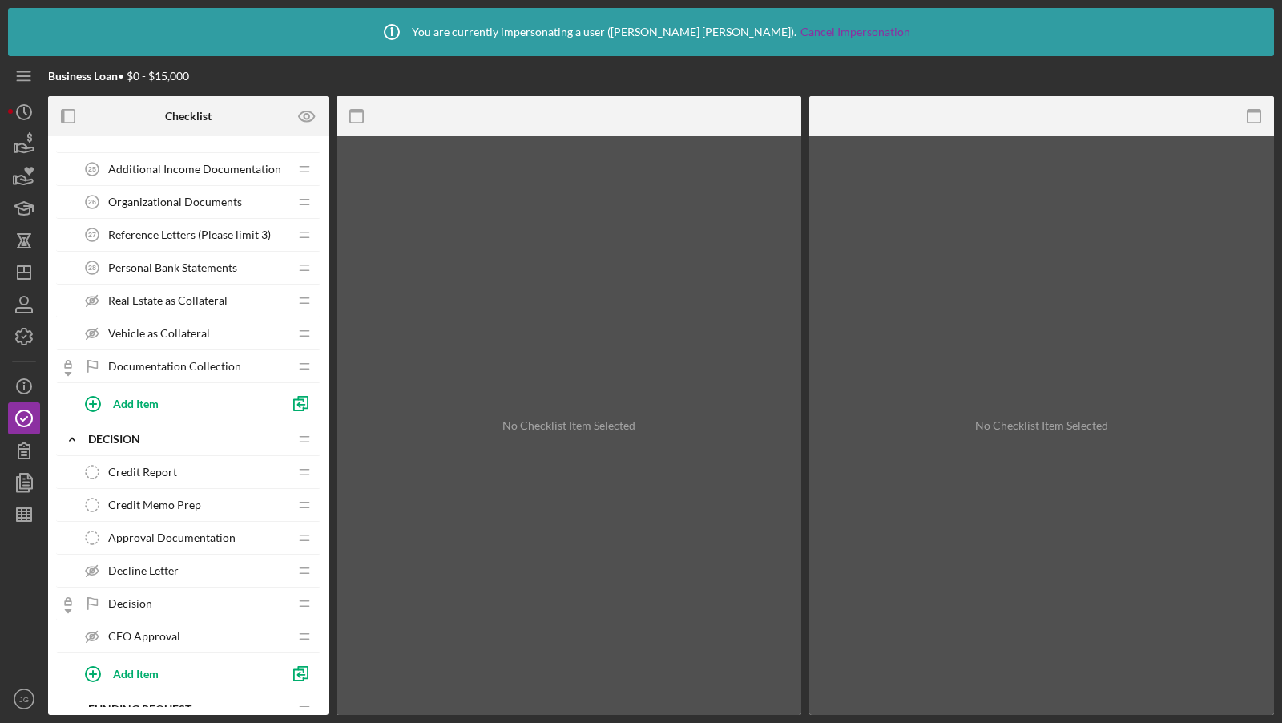
click at [148, 465] on span "Credit Report" at bounding box center [142, 471] width 69 height 13
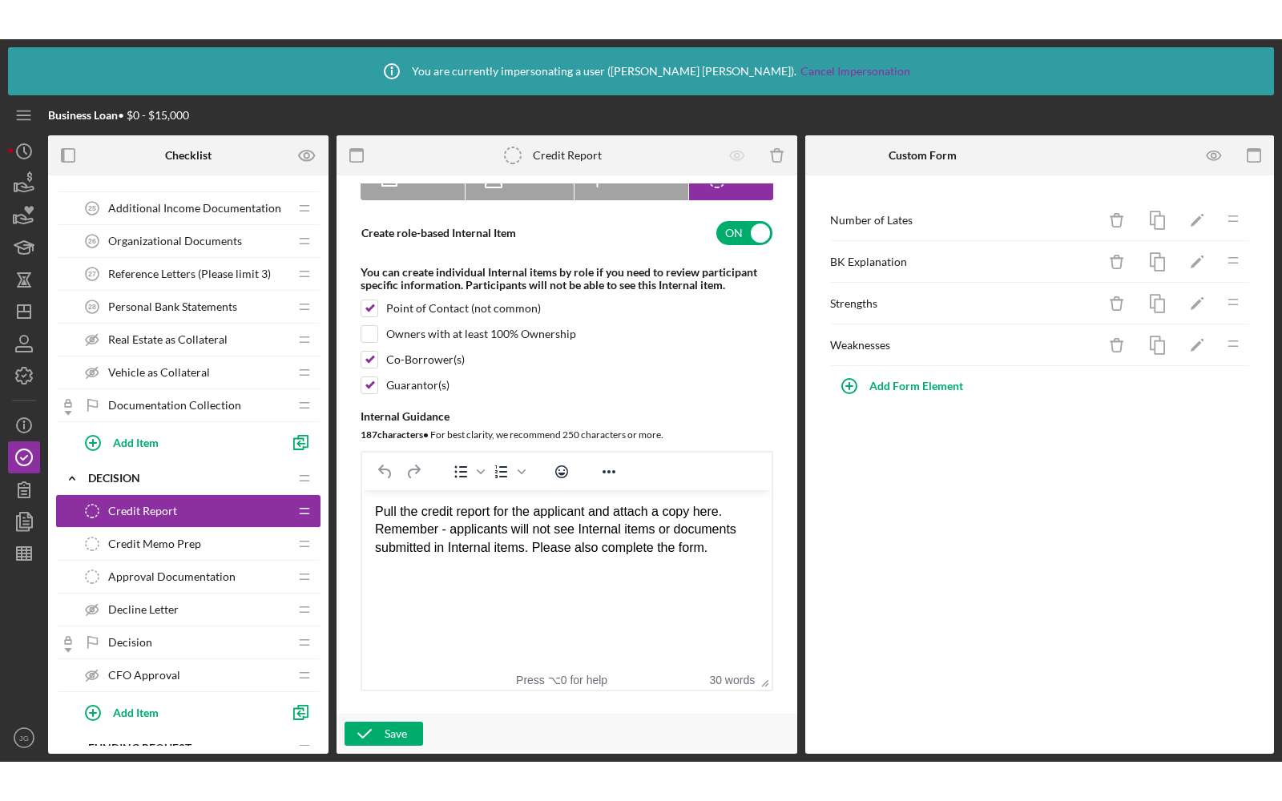
scroll to position [149, 0]
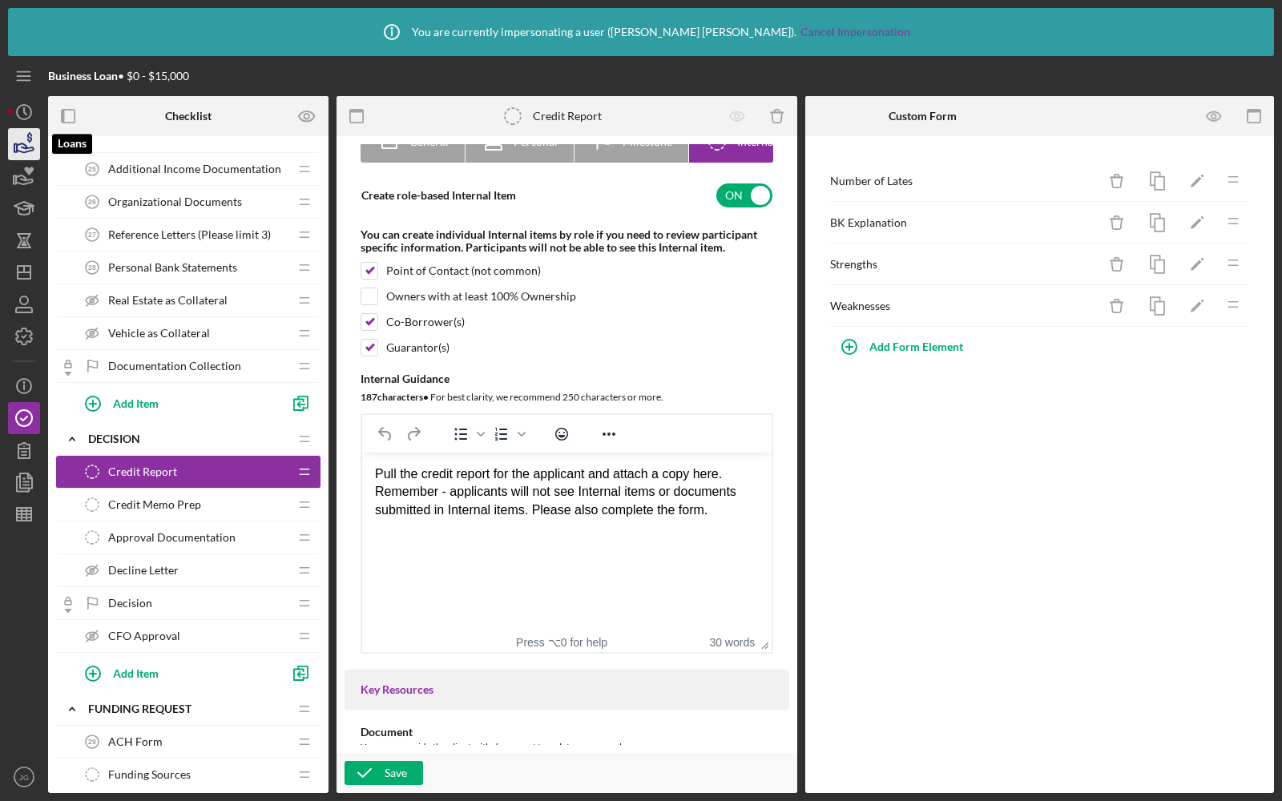
click at [20, 140] on icon "button" at bounding box center [24, 144] width 40 height 40
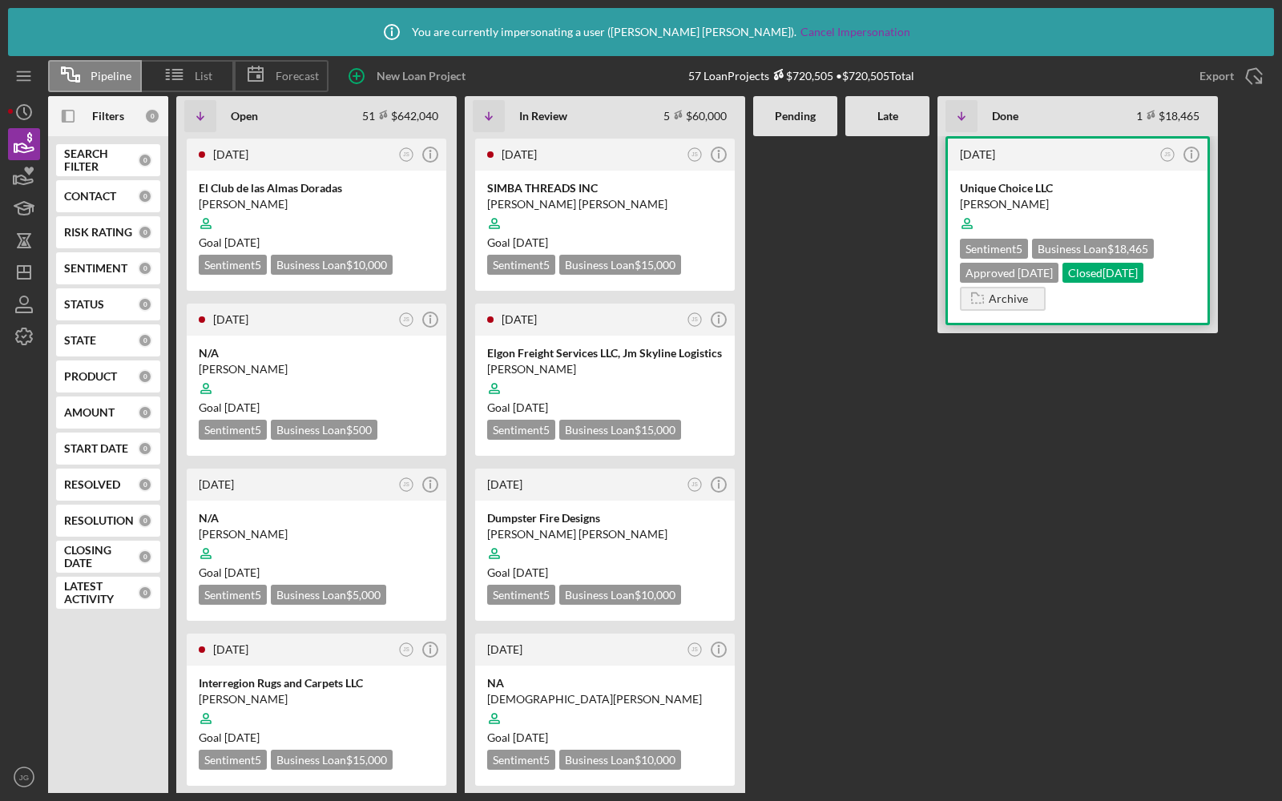
click at [1087, 206] on div "Shaheen Ahmadzai" at bounding box center [1078, 204] width 236 height 16
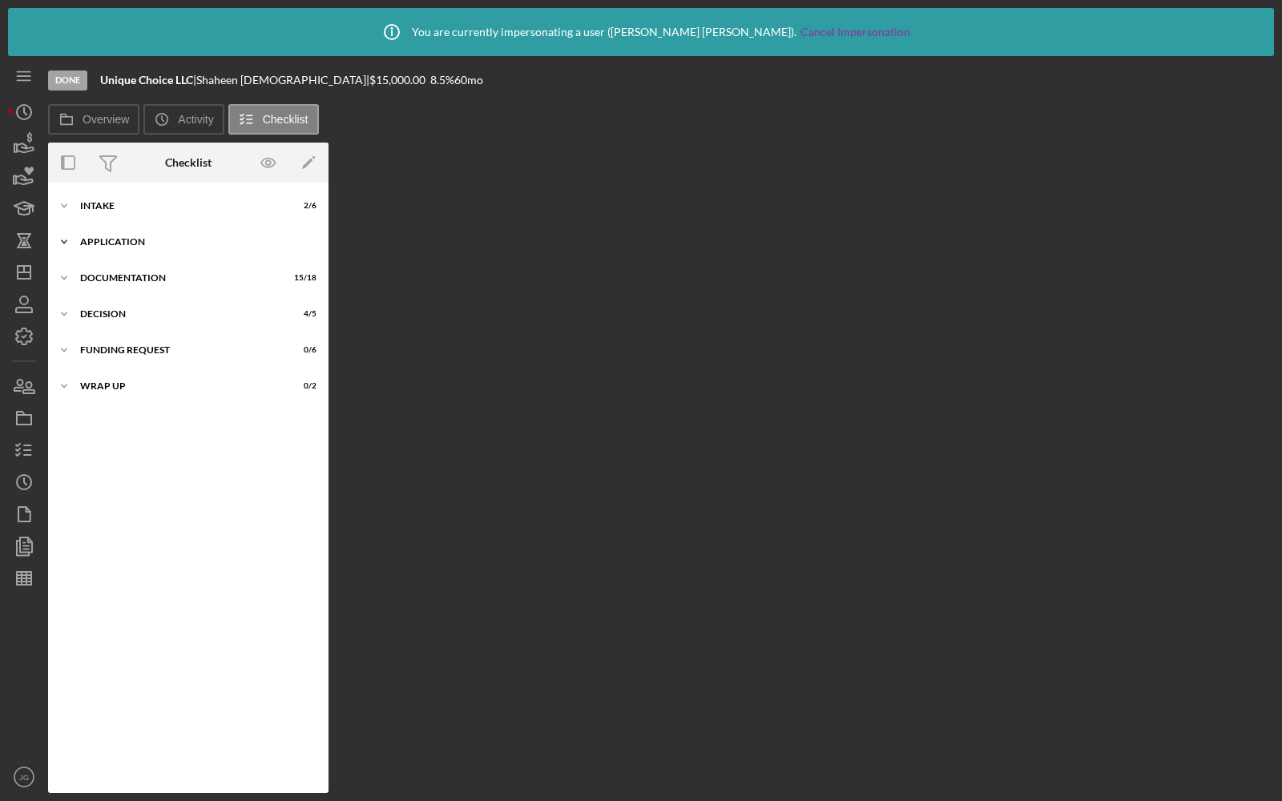
click at [114, 248] on div "Icon/Expander Application 10 / 11" at bounding box center [188, 242] width 280 height 32
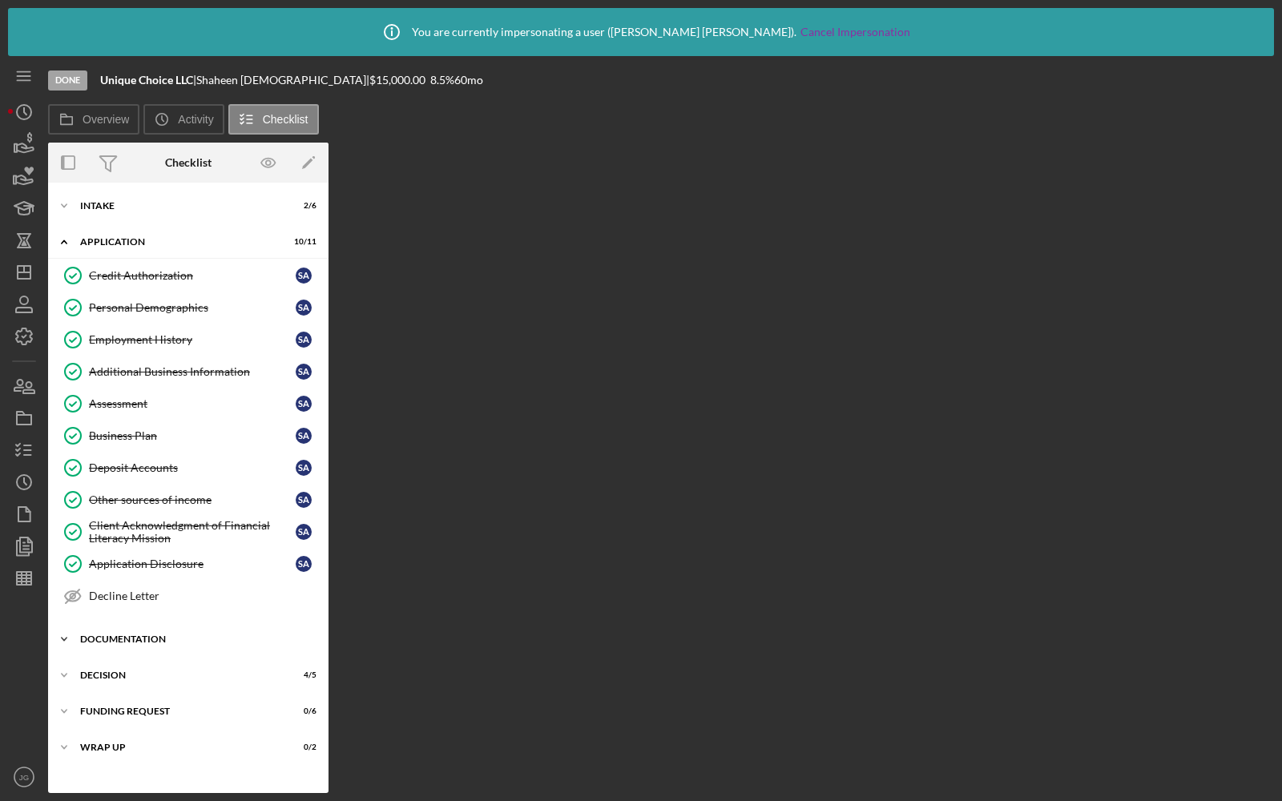
click at [114, 635] on div "Documentation" at bounding box center [194, 640] width 228 height 10
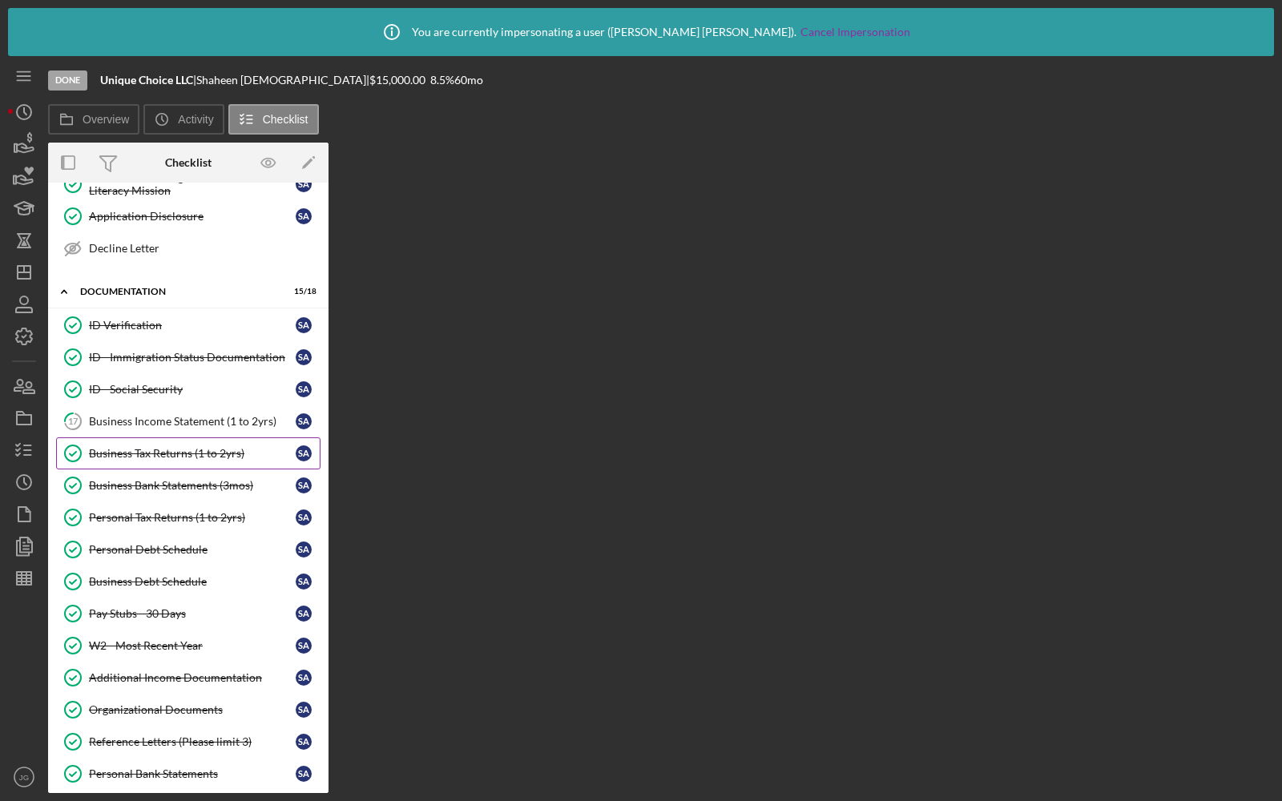
scroll to position [542, 0]
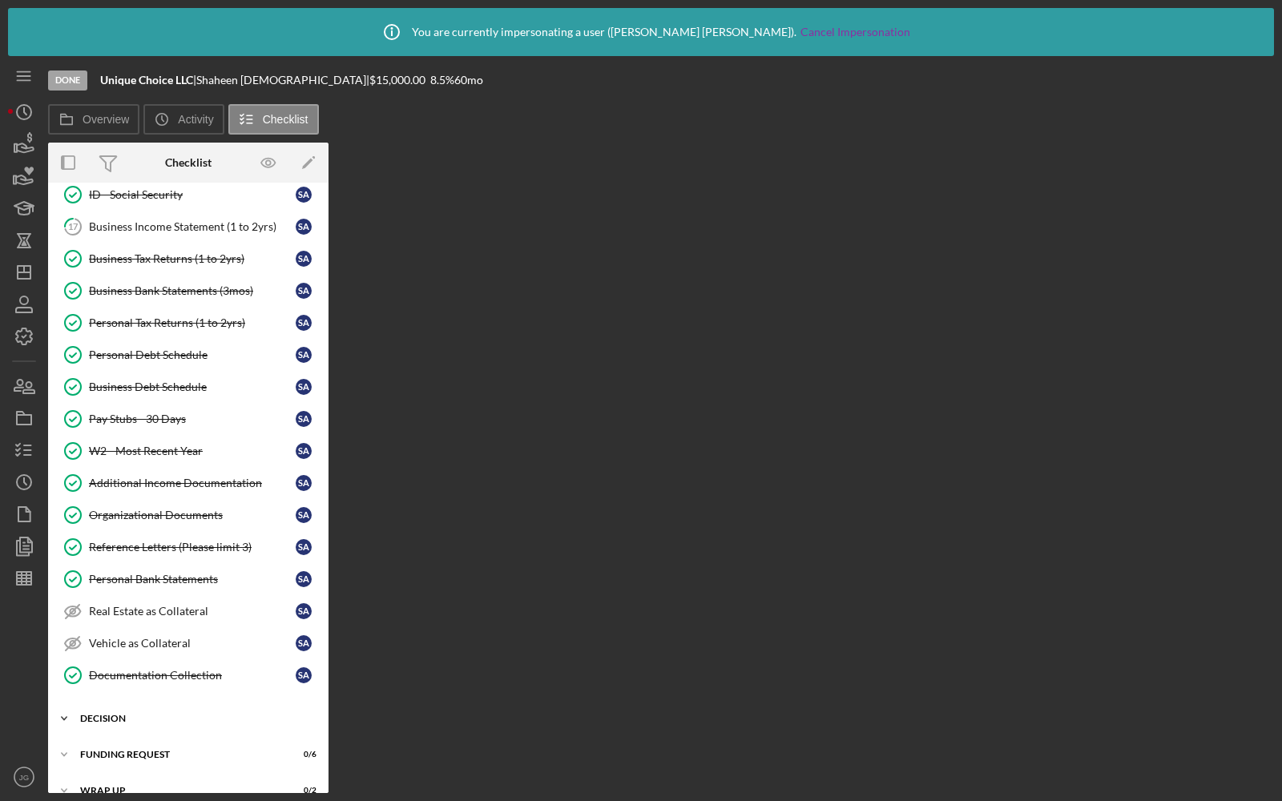
click at [131, 714] on div "Decision" at bounding box center [194, 719] width 228 height 10
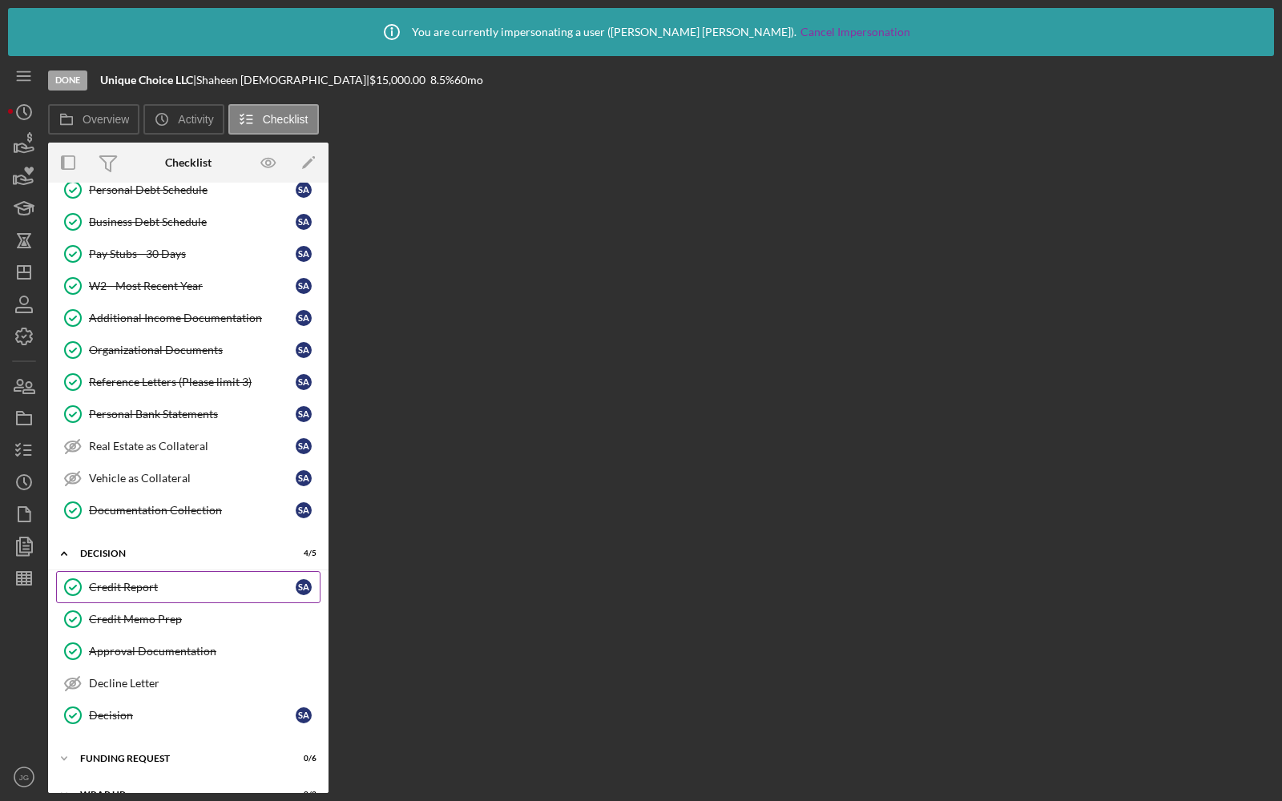
click at [131, 571] on link "Credit Report Credit Report S A" at bounding box center [188, 587] width 264 height 32
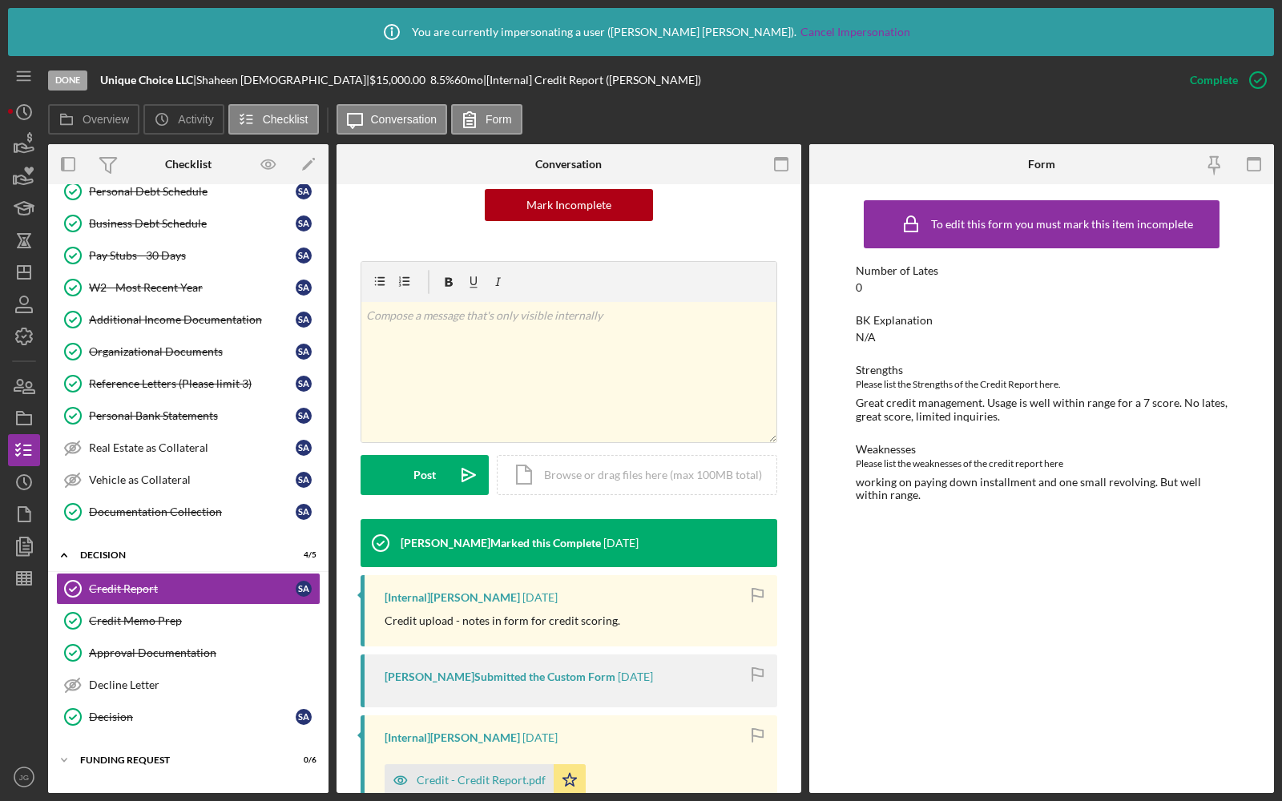
scroll to position [381, 0]
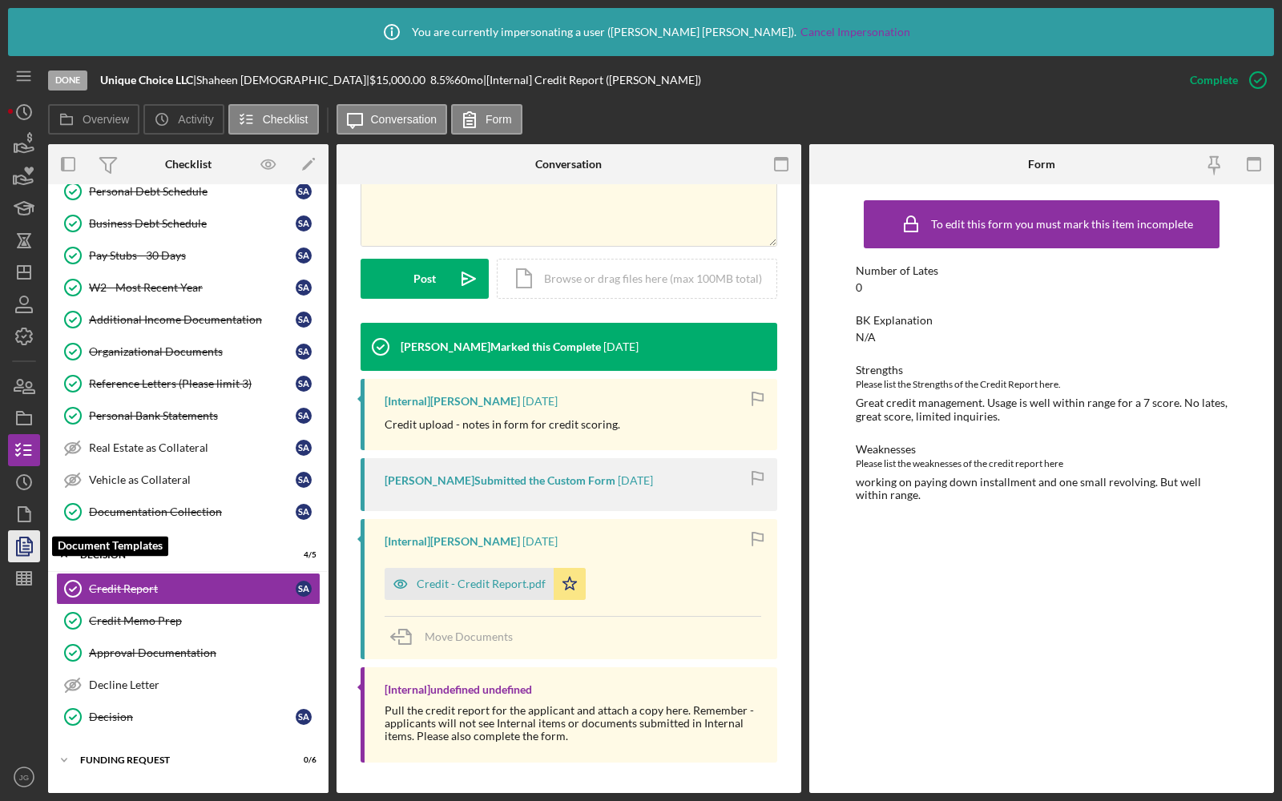
click at [22, 542] on icon "button" at bounding box center [24, 546] width 40 height 40
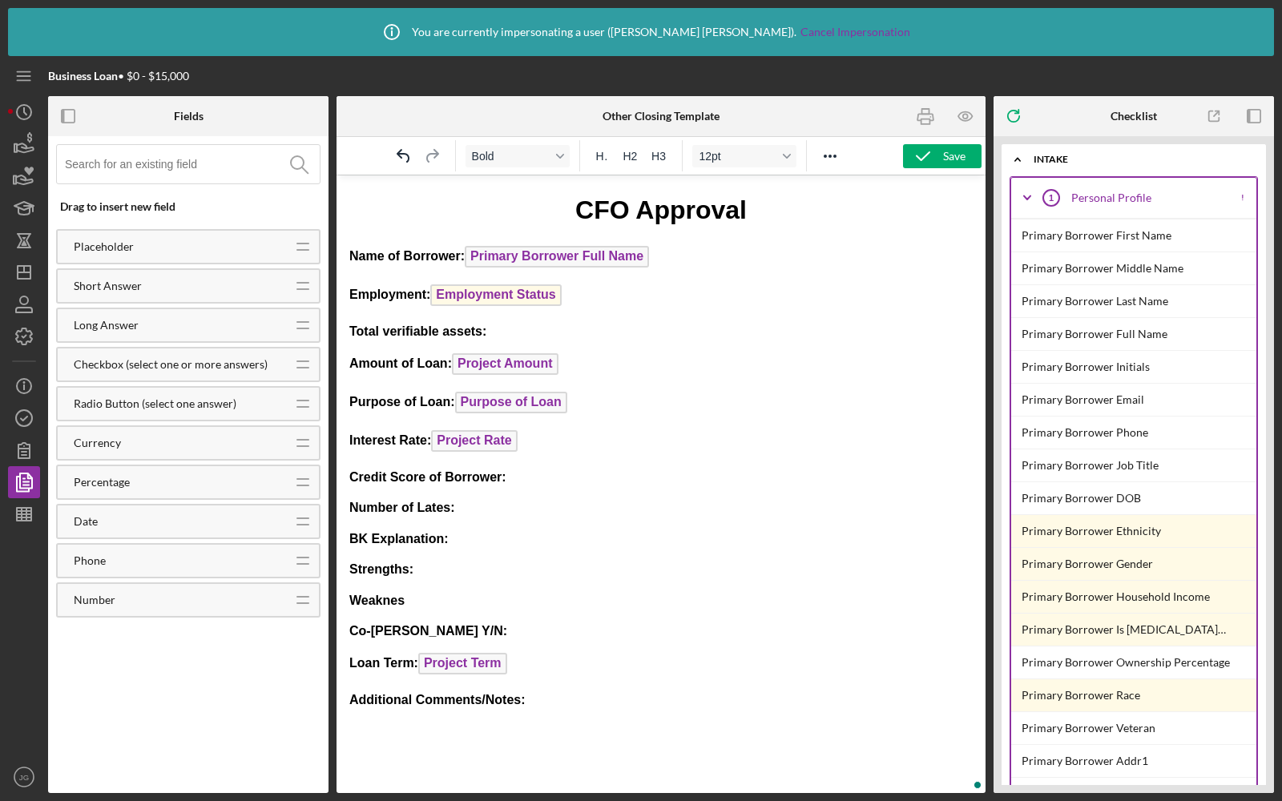
scroll to position [8526, 0]
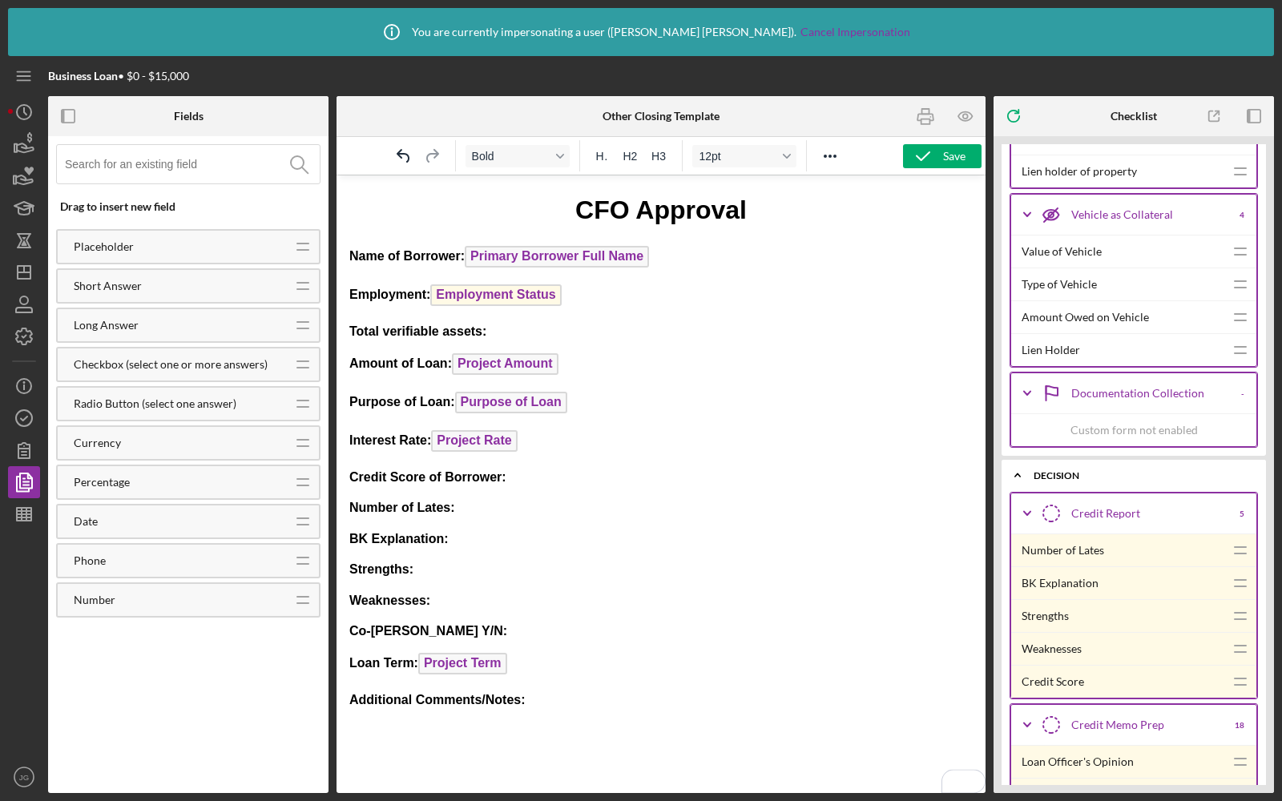
click at [463, 504] on p "Number of Lates:﻿" at bounding box center [660, 508] width 623 height 18
click at [538, 480] on p "Credit Score of Borrower:" at bounding box center [660, 478] width 623 height 18
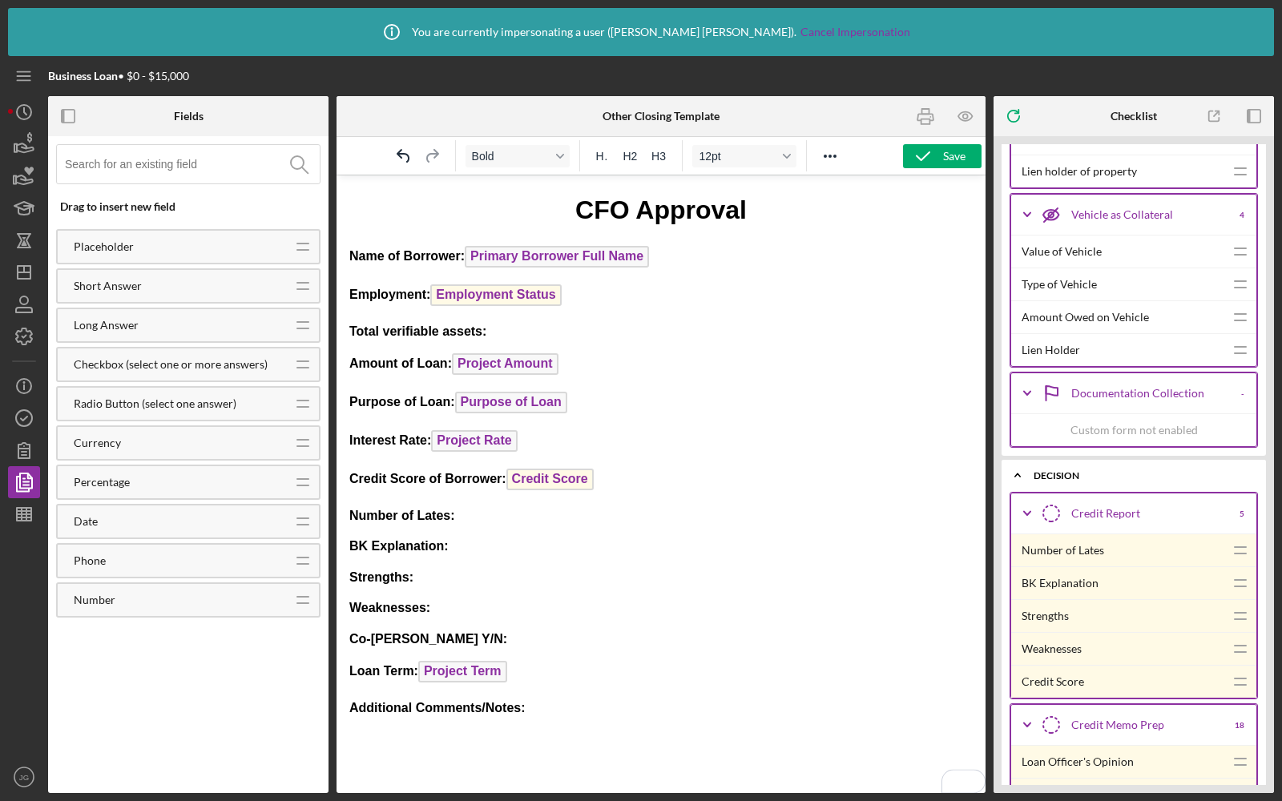
click at [465, 520] on p "Number of Lates:﻿" at bounding box center [660, 516] width 623 height 18
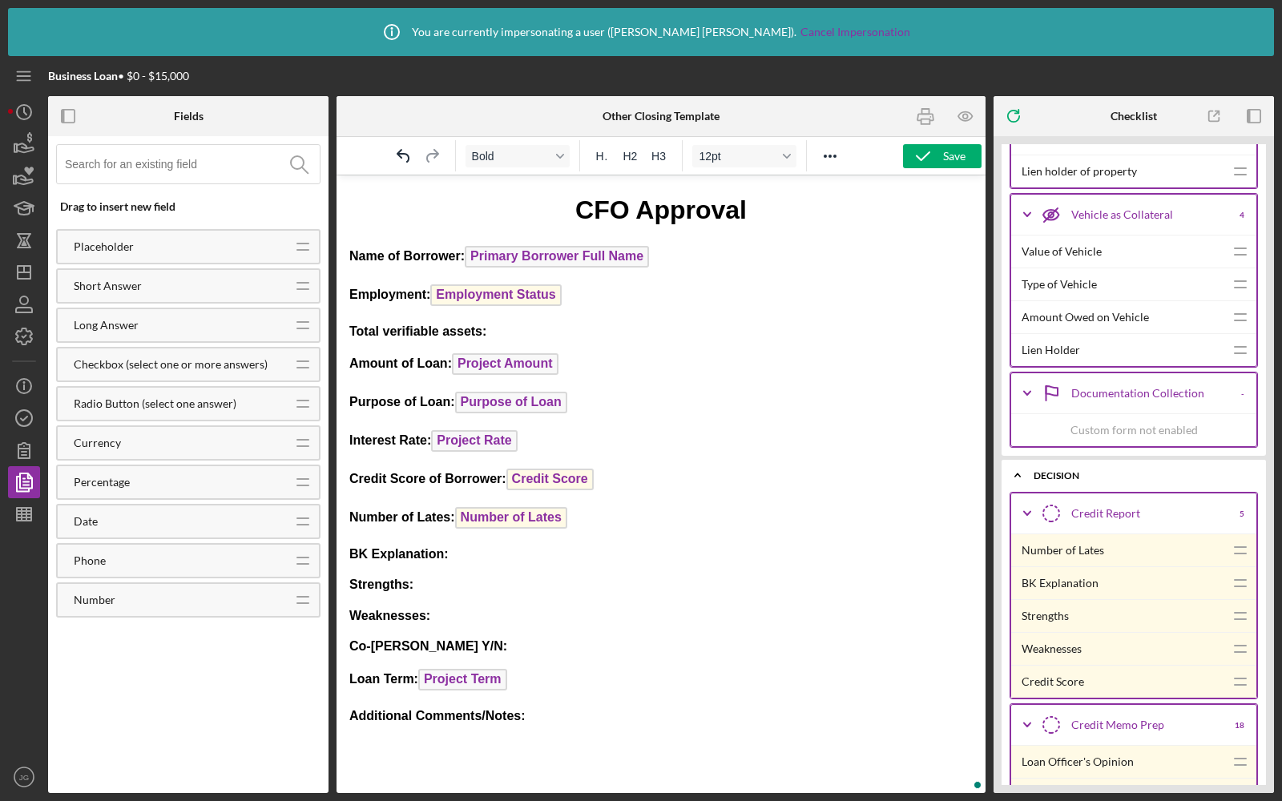
click at [465, 548] on p "BK Explanation:" at bounding box center [660, 555] width 623 height 18
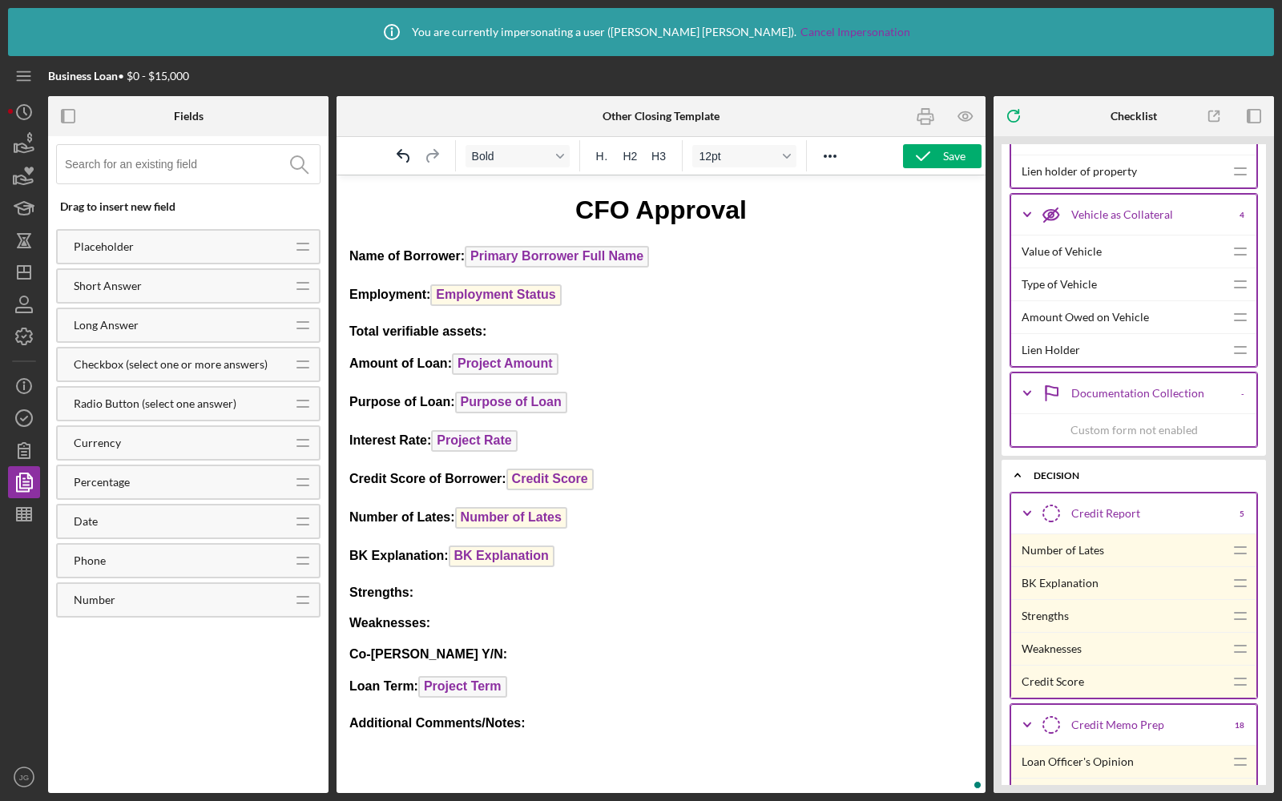
click at [443, 590] on p "Strengths:" at bounding box center [660, 593] width 623 height 18
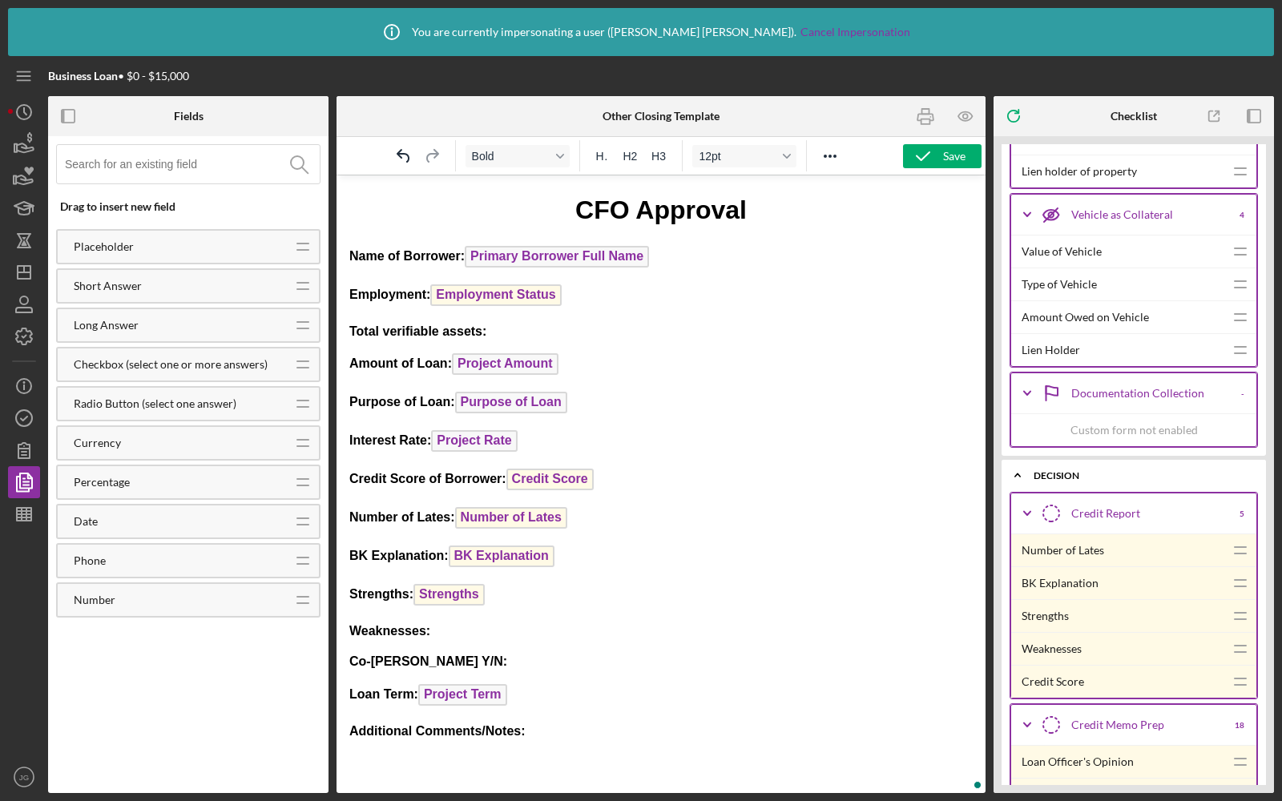
click at [472, 627] on p "Weaknesses:" at bounding box center [660, 632] width 623 height 18
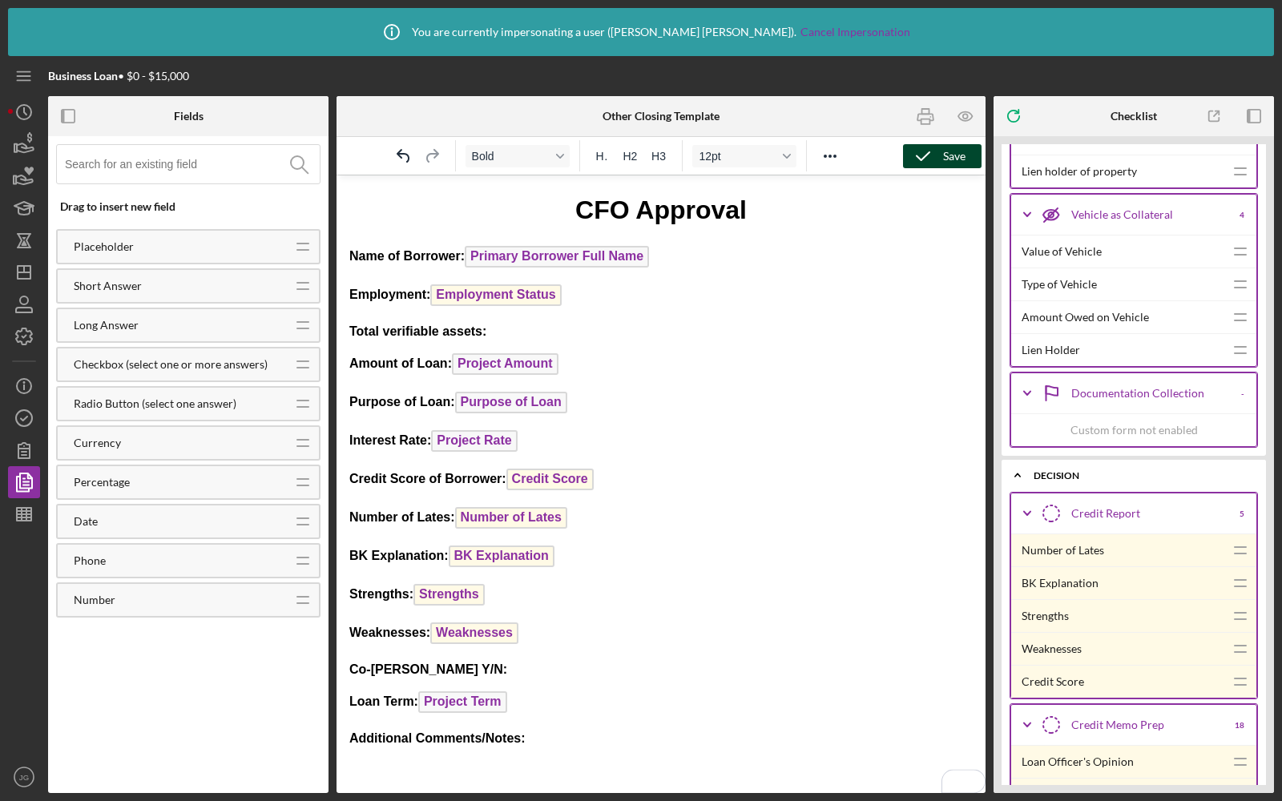
click at [921, 155] on icon "button" at bounding box center [923, 156] width 40 height 40
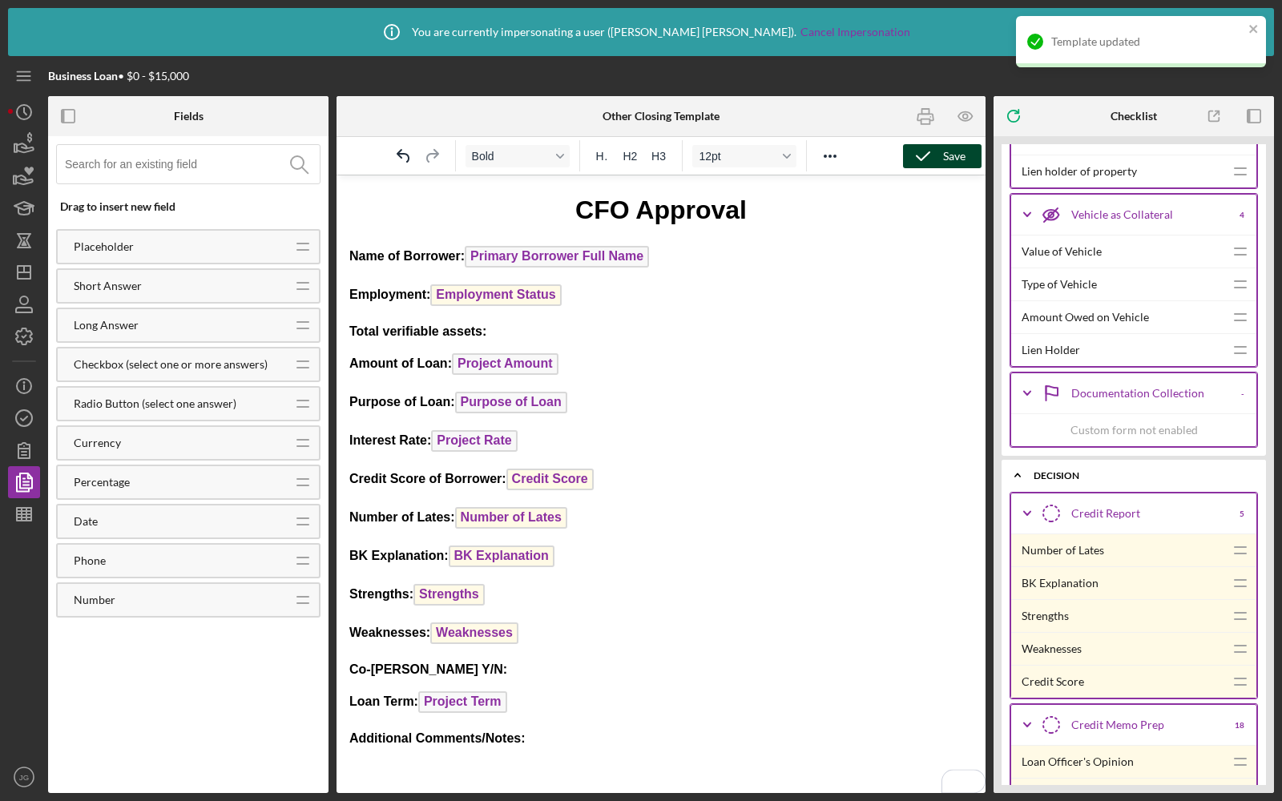
click at [149, 167] on input at bounding box center [192, 164] width 255 height 38
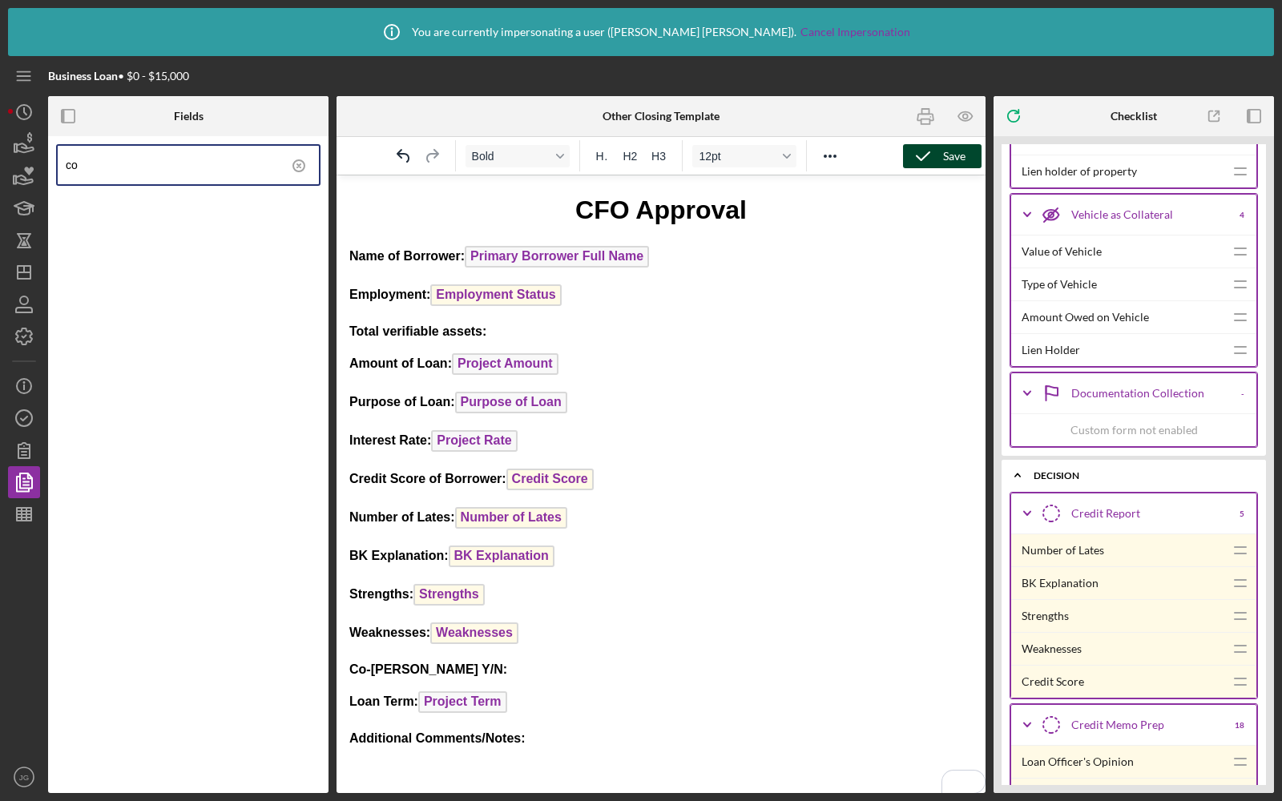
type input "c"
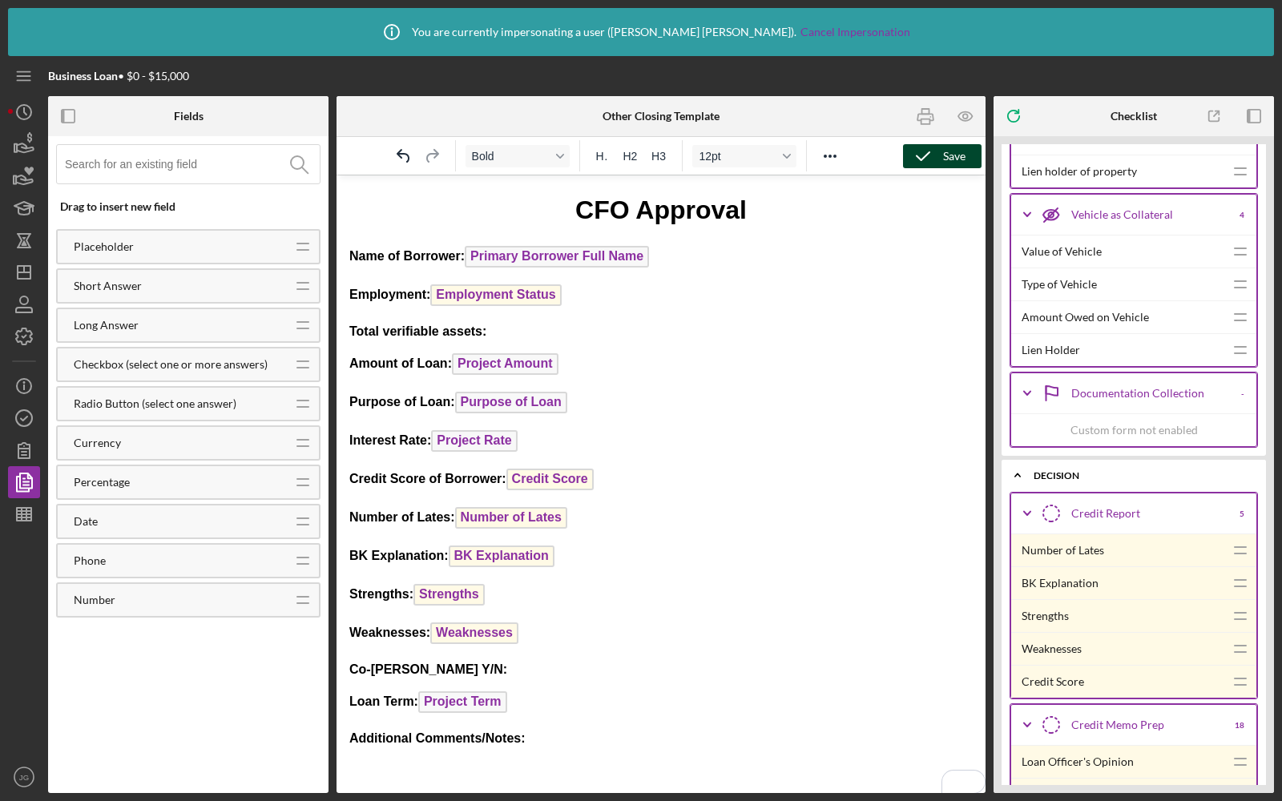
click at [925, 156] on icon "button" at bounding box center [923, 156] width 40 height 40
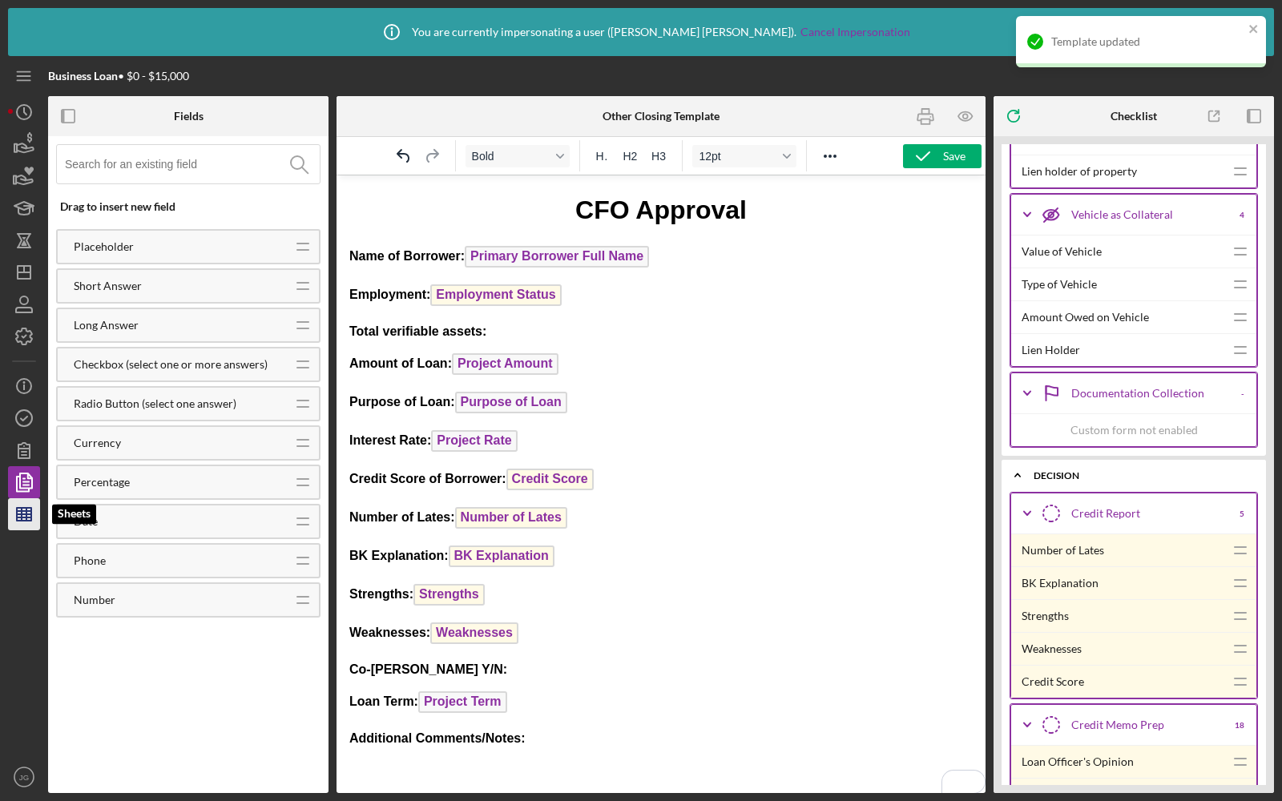
click at [21, 506] on icon "button" at bounding box center [24, 514] width 40 height 40
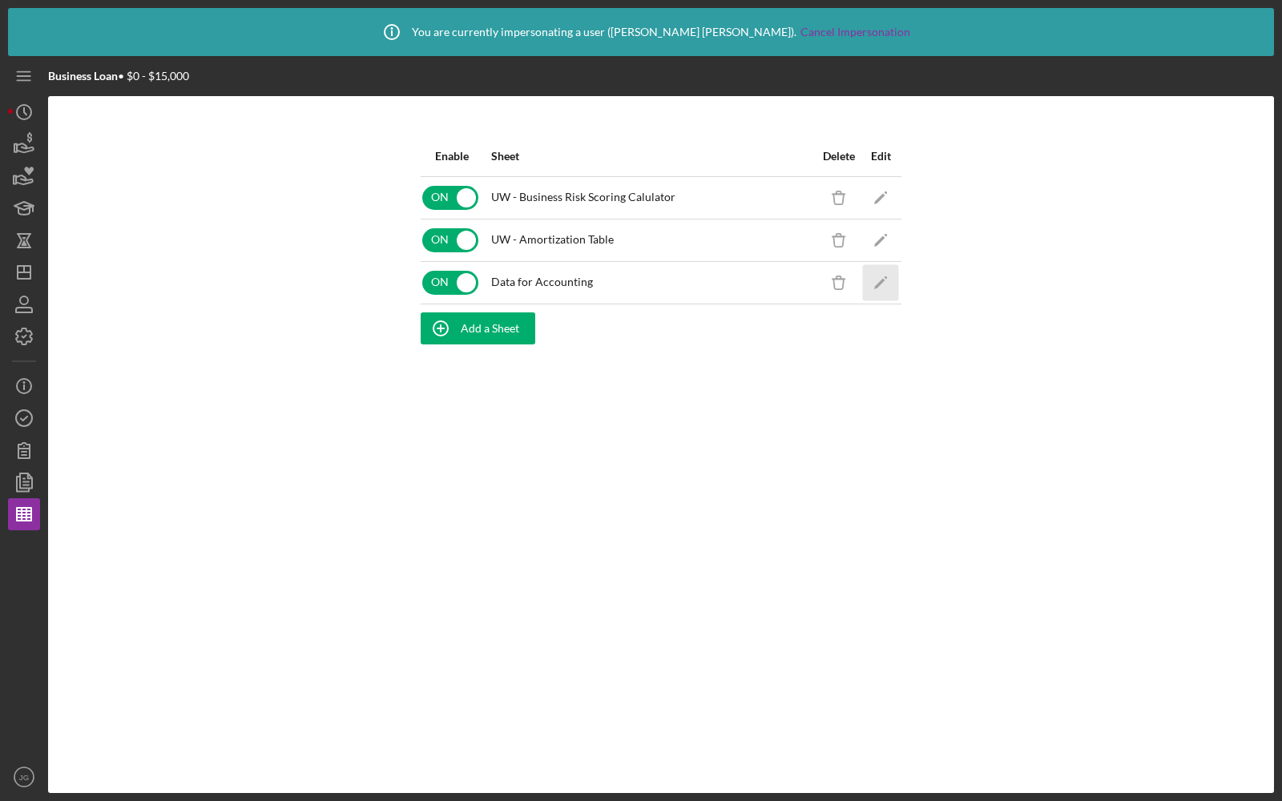
click at [878, 284] on polygon "button" at bounding box center [879, 283] width 11 height 11
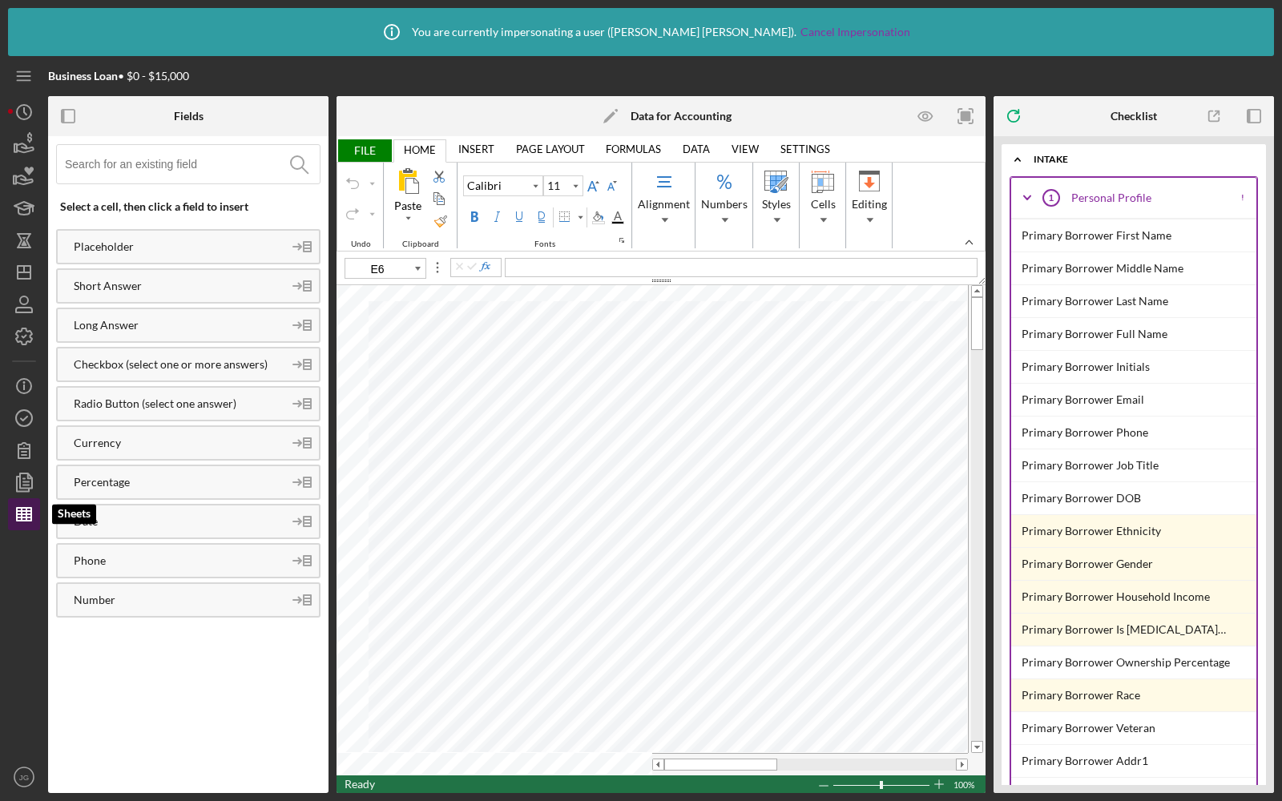
click at [23, 512] on icon "button" at bounding box center [24, 514] width 40 height 40
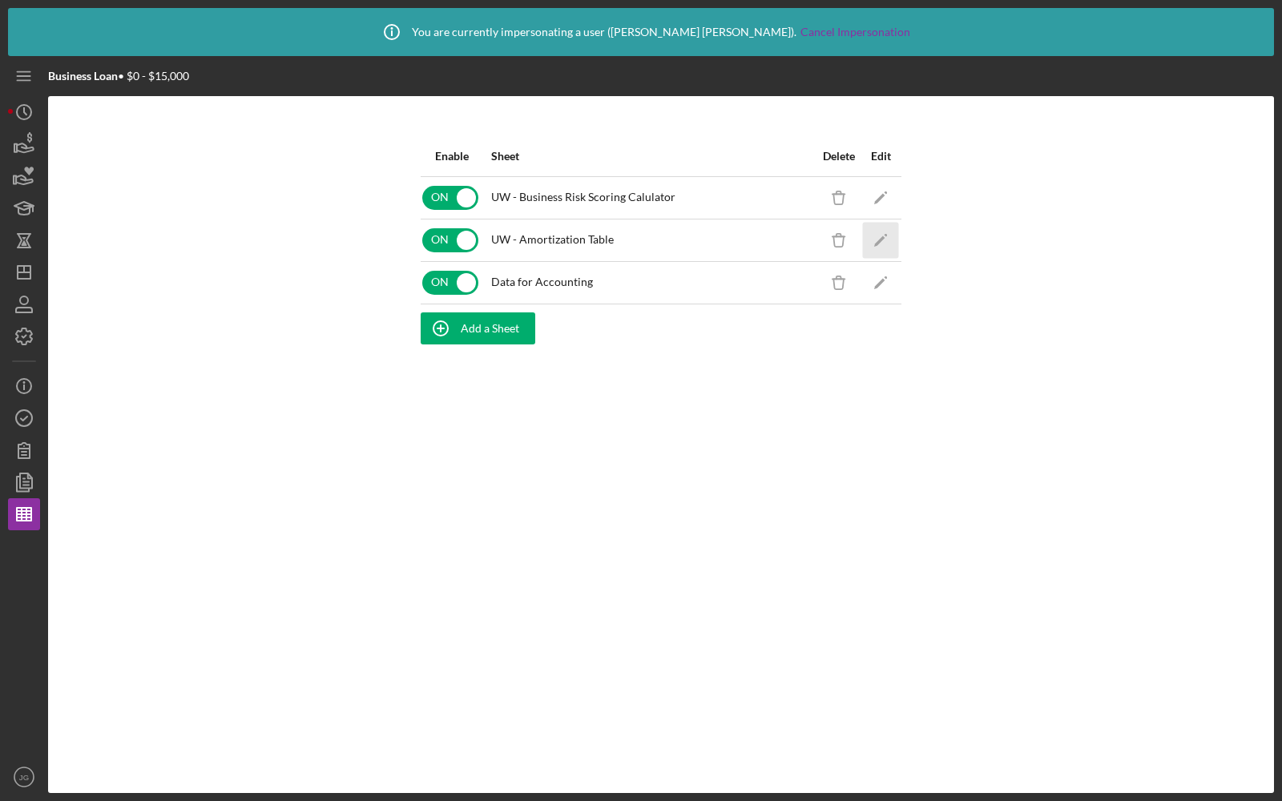
click at [889, 232] on icon "Icon/Edit" at bounding box center [881, 240] width 36 height 36
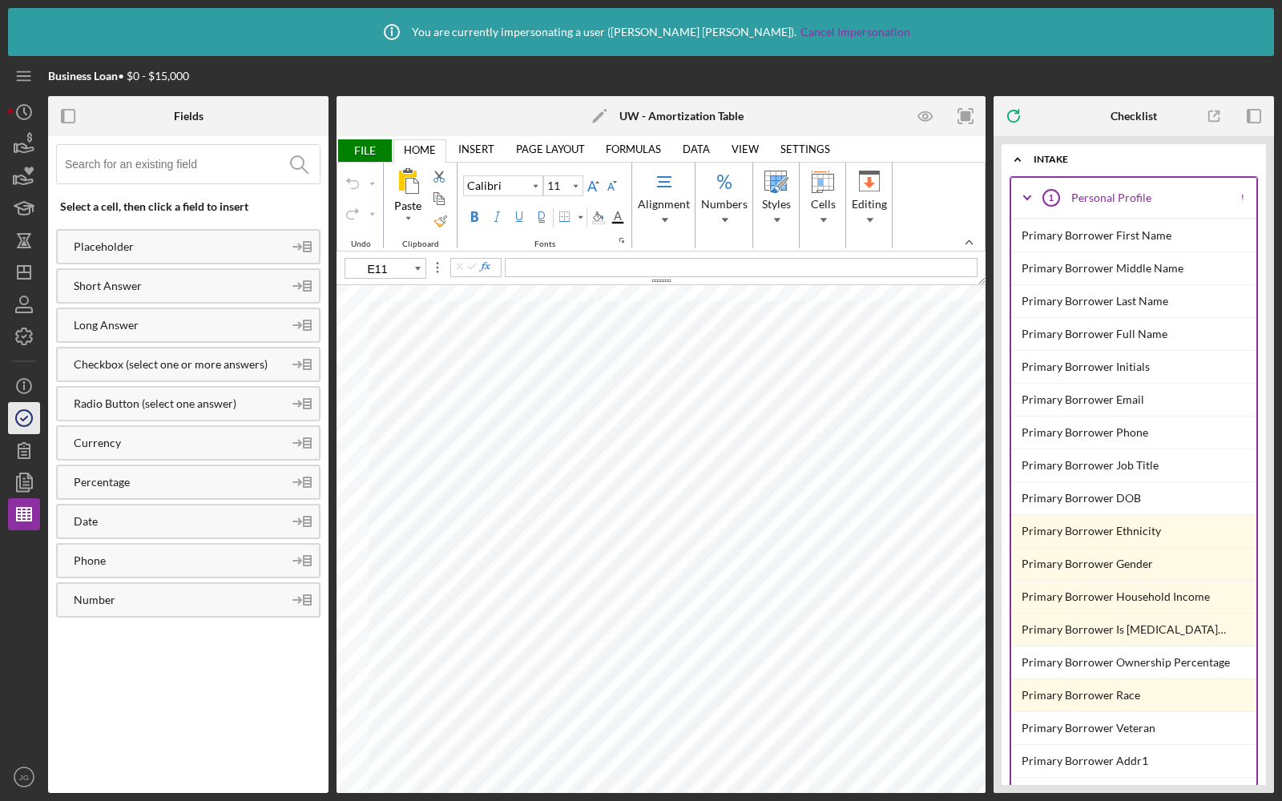
type input "10"
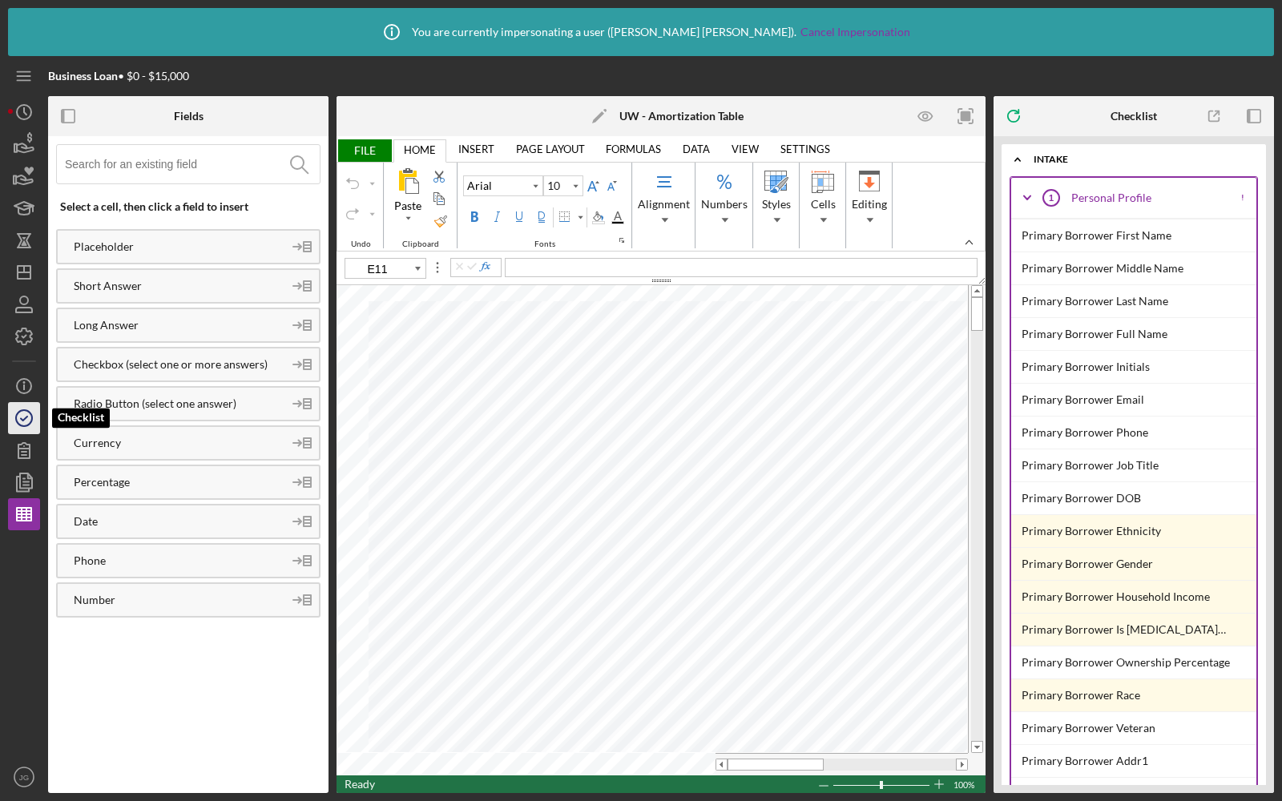
click at [29, 414] on icon "button" at bounding box center [24, 418] width 40 height 40
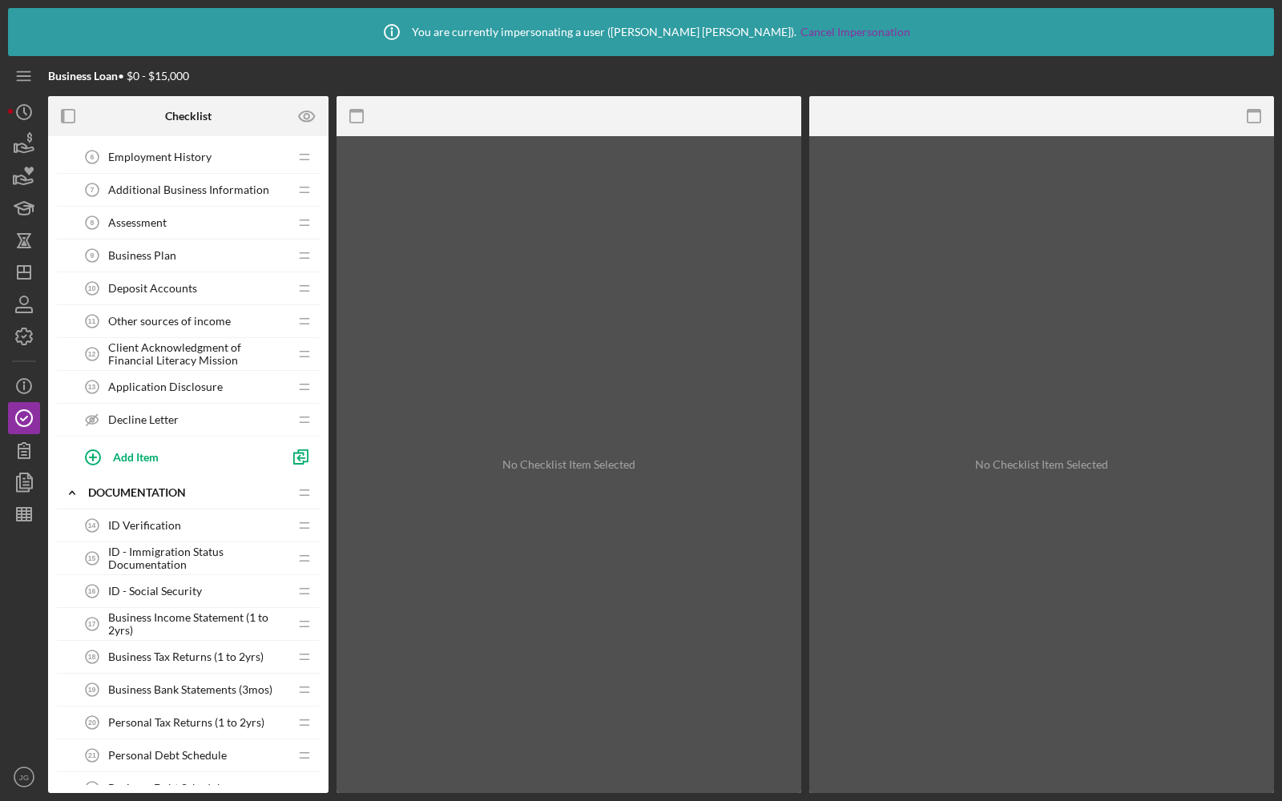
scroll to position [371, 0]
click at [209, 307] on div "Other sources of income 11 Other sources of income" at bounding box center [182, 322] width 212 height 32
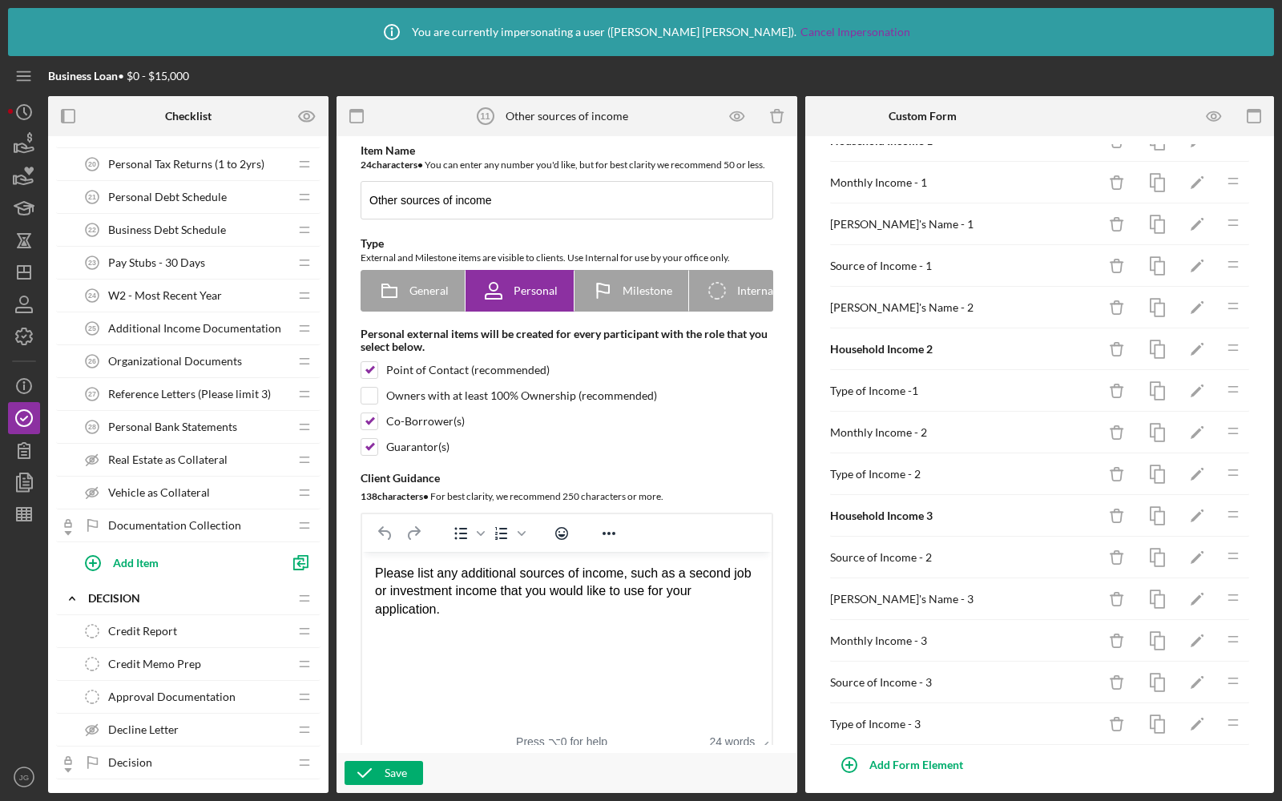
scroll to position [931, 0]
click at [210, 323] on div "Additional Income Documentation 25 Additional Income Documentation" at bounding box center [182, 328] width 212 height 32
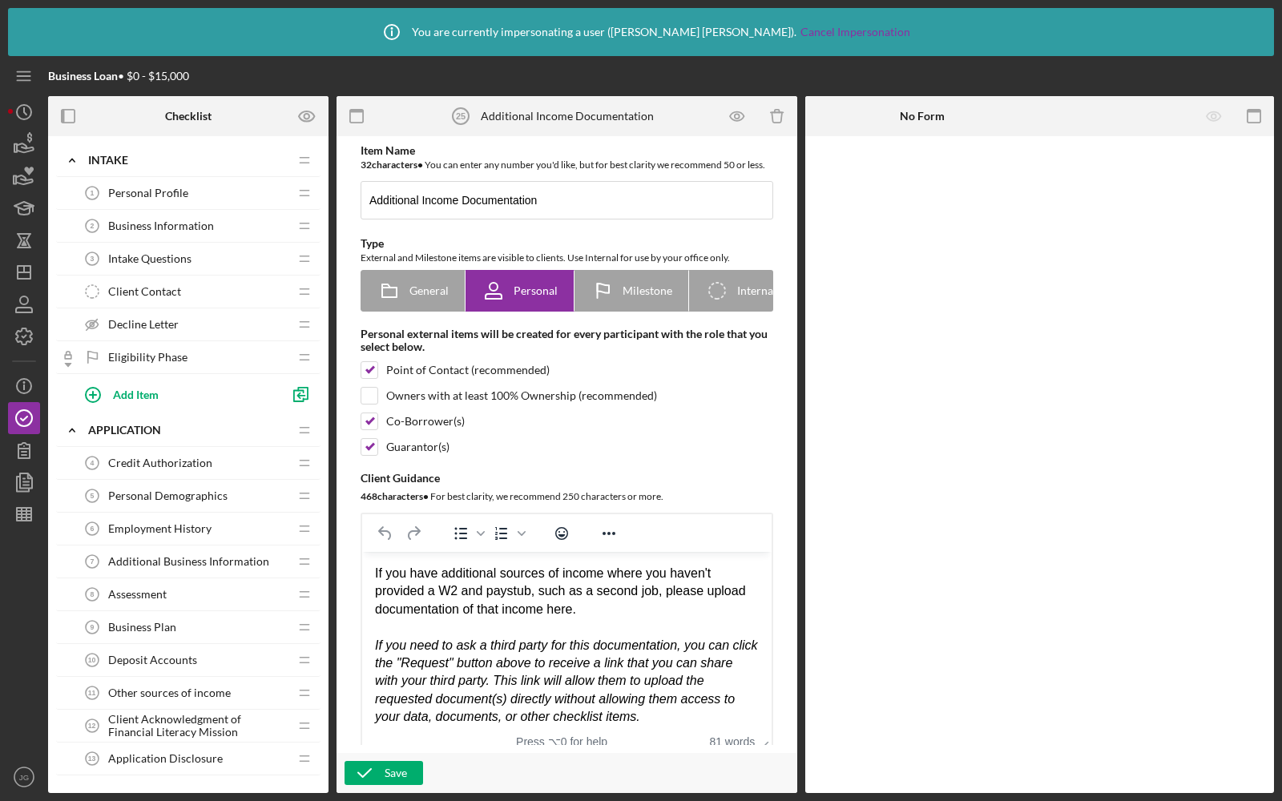
click at [151, 252] on span "Intake Questions" at bounding box center [149, 258] width 83 height 13
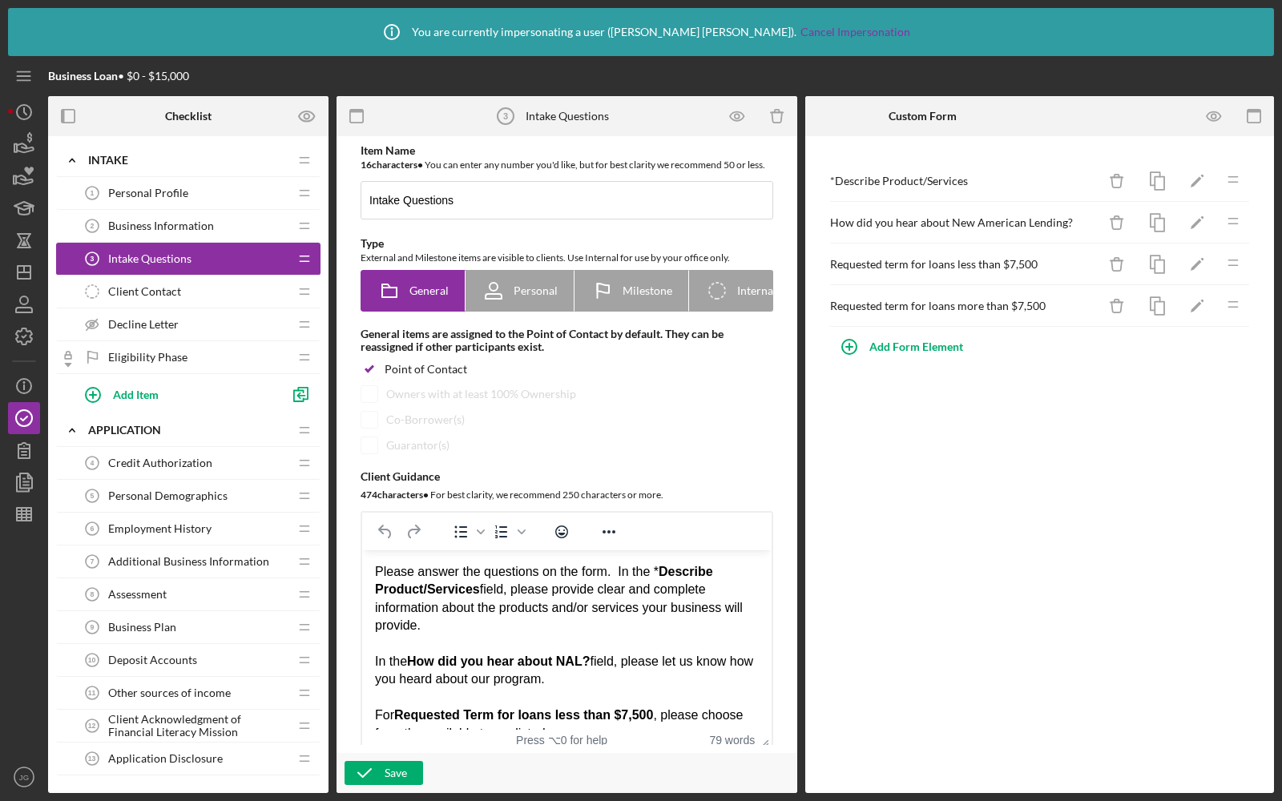
click at [153, 220] on span "Business Information" at bounding box center [161, 226] width 106 height 13
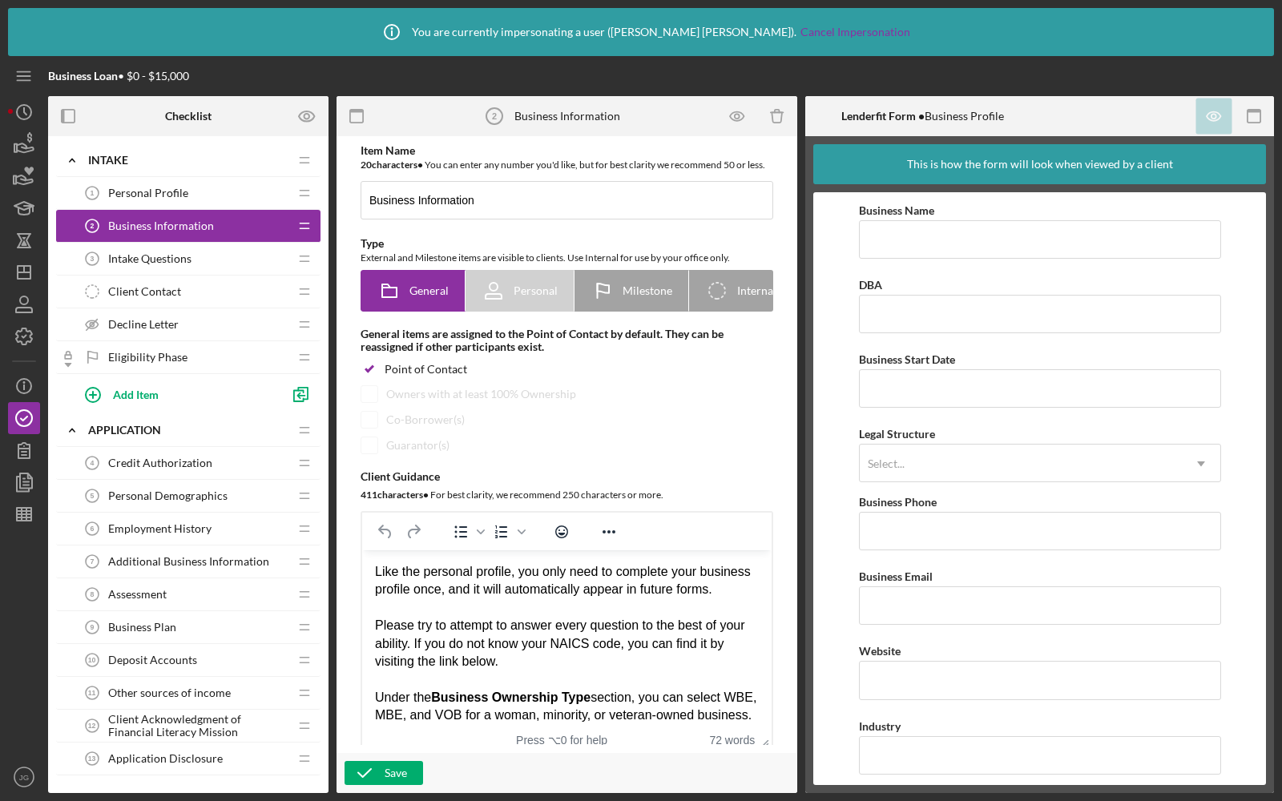
click at [153, 199] on div "Personal Profile 1 Personal Profile" at bounding box center [182, 193] width 212 height 32
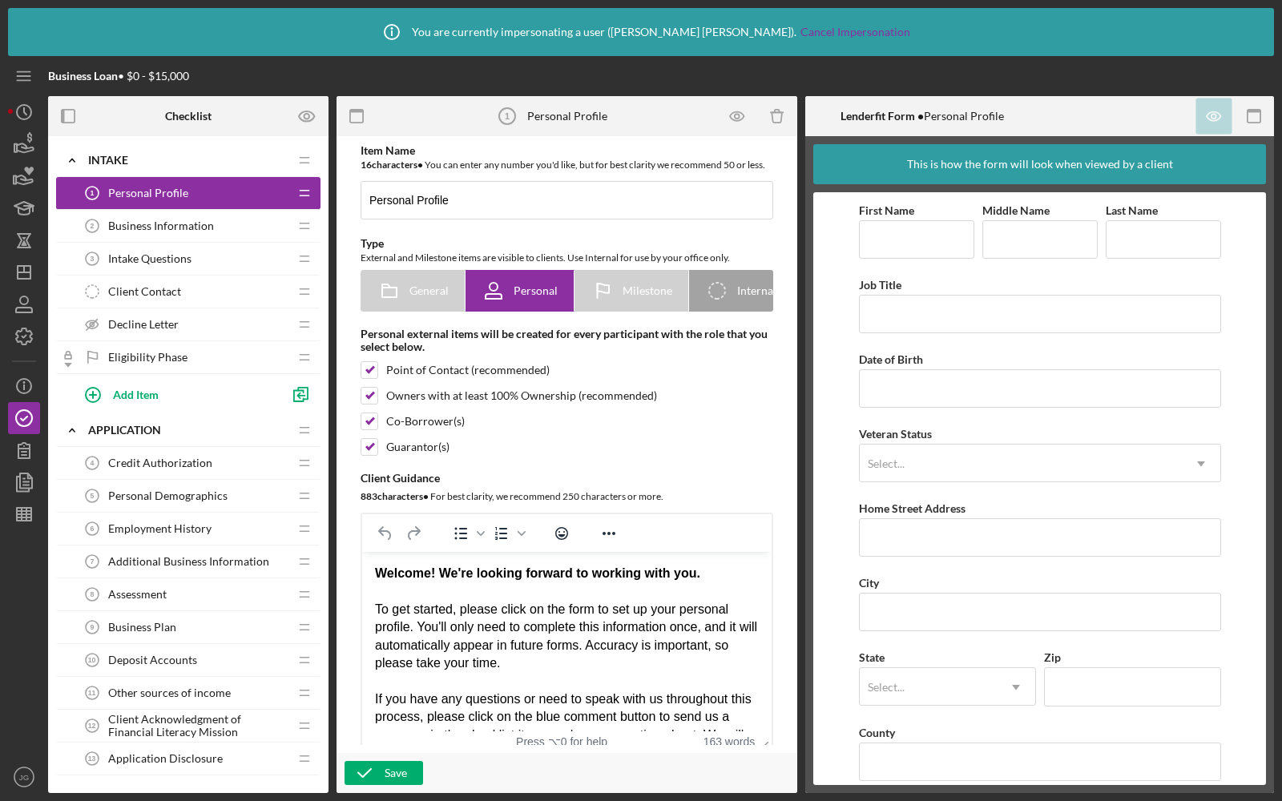
click at [158, 297] on div "Client Contact Client Contact" at bounding box center [182, 292] width 212 height 32
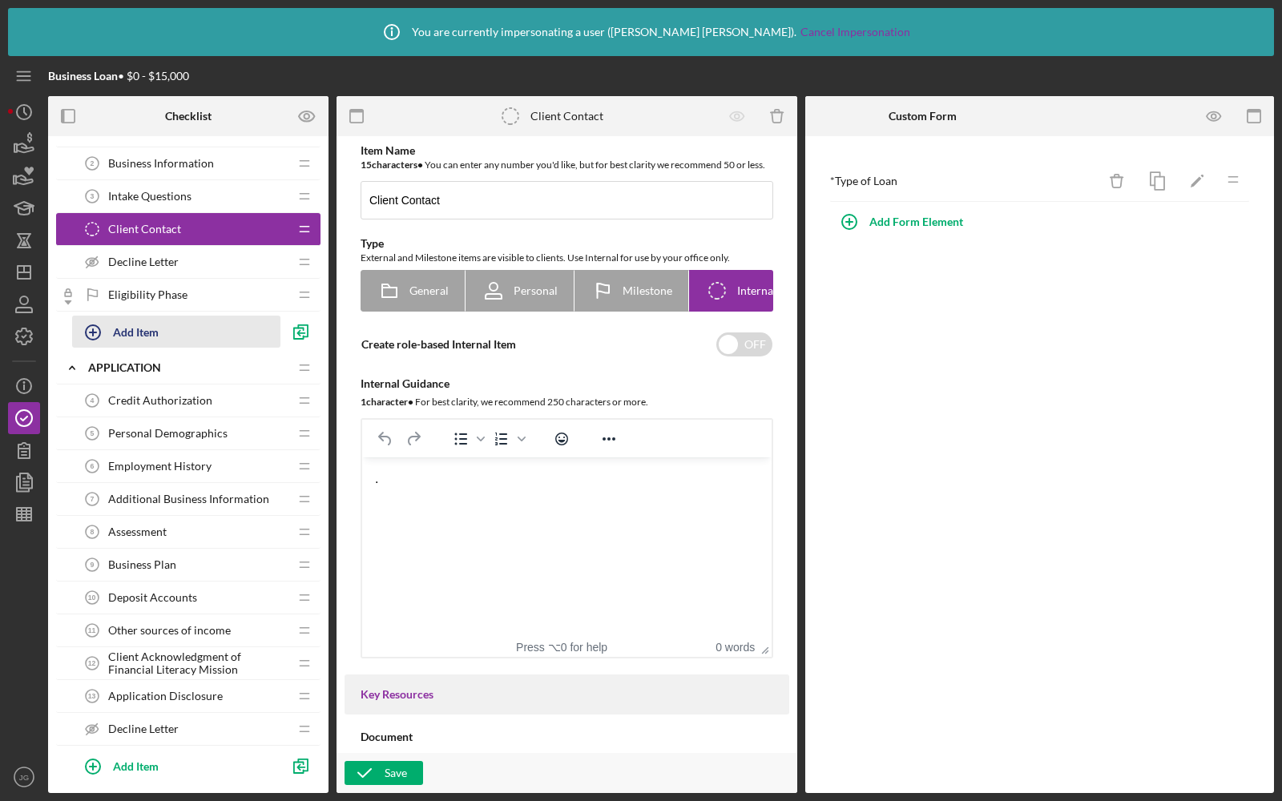
scroll to position [99, 0]
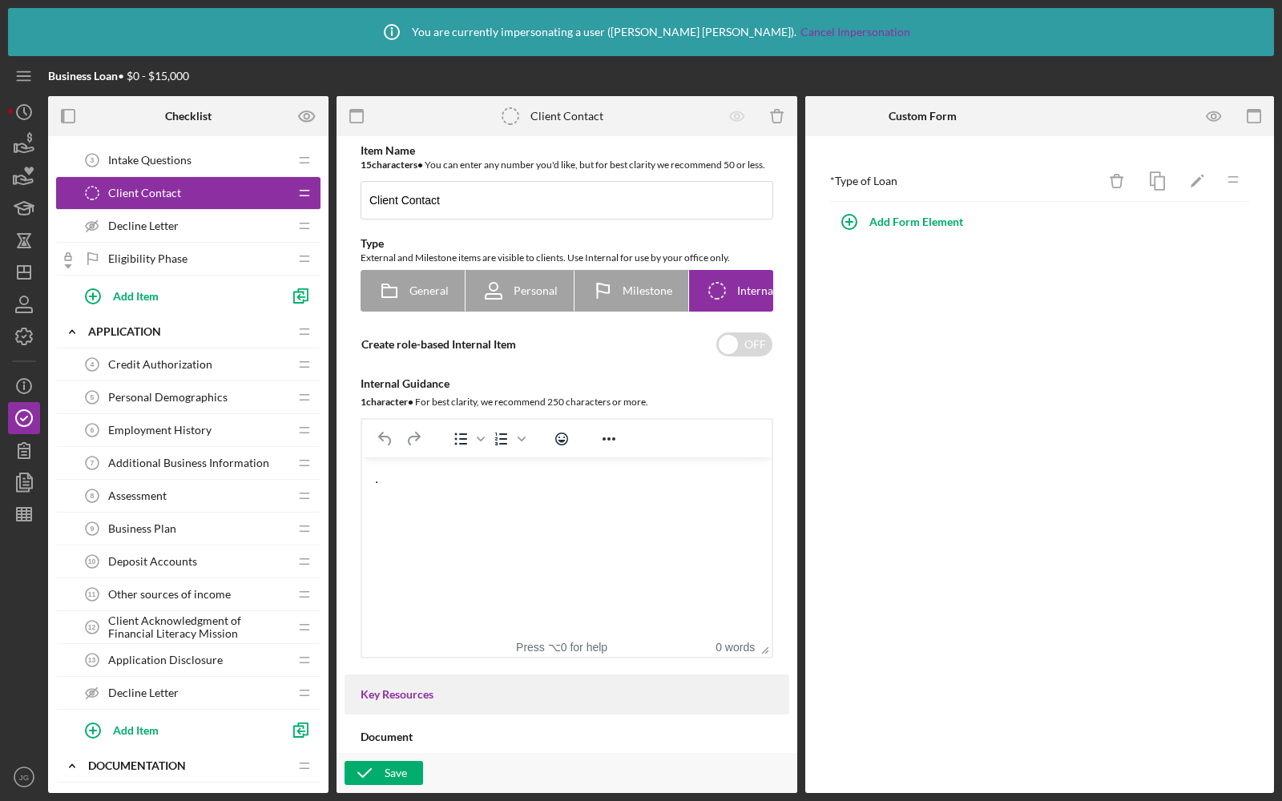
click at [163, 493] on span "Assessment" at bounding box center [137, 496] width 58 height 13
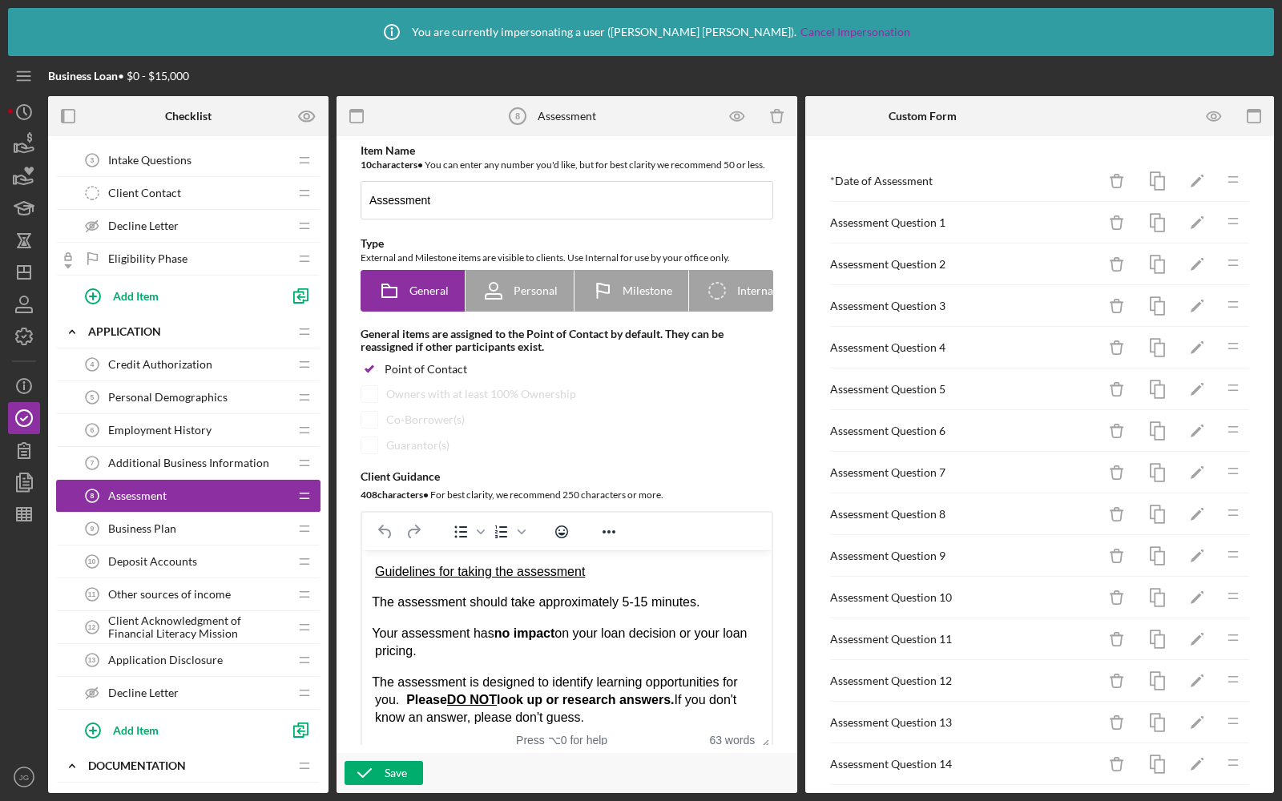
click at [183, 549] on div "Deposit Accounts 10 Deposit Accounts" at bounding box center [182, 562] width 212 height 32
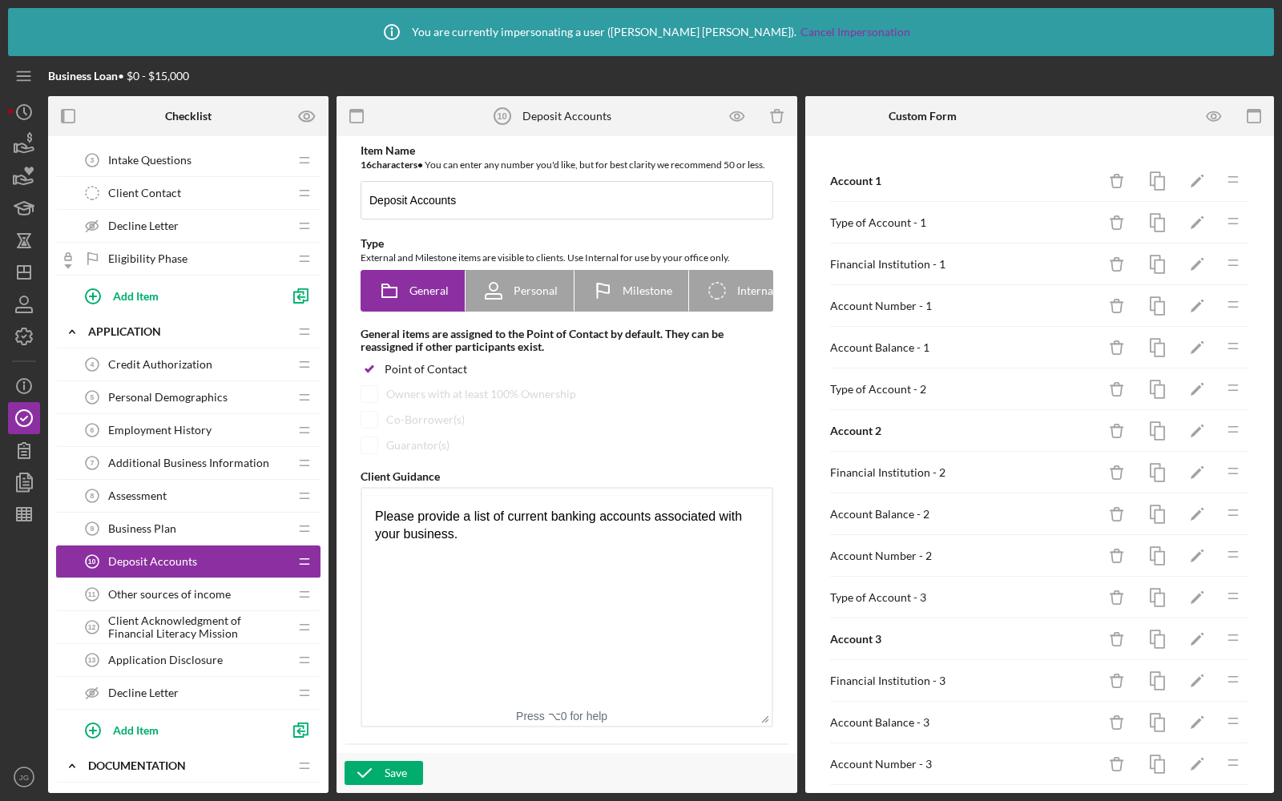
scroll to position [157, 0]
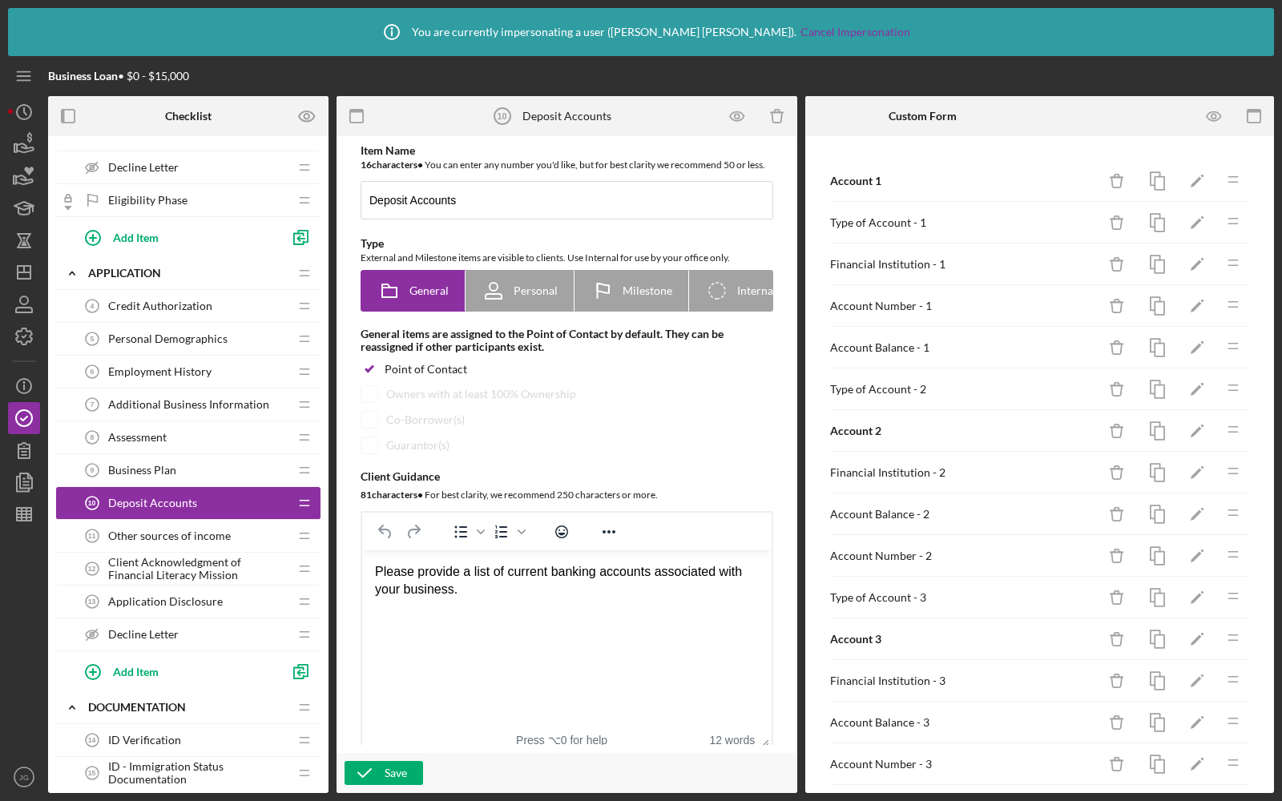
click at [207, 531] on span "Other sources of income" at bounding box center [169, 536] width 123 height 13
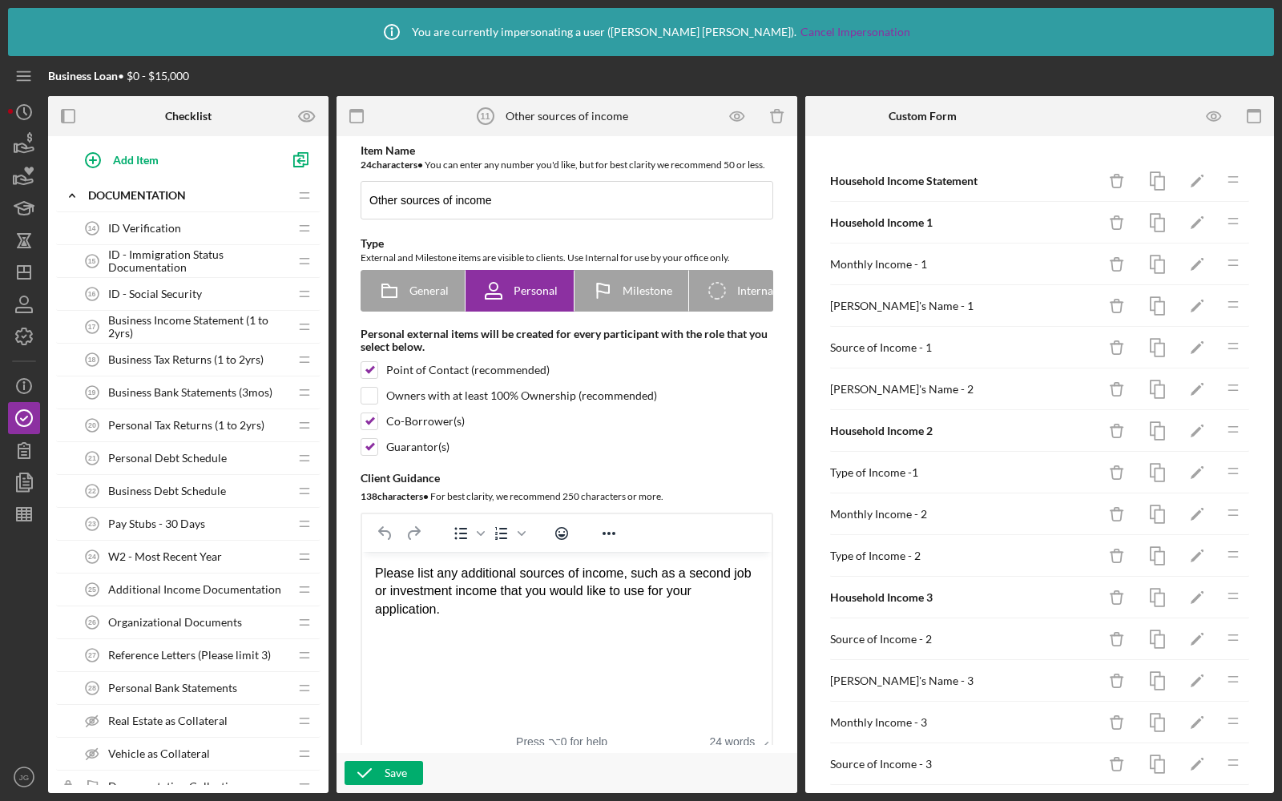
scroll to position [683, 0]
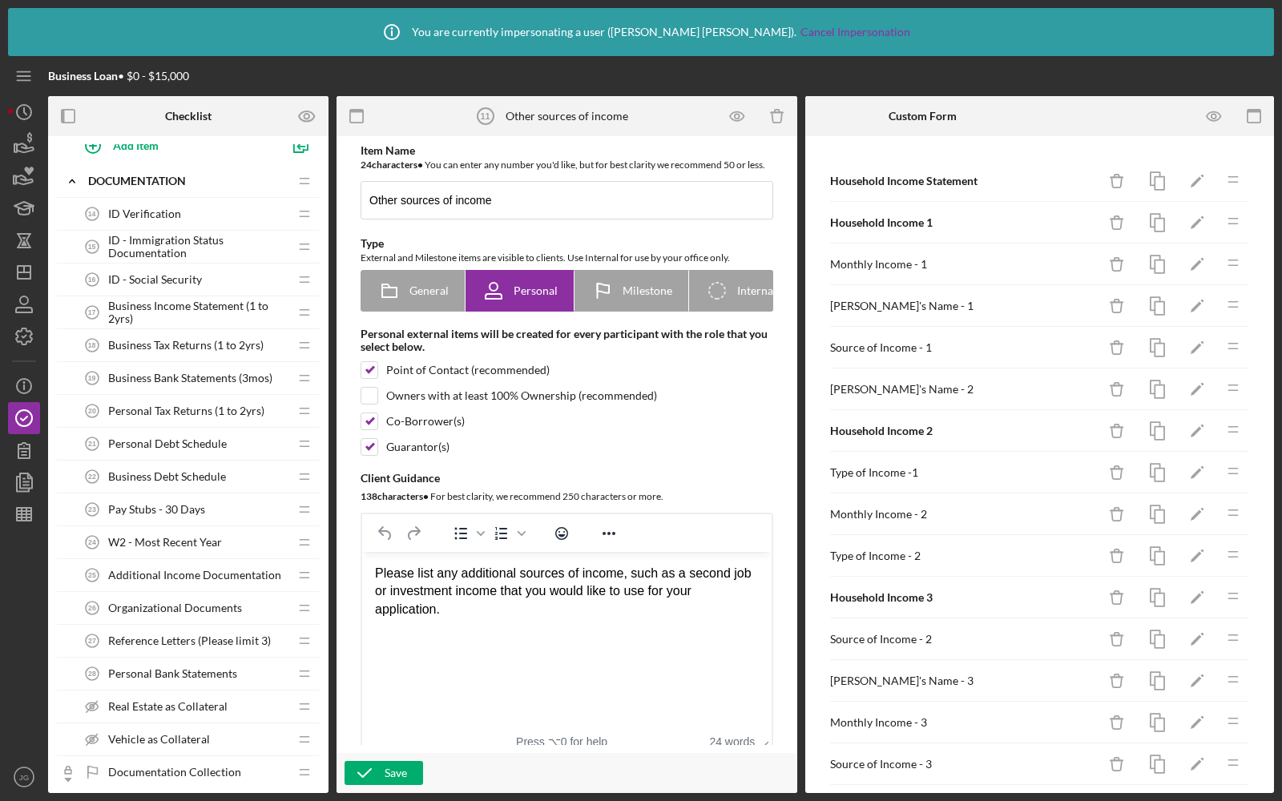
click at [179, 470] on span "Business Debt Schedule" at bounding box center [167, 476] width 118 height 13
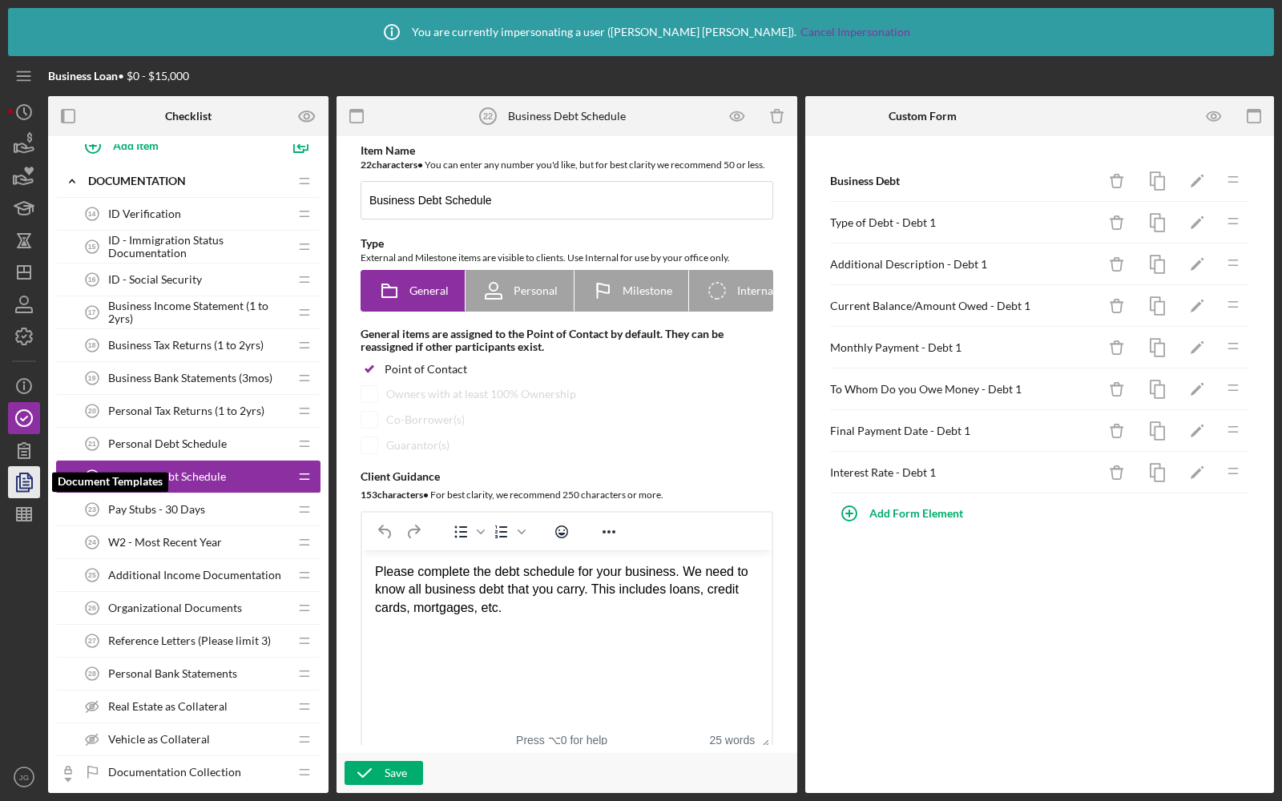
click at [23, 488] on polygon "button" at bounding box center [26, 481] width 12 height 14
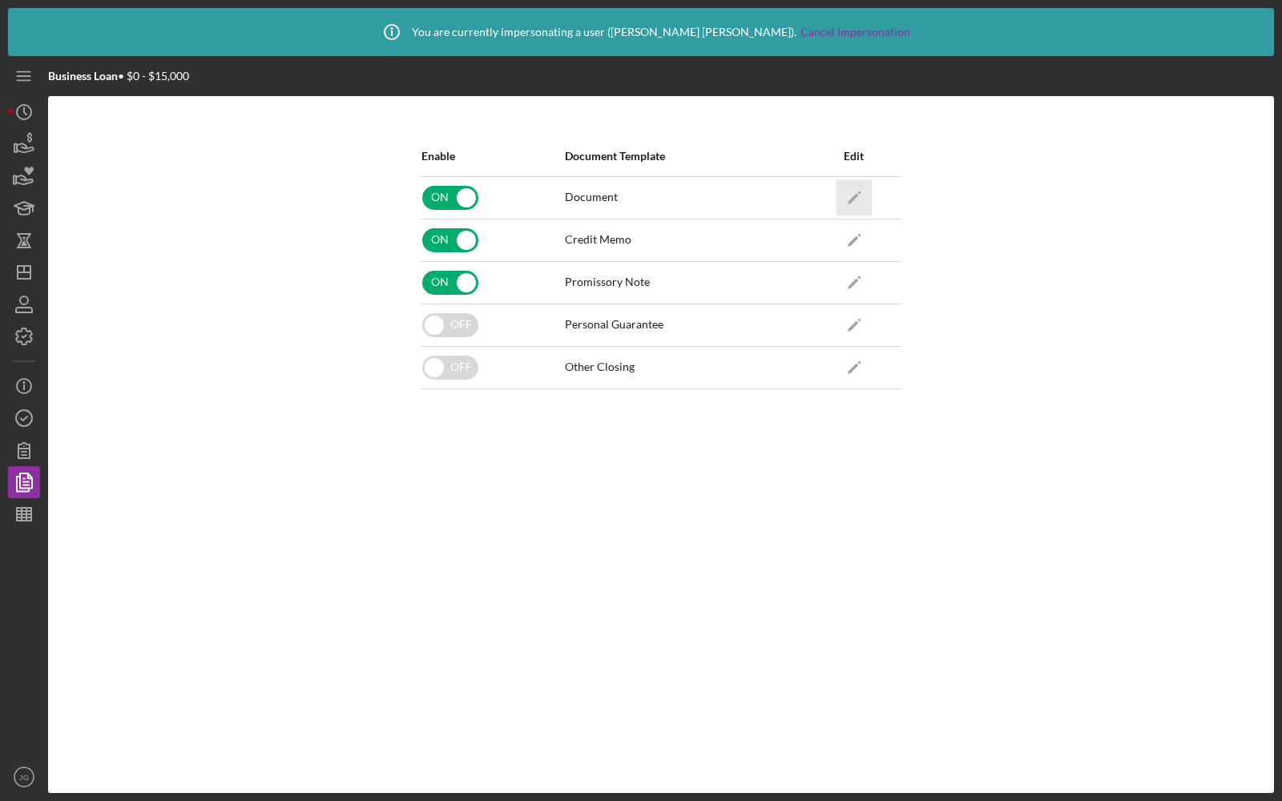
click at [845, 199] on icon "Icon/Edit" at bounding box center [854, 197] width 36 height 36
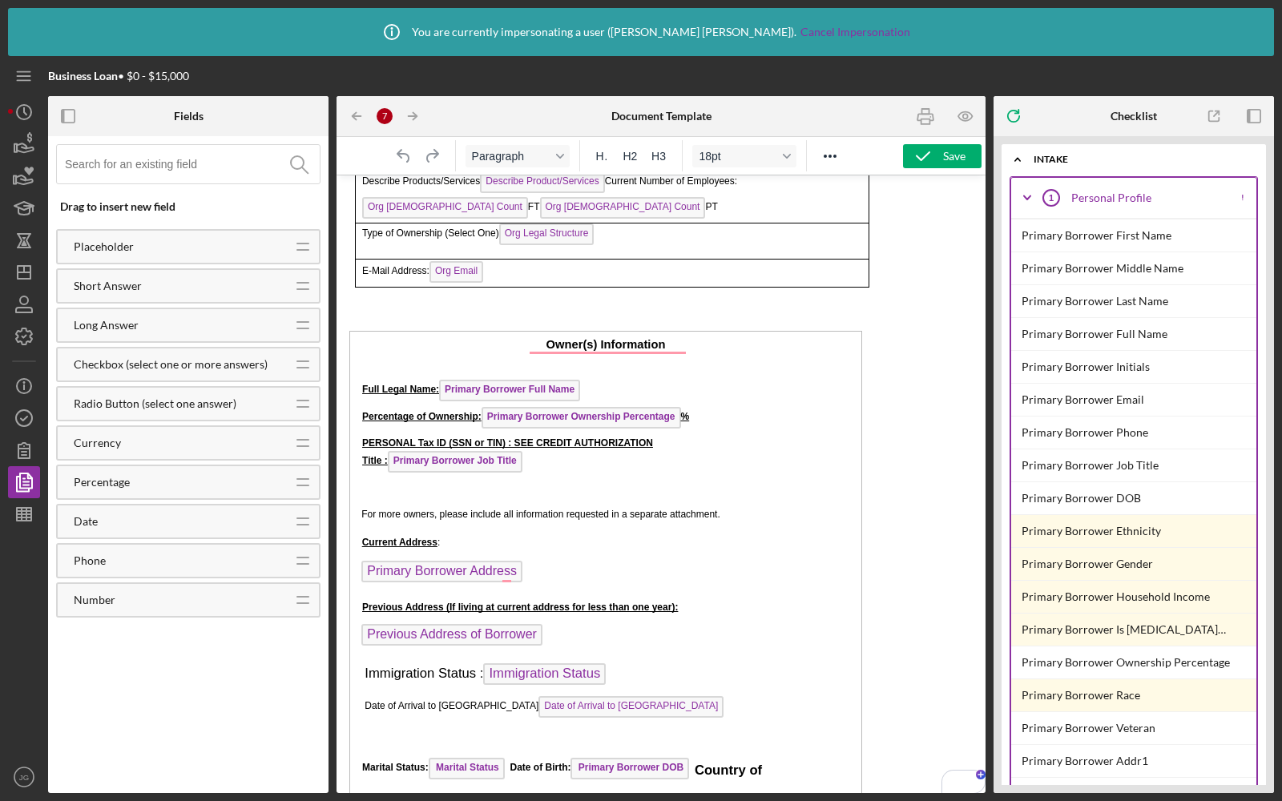
scroll to position [658, 0]
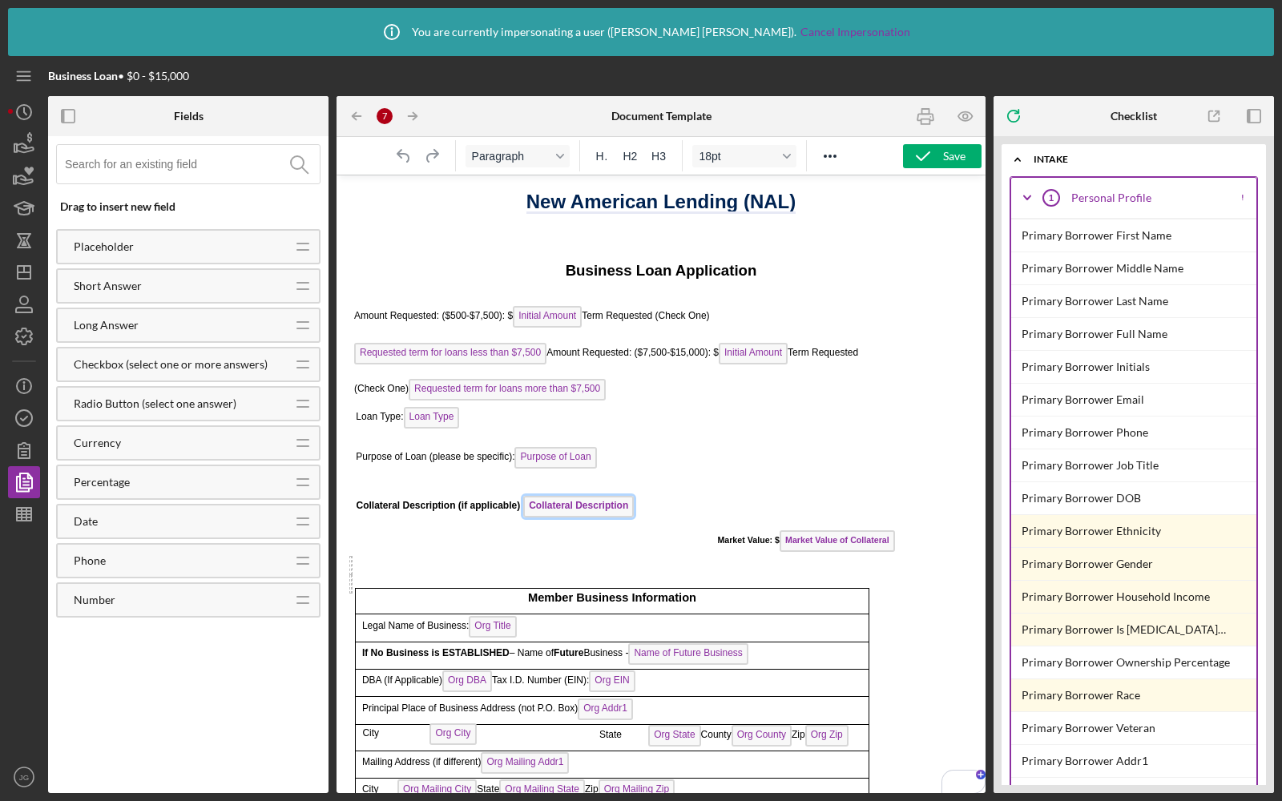
click at [552, 509] on span "Collateral Description" at bounding box center [578, 507] width 111 height 22
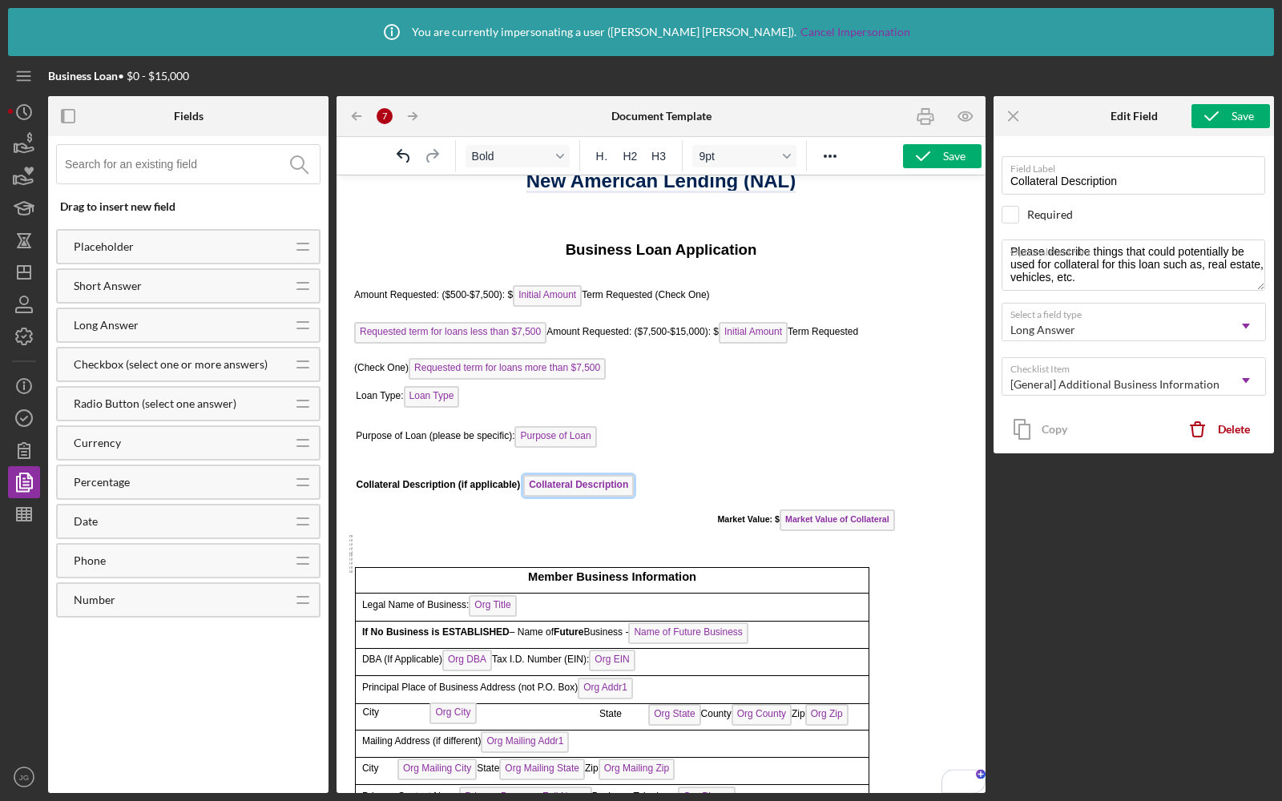
click at [824, 516] on span "Market Value of Collateral" at bounding box center [837, 521] width 115 height 22
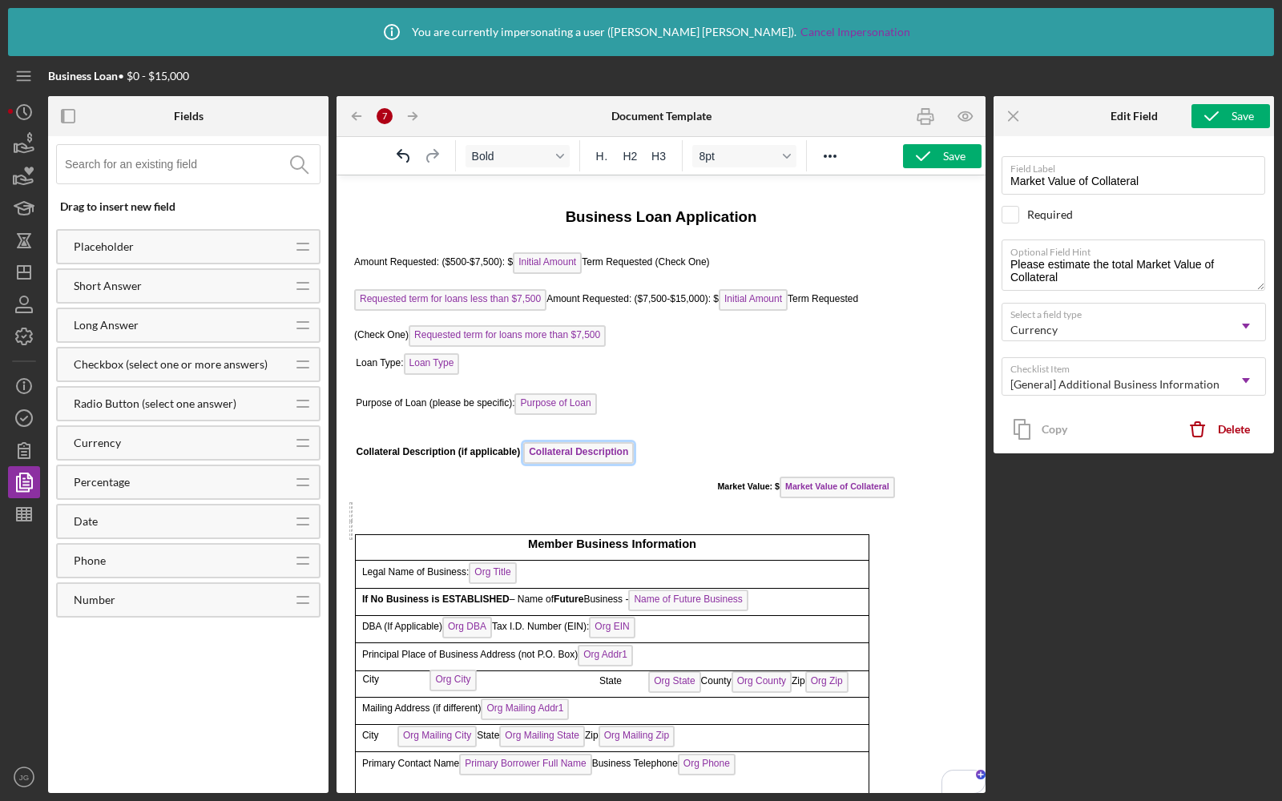
click at [560, 446] on span "Collateral Description" at bounding box center [578, 453] width 111 height 22
type input "Collateral Description"
type textarea "Please describe things that could potentially be used for collateral for this l…"
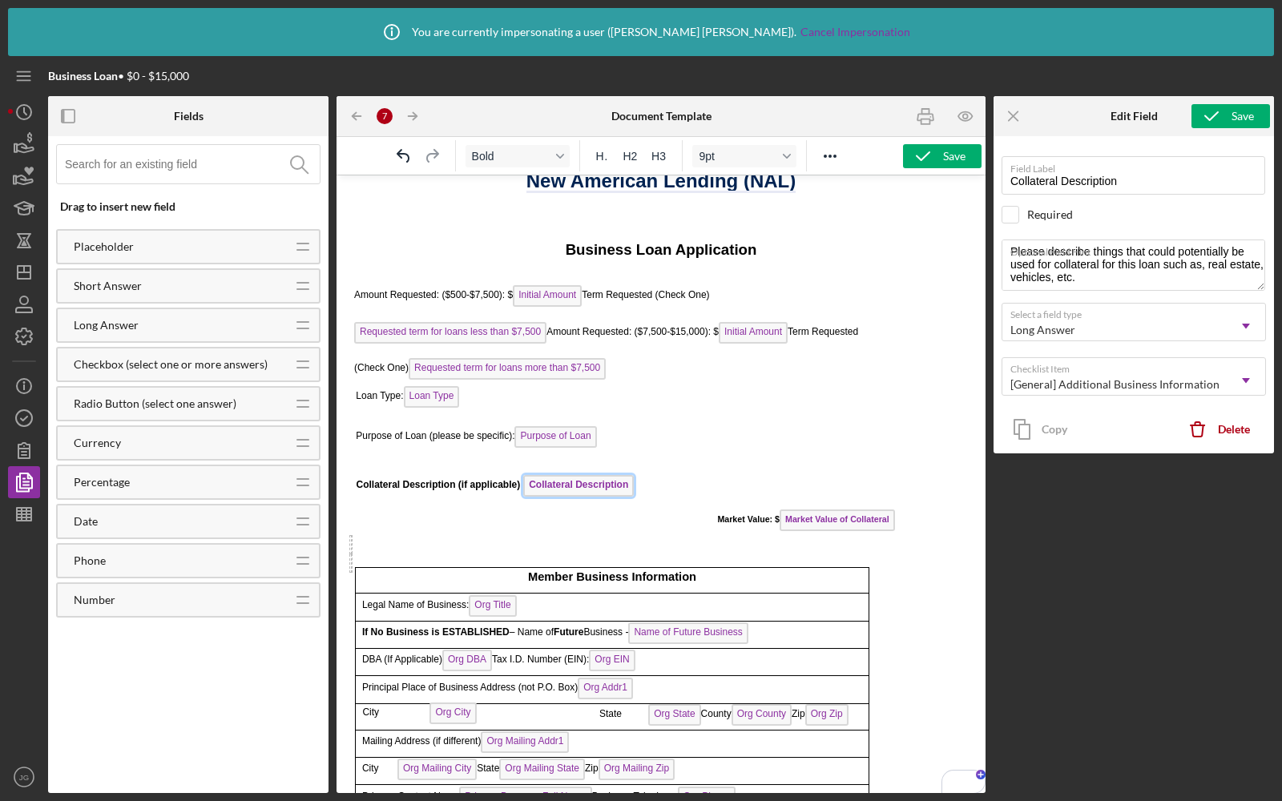
scroll to position [977, 0]
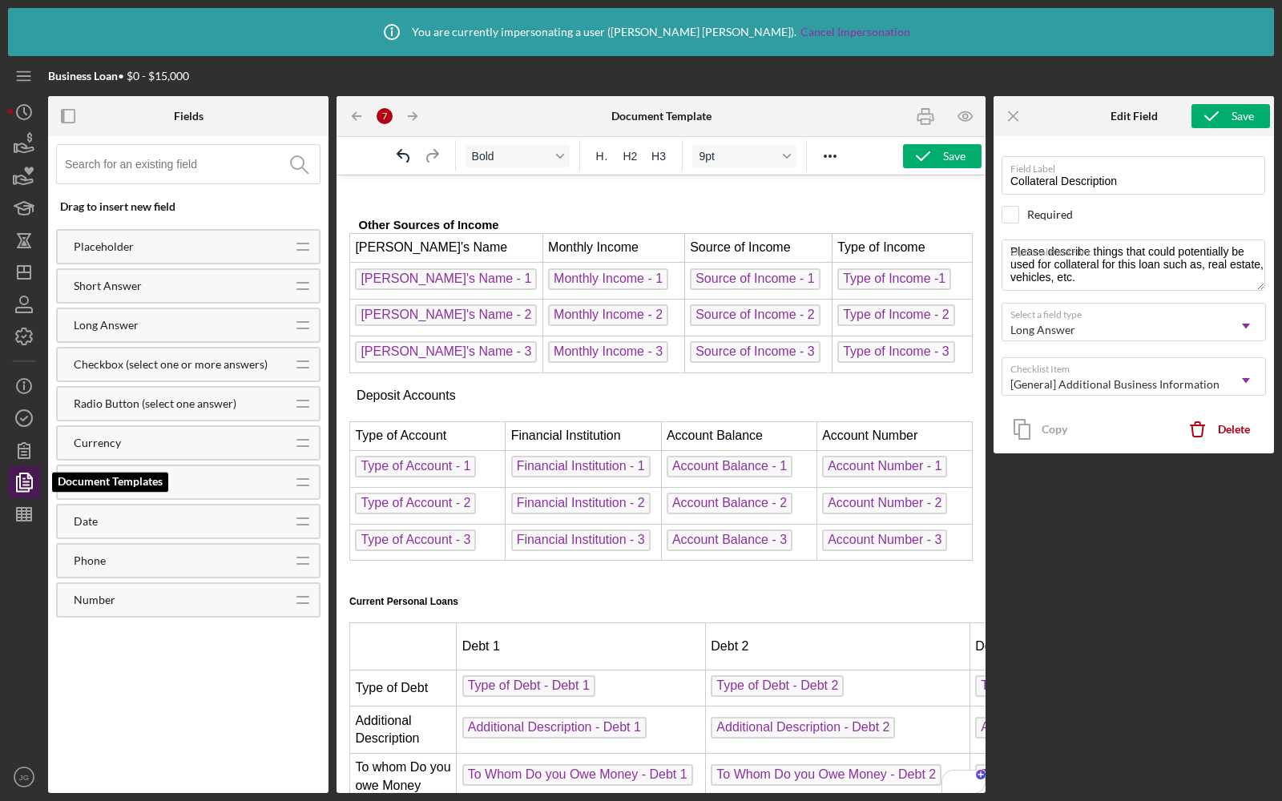
click at [23, 482] on icon "button" at bounding box center [26, 482] width 6 height 6
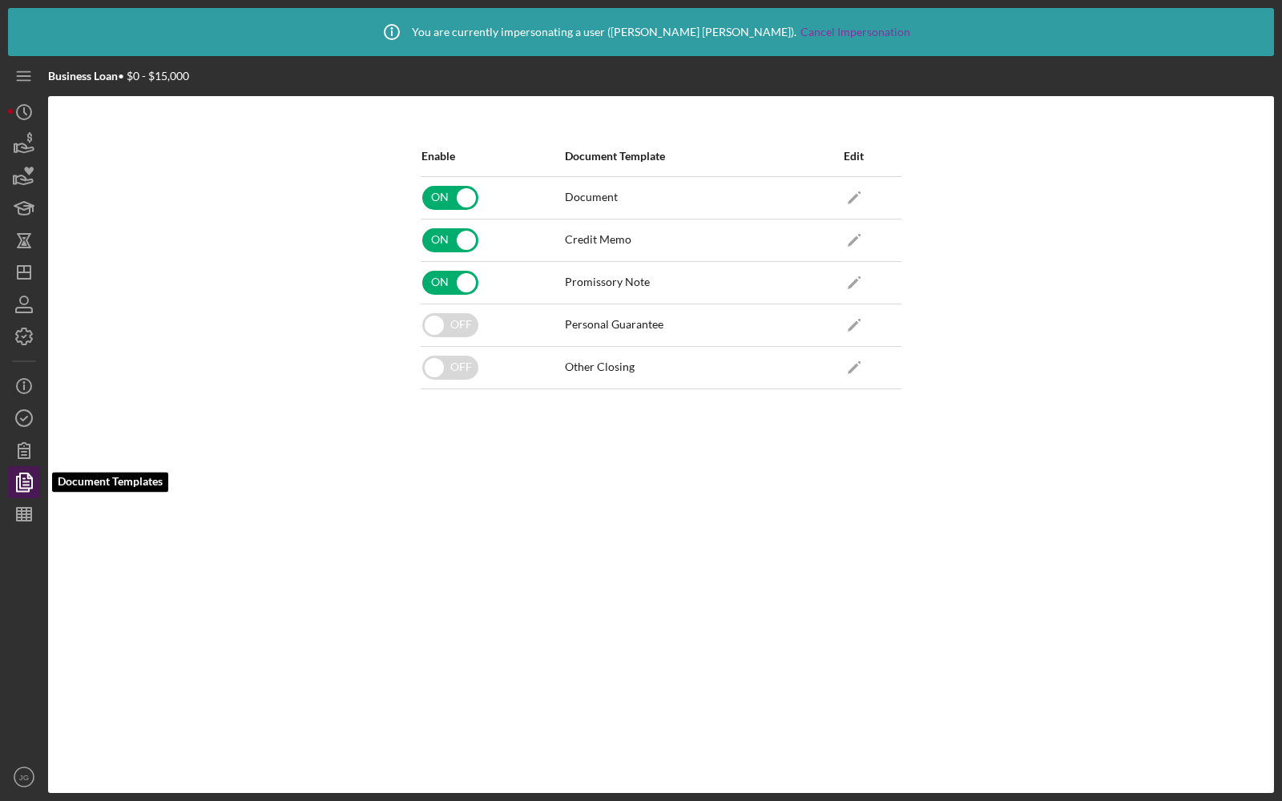
scroll to position [721, 0]
click at [849, 367] on icon "Icon/Edit" at bounding box center [854, 367] width 36 height 36
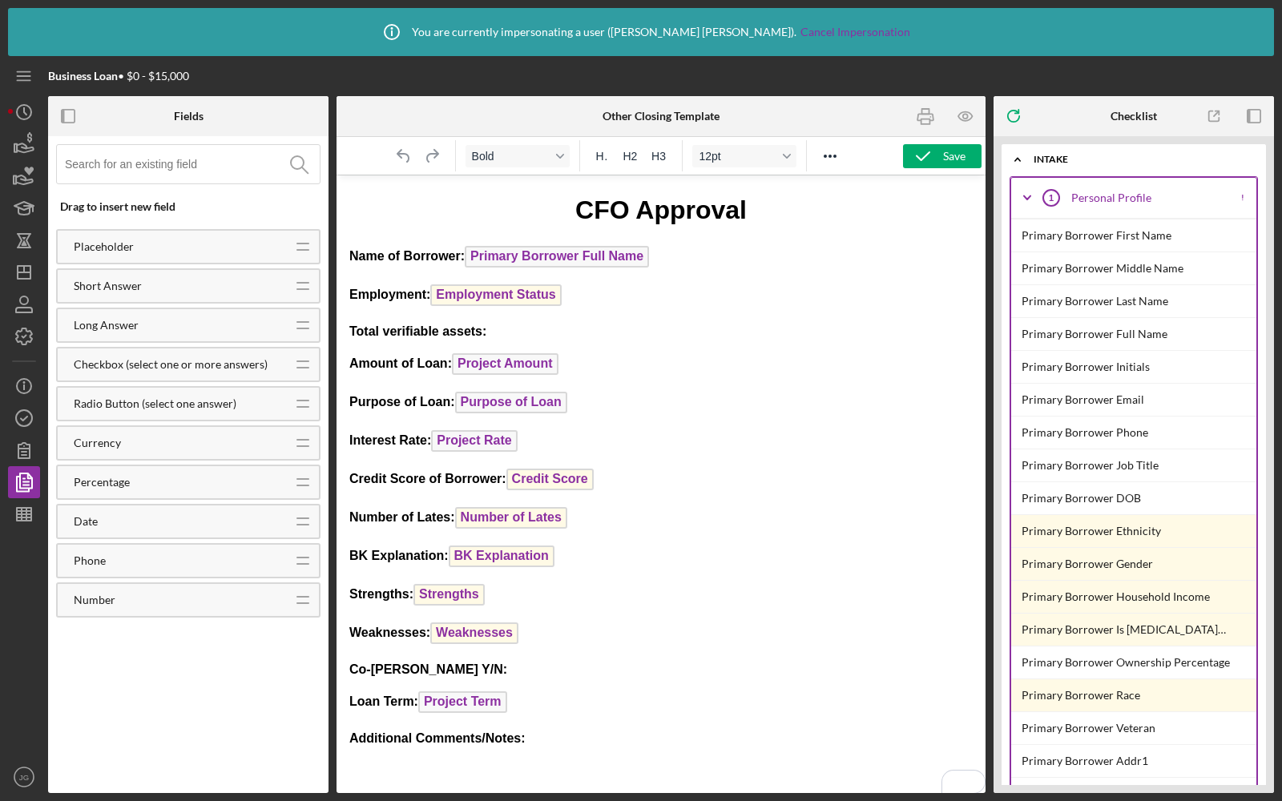
click at [539, 731] on p "Additional Comments/Notes:" at bounding box center [660, 739] width 623 height 18
click at [583, 736] on span "Long Answer" at bounding box center [572, 741] width 92 height 22
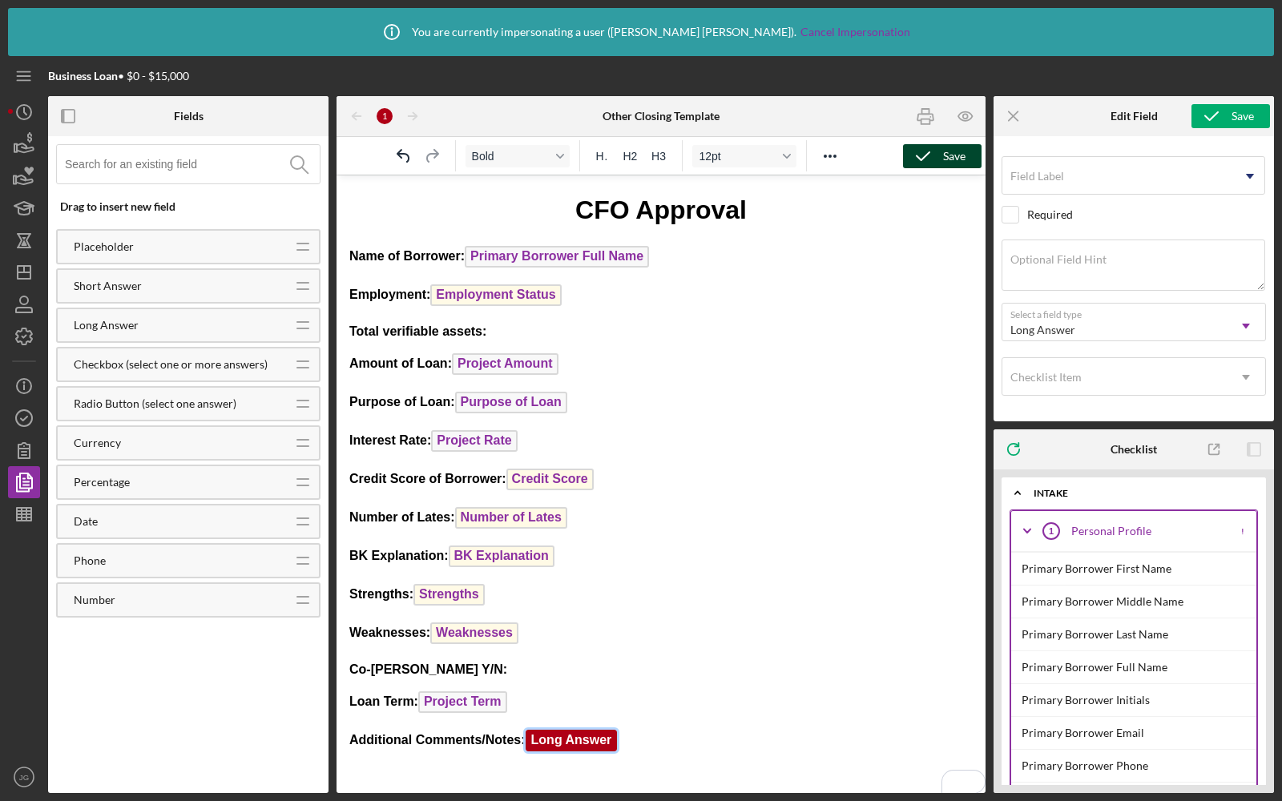
click at [946, 147] on div "Save" at bounding box center [954, 156] width 22 height 24
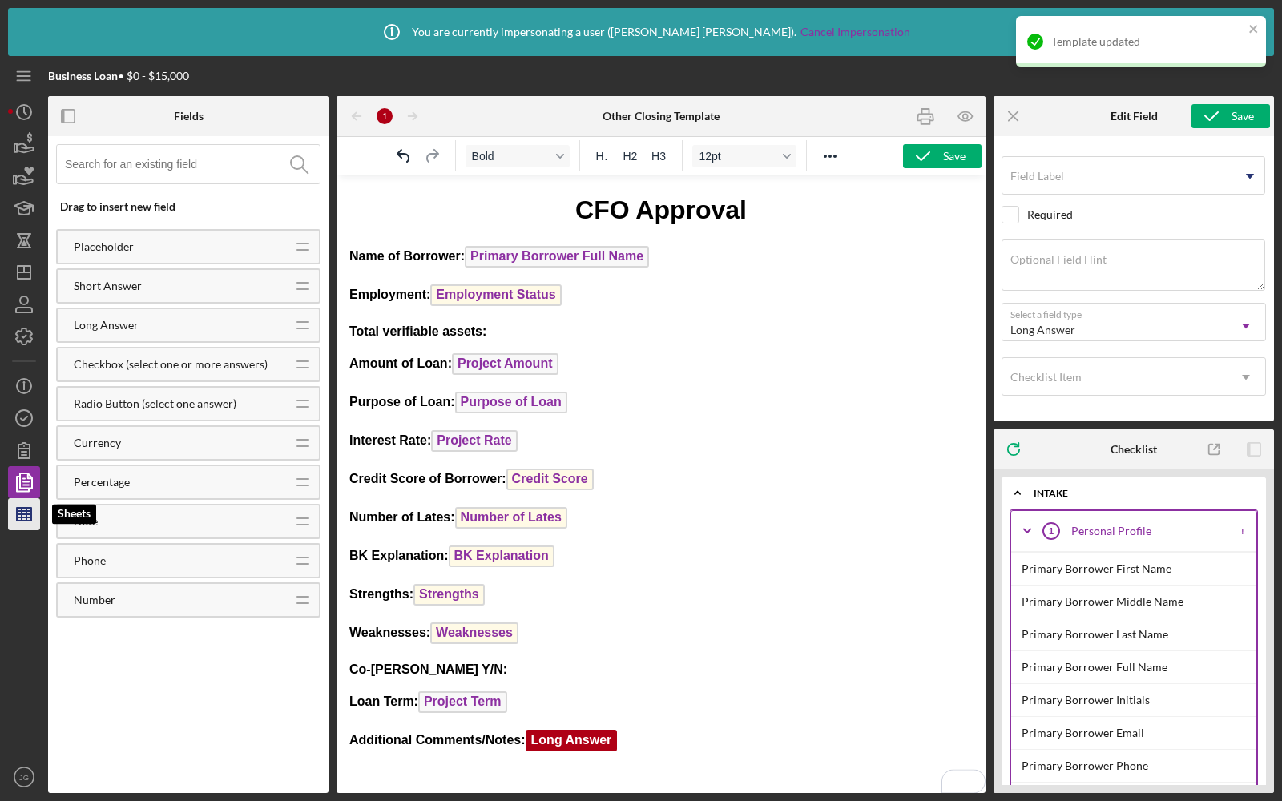
click at [18, 520] on polygon "button" at bounding box center [24, 514] width 14 height 13
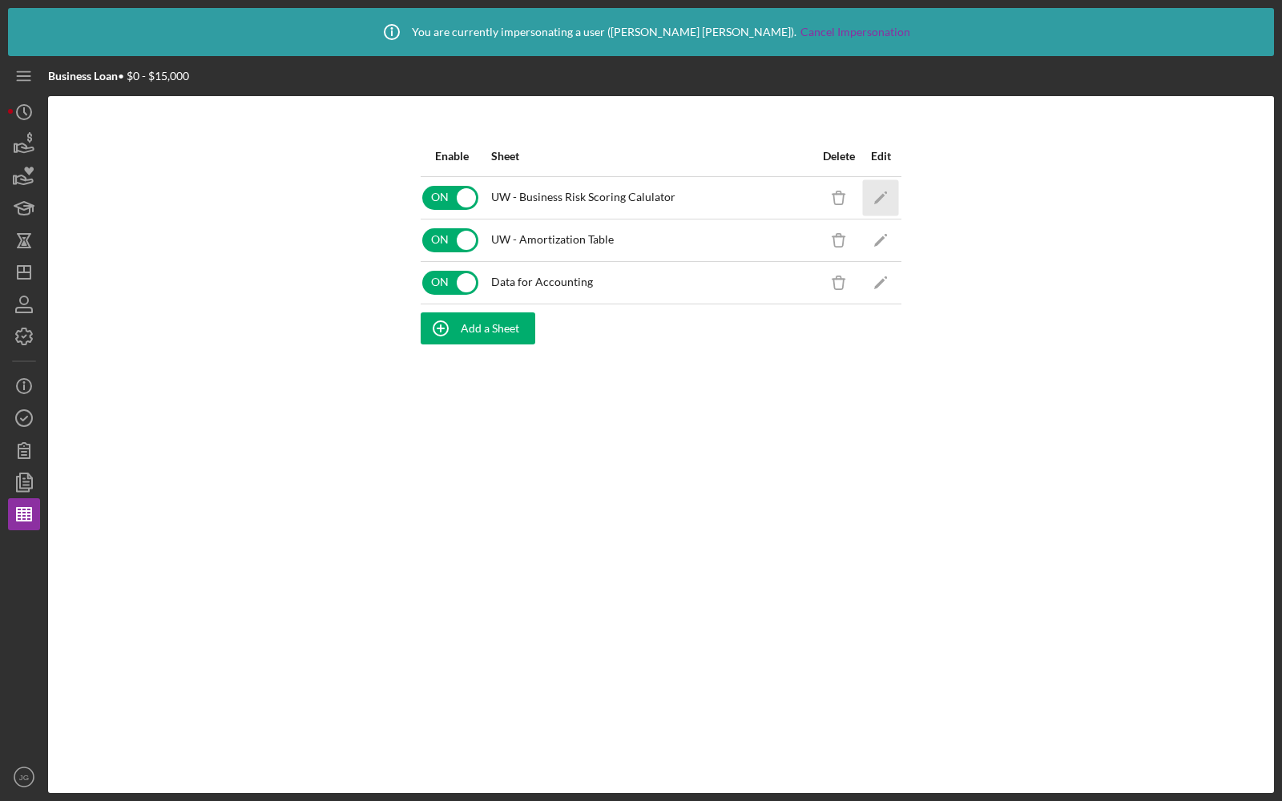
click at [873, 198] on icon "Icon/Edit" at bounding box center [881, 197] width 36 height 36
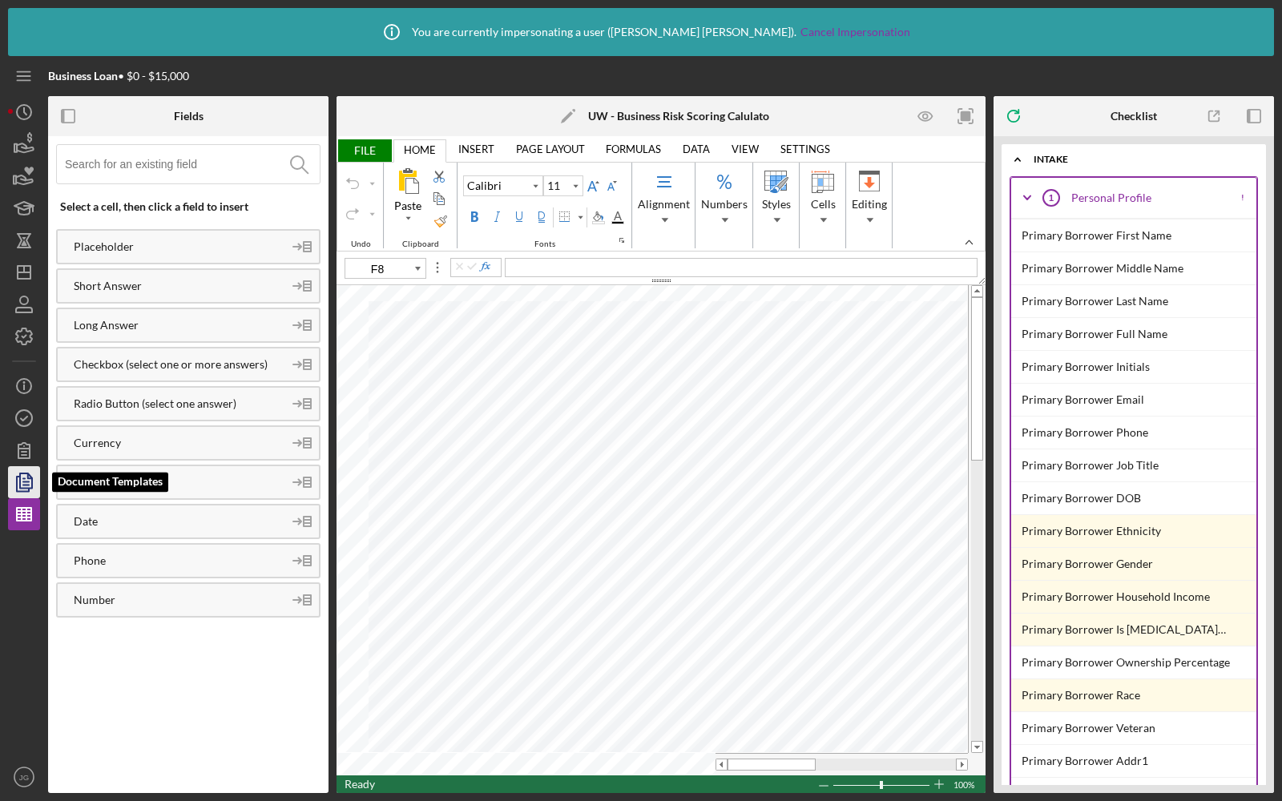
click at [22, 491] on polyline "button" at bounding box center [23, 484] width 12 height 14
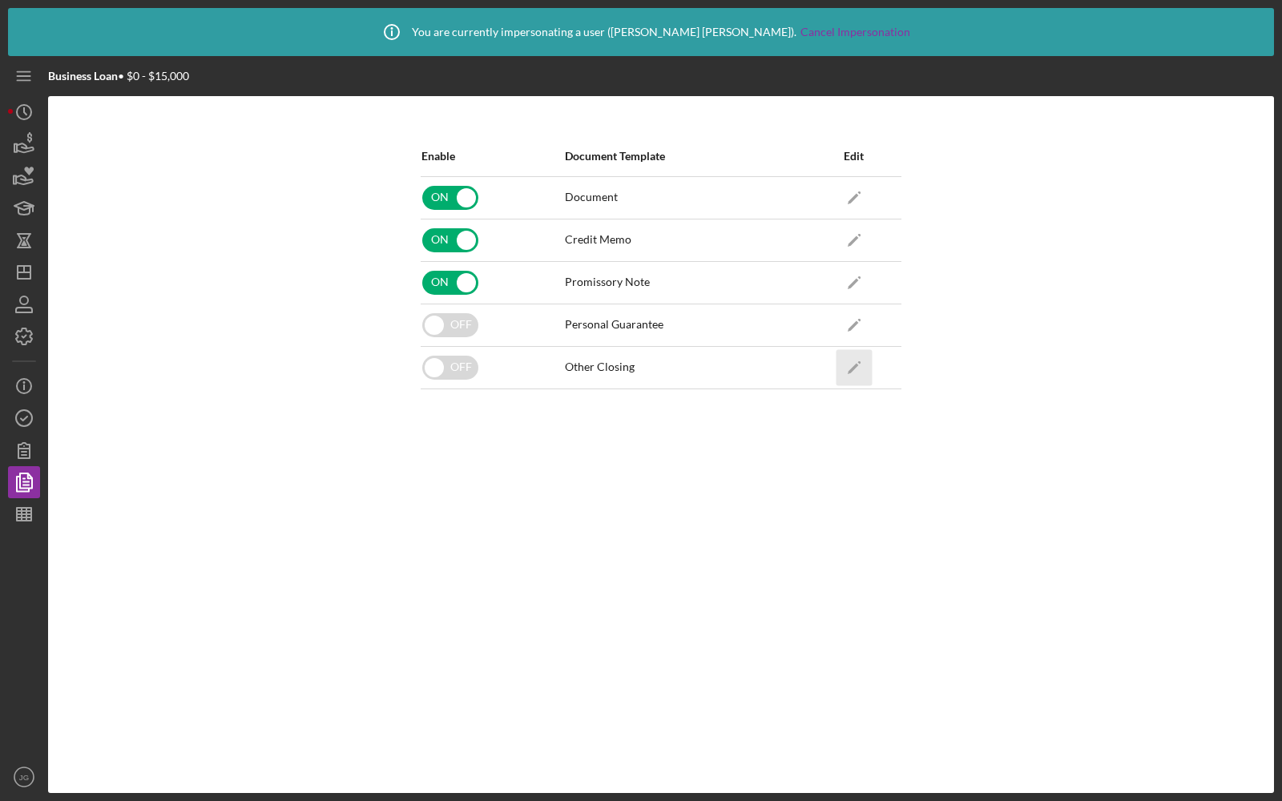
click at [852, 368] on polygon "button" at bounding box center [853, 368] width 11 height 11
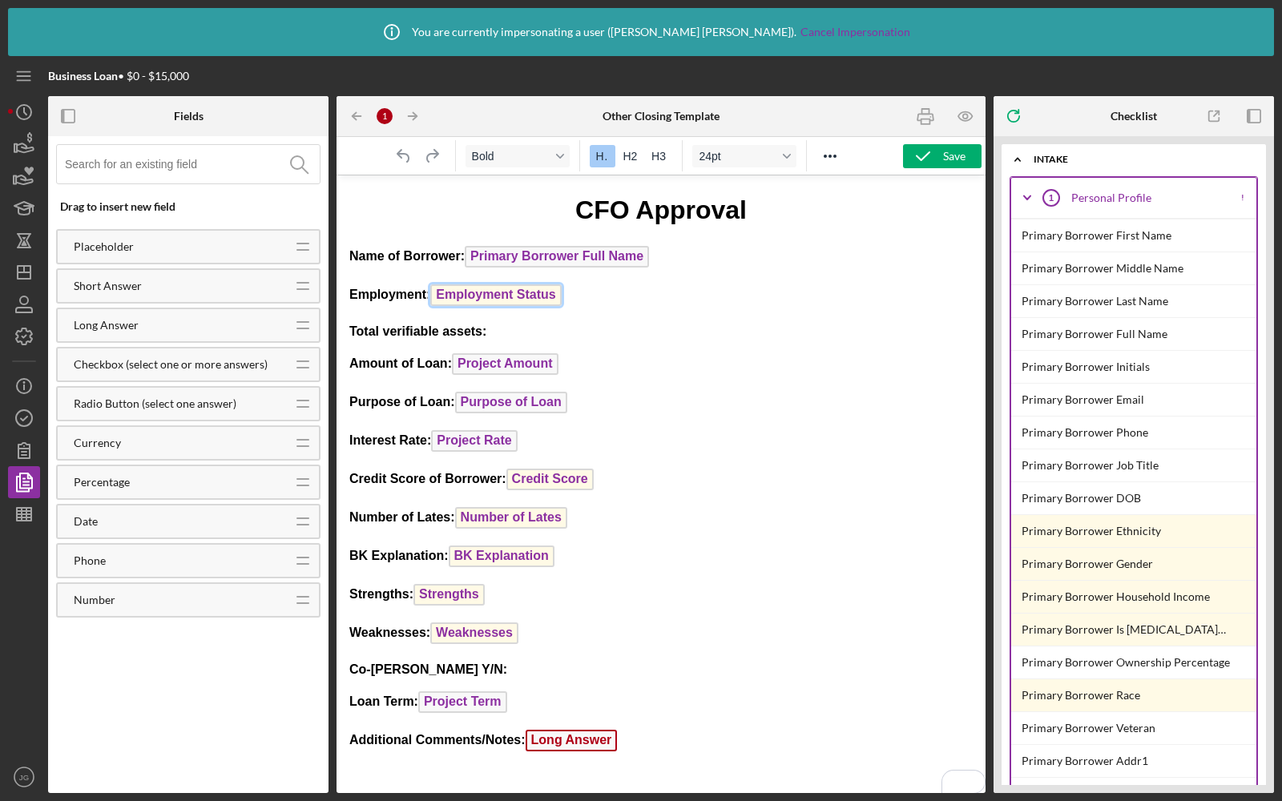
click at [519, 292] on span "Employment Status" at bounding box center [495, 295] width 131 height 22
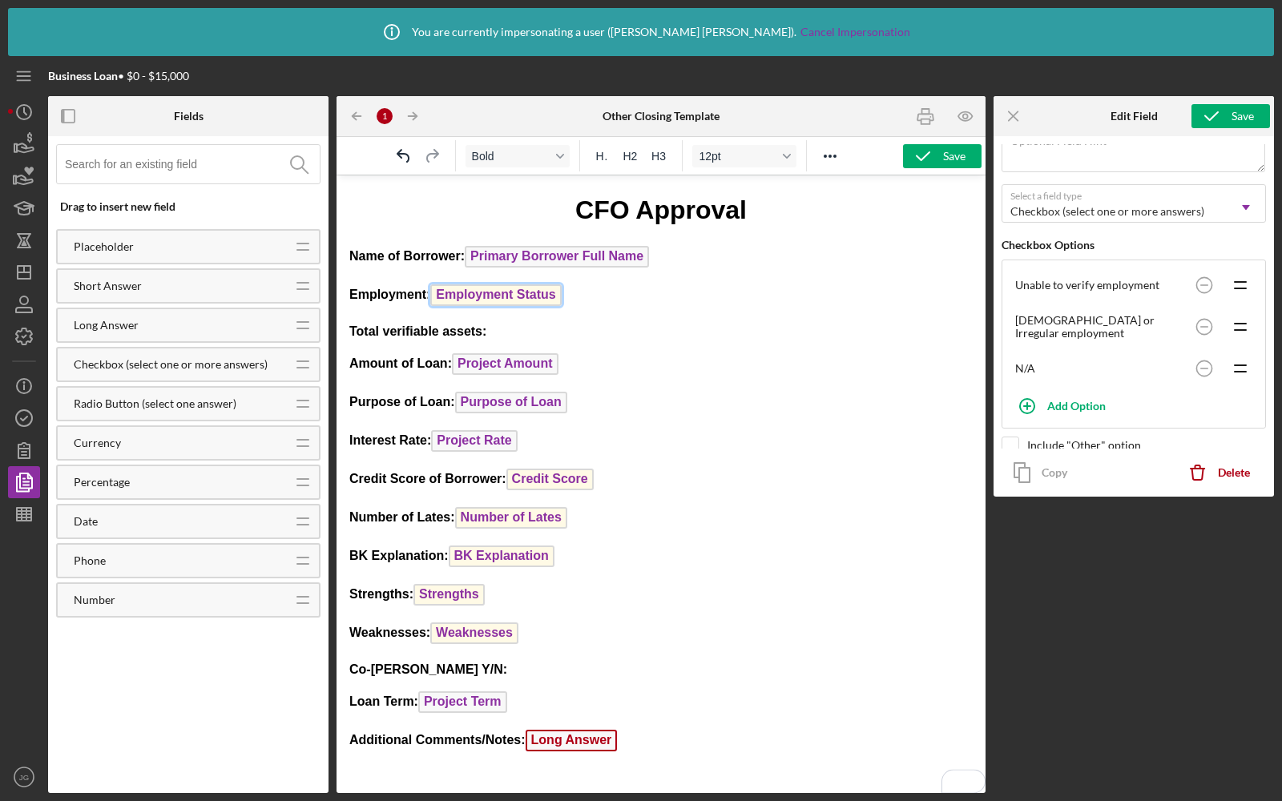
scroll to position [183, 0]
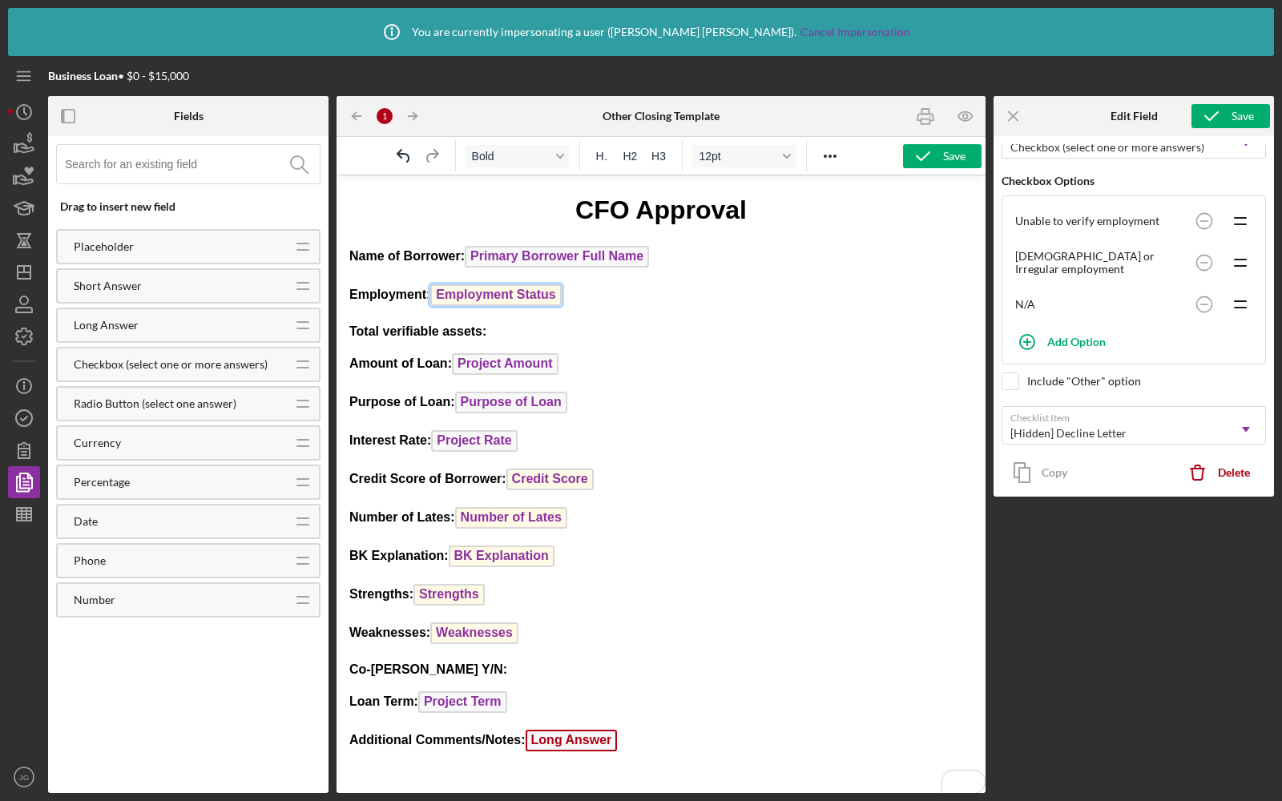
click at [586, 296] on p "Employment: Employment Status" at bounding box center [660, 297] width 623 height 26
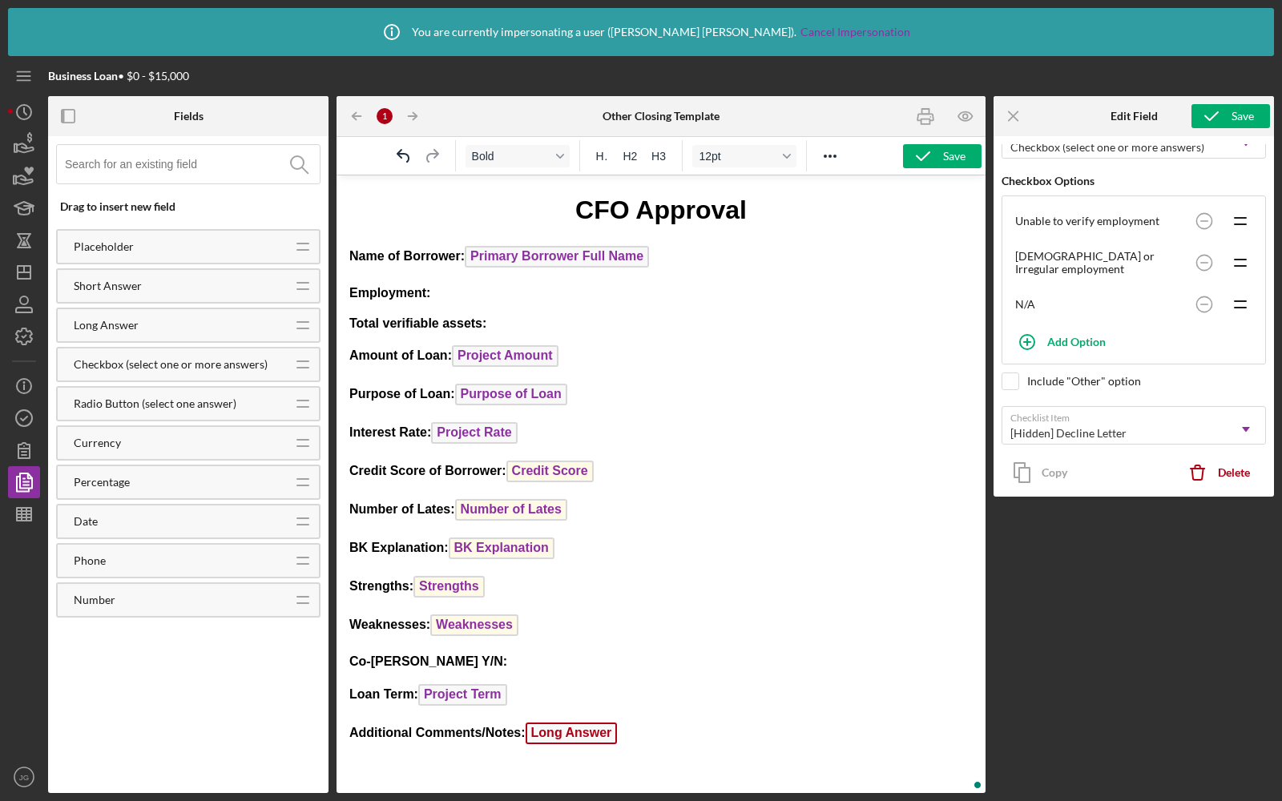
click at [225, 162] on input at bounding box center [192, 164] width 255 height 38
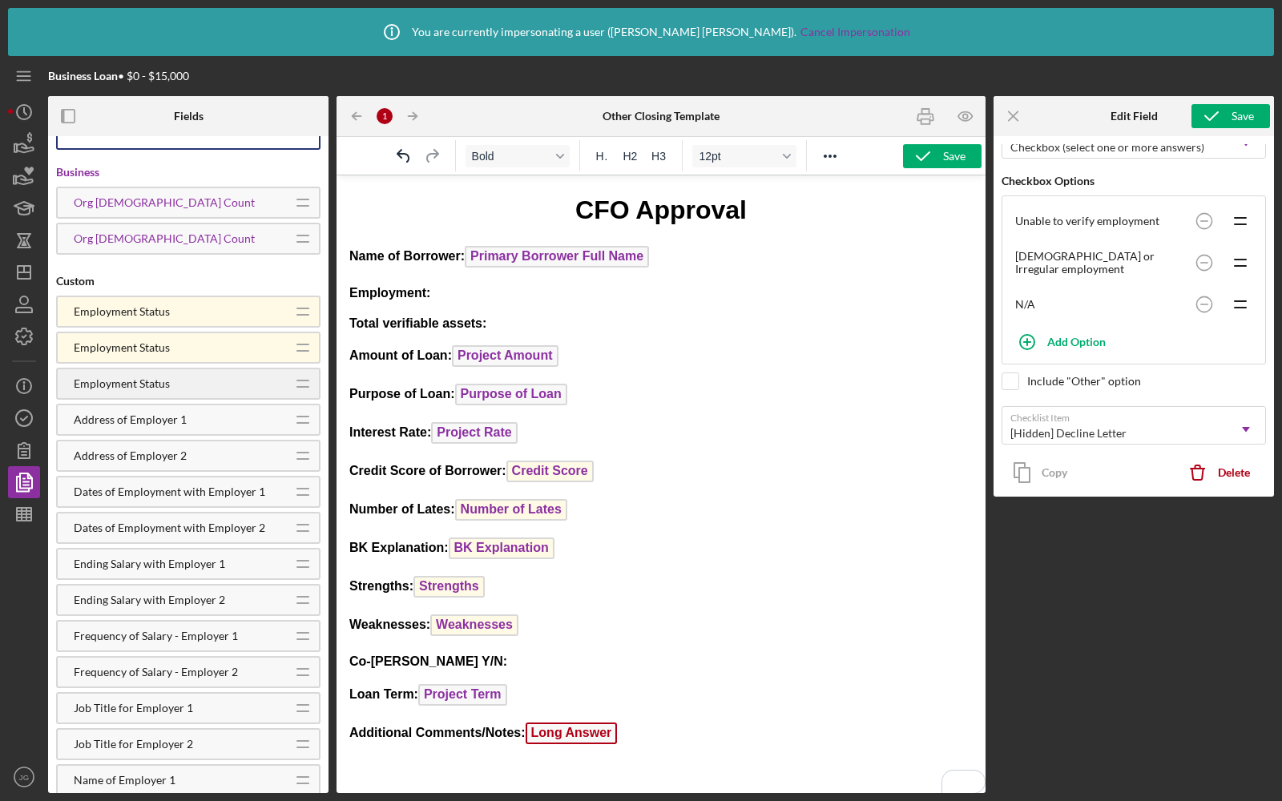
scroll to position [78, 0]
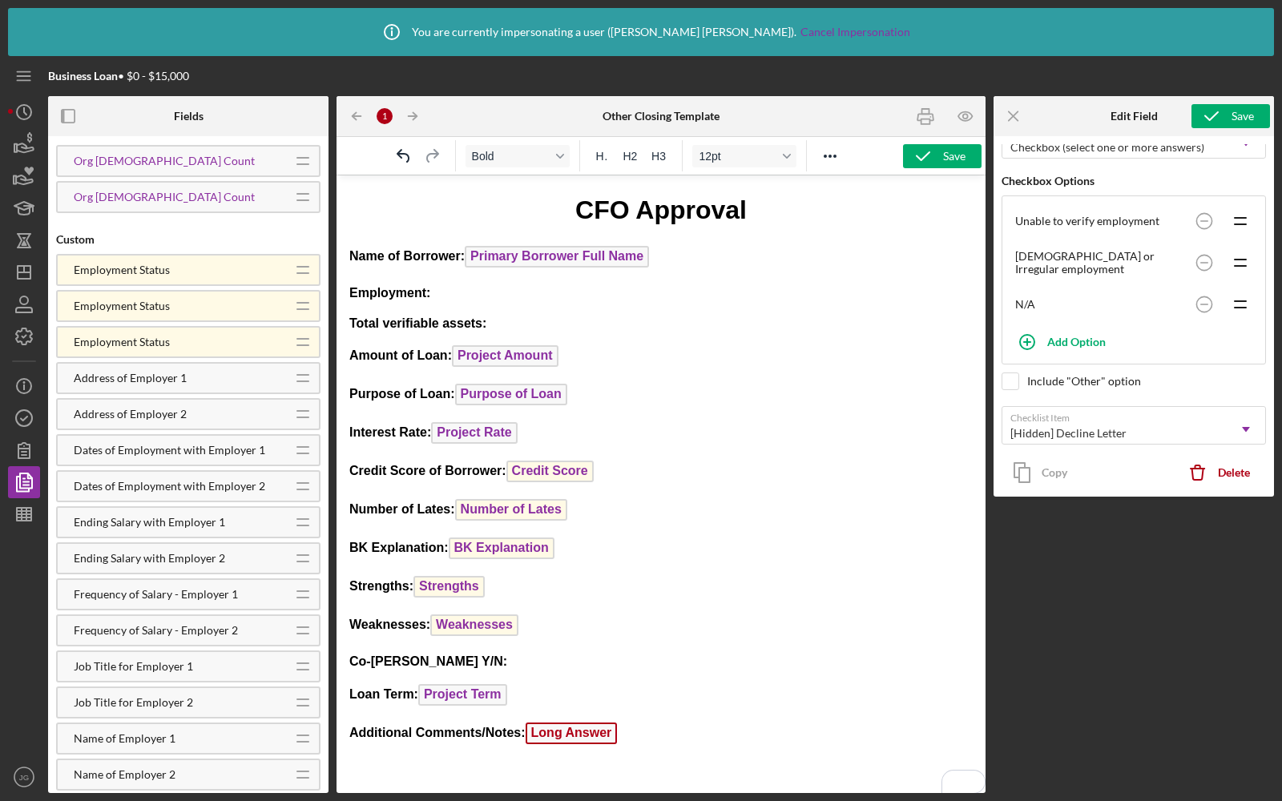
type input "empl"
click at [466, 296] on p "Employment:" at bounding box center [660, 293] width 623 height 18
click at [16, 413] on icon "button" at bounding box center [24, 418] width 40 height 40
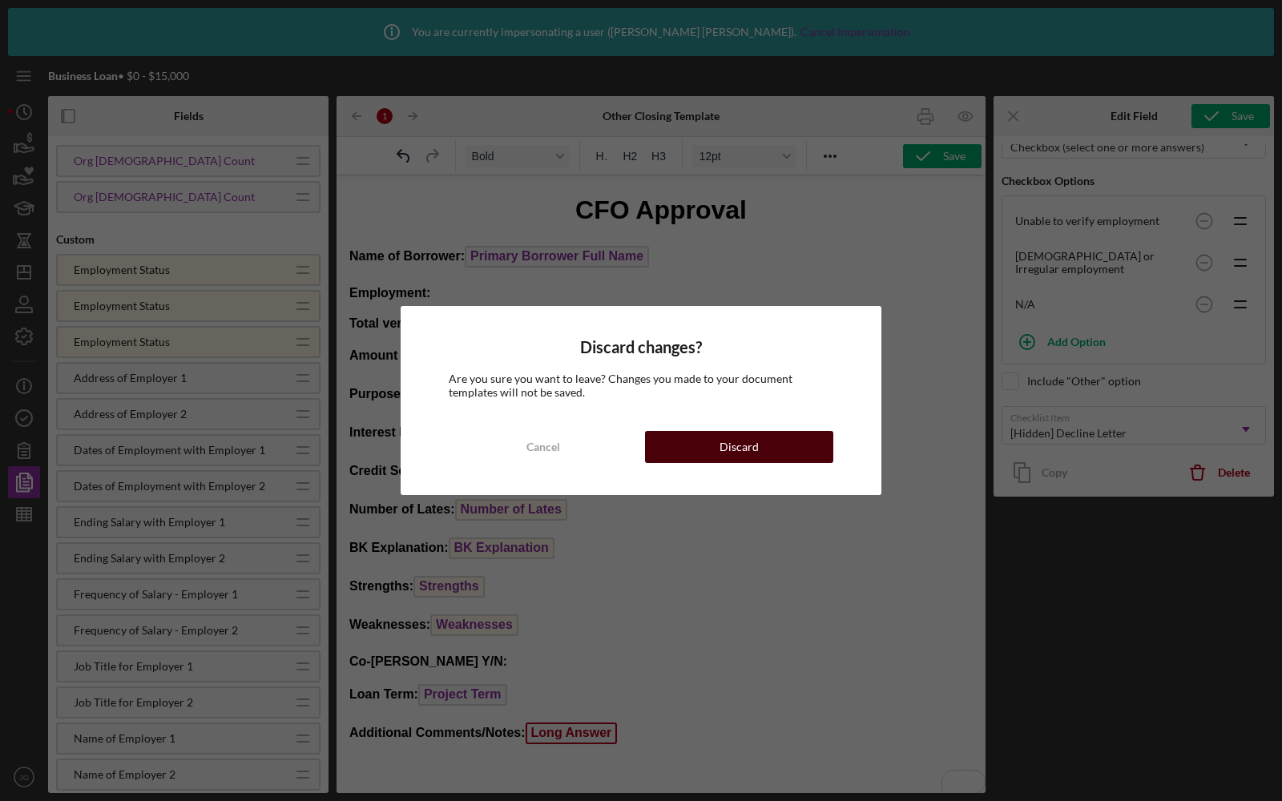
click at [780, 446] on button "Discard" at bounding box center [739, 447] width 188 height 32
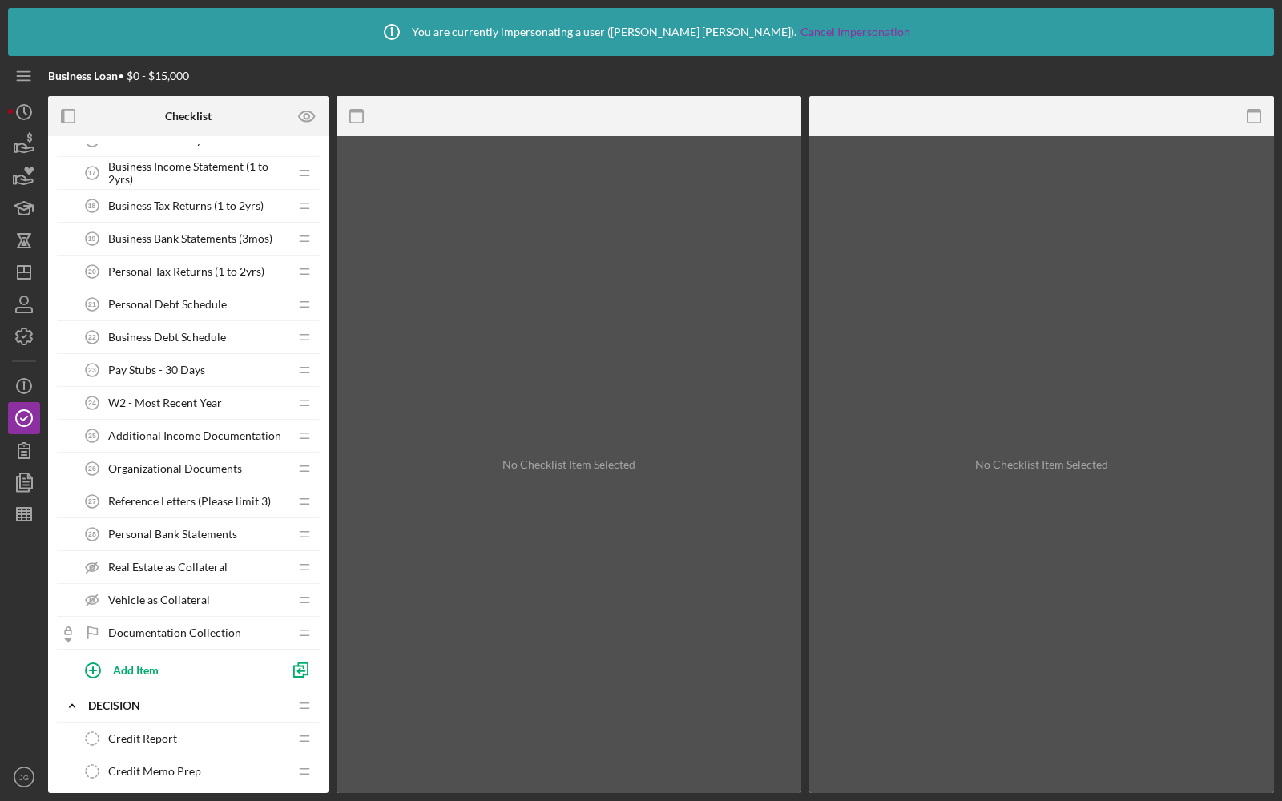
scroll to position [1126, 0]
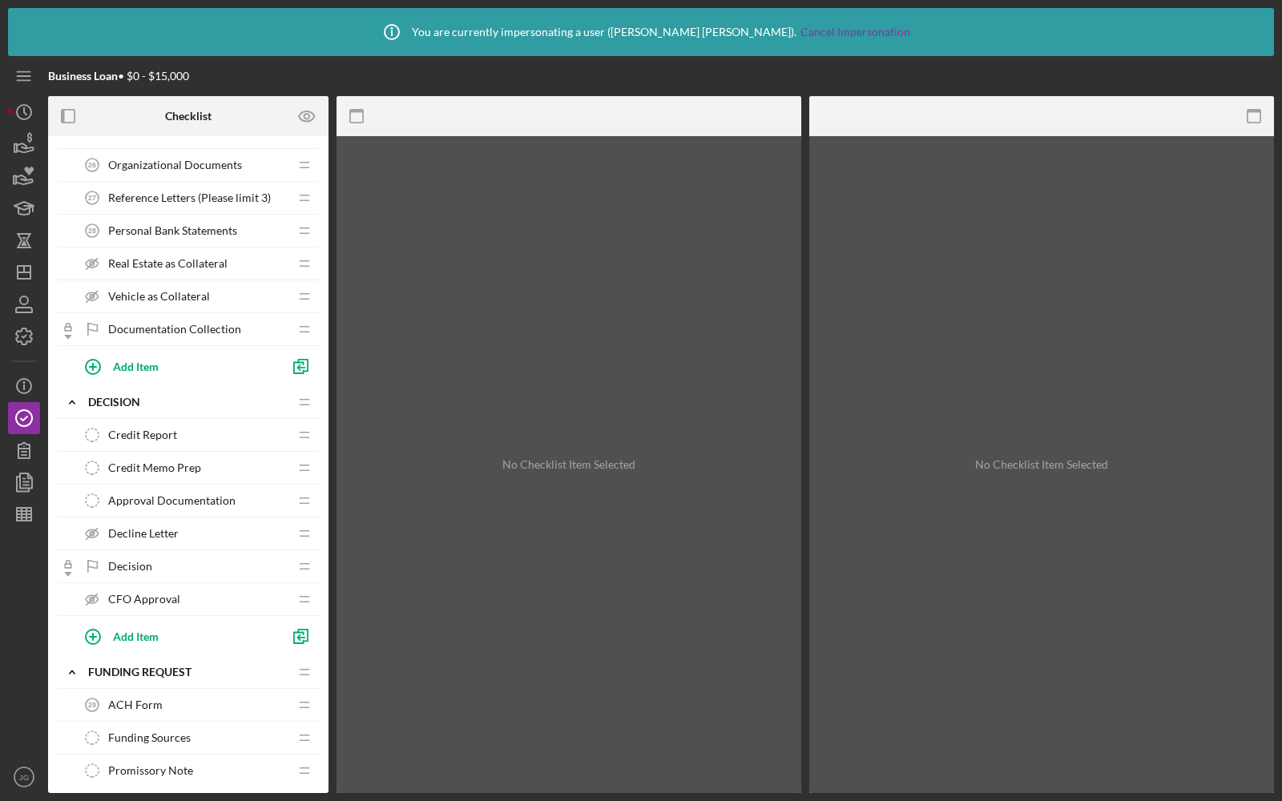
click at [163, 461] on span "Credit Memo Prep" at bounding box center [154, 467] width 93 height 13
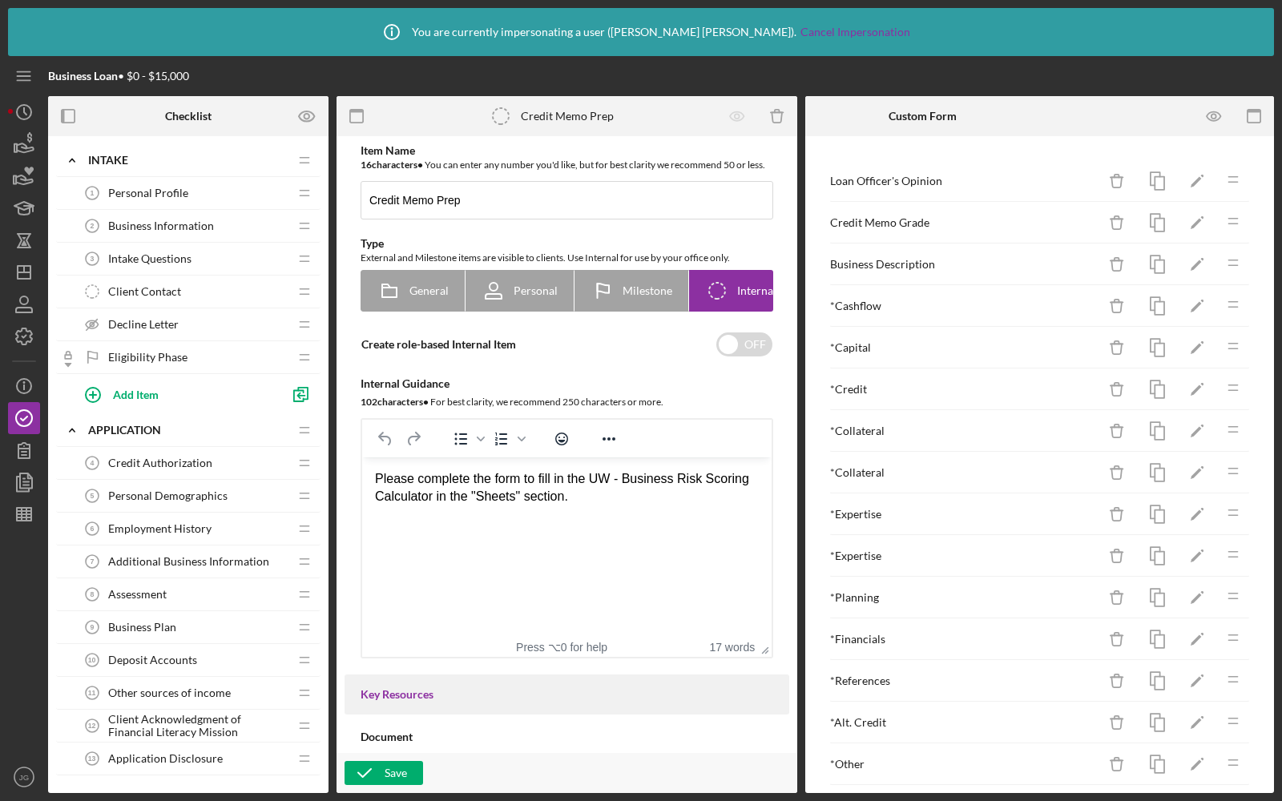
click at [156, 286] on span "Client Contact" at bounding box center [144, 291] width 73 height 13
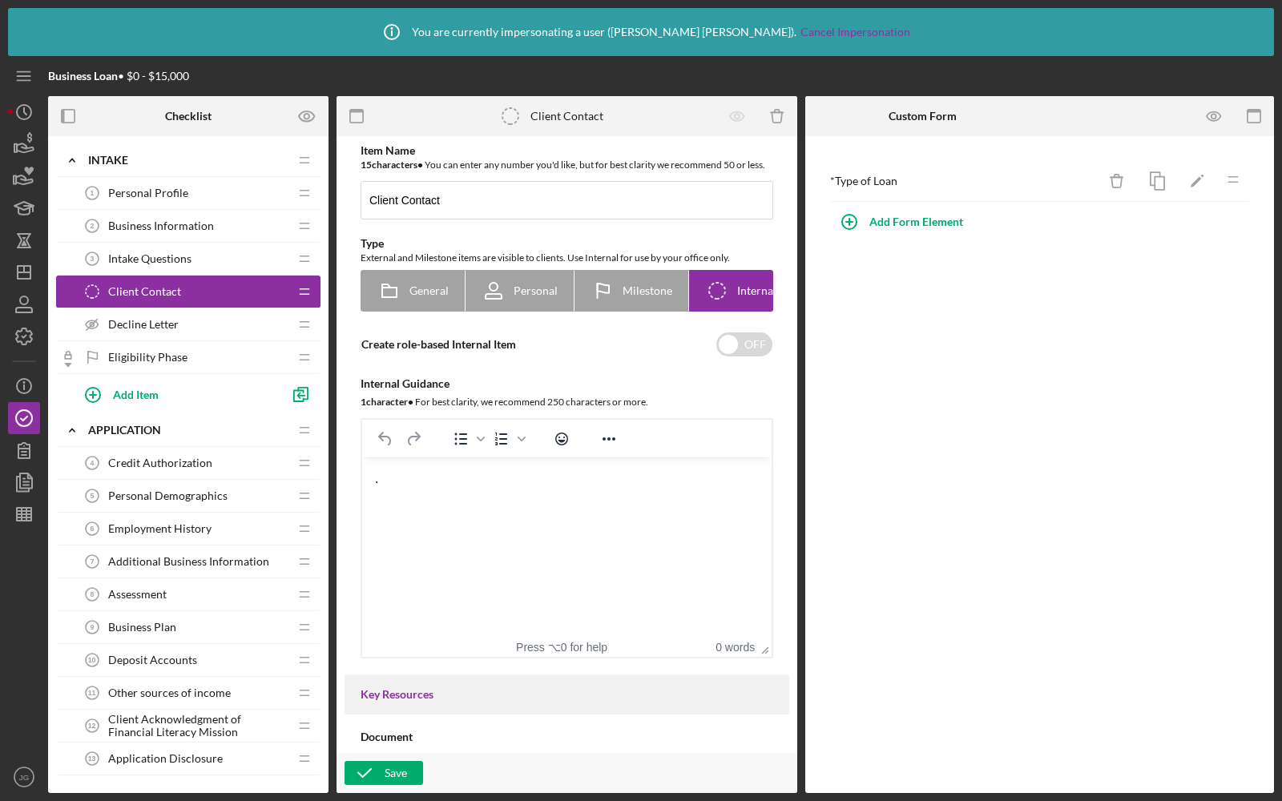
click at [159, 530] on span "Employment History" at bounding box center [159, 528] width 103 height 13
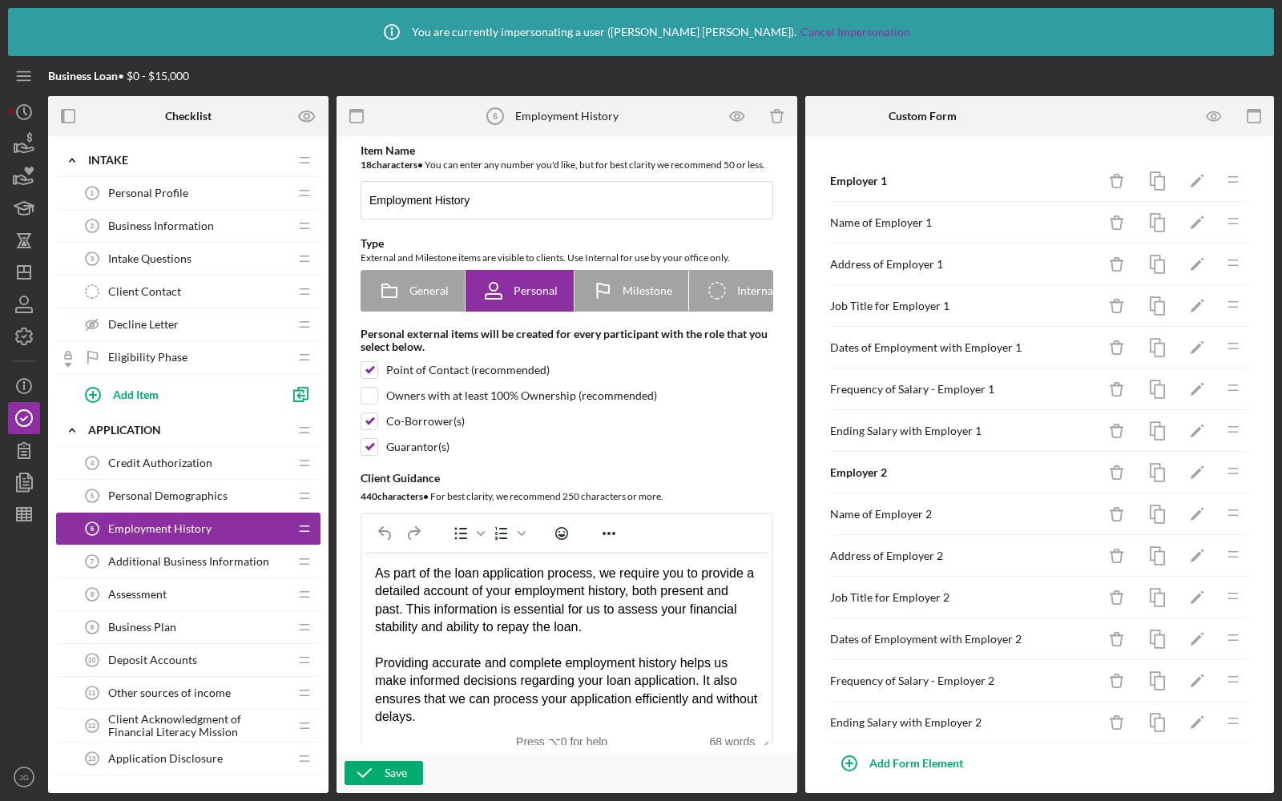
scroll to position [139, 0]
